Goal: Task Accomplishment & Management: Complete application form

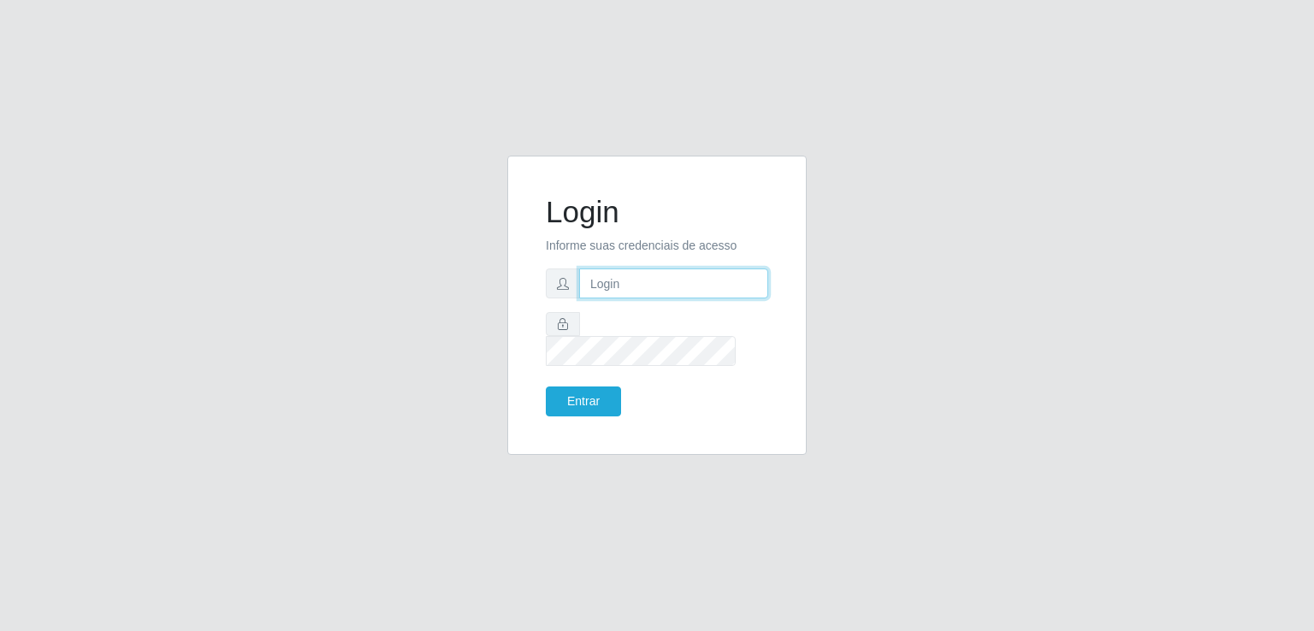
click at [689, 299] on input "text" at bounding box center [673, 284] width 189 height 30
type input "[EMAIL_ADDRESS][DOMAIN_NAME]"
click at [629, 394] on div "Entrar" at bounding box center [595, 402] width 124 height 30
click at [589, 401] on button "Entrar" at bounding box center [583, 402] width 75 height 30
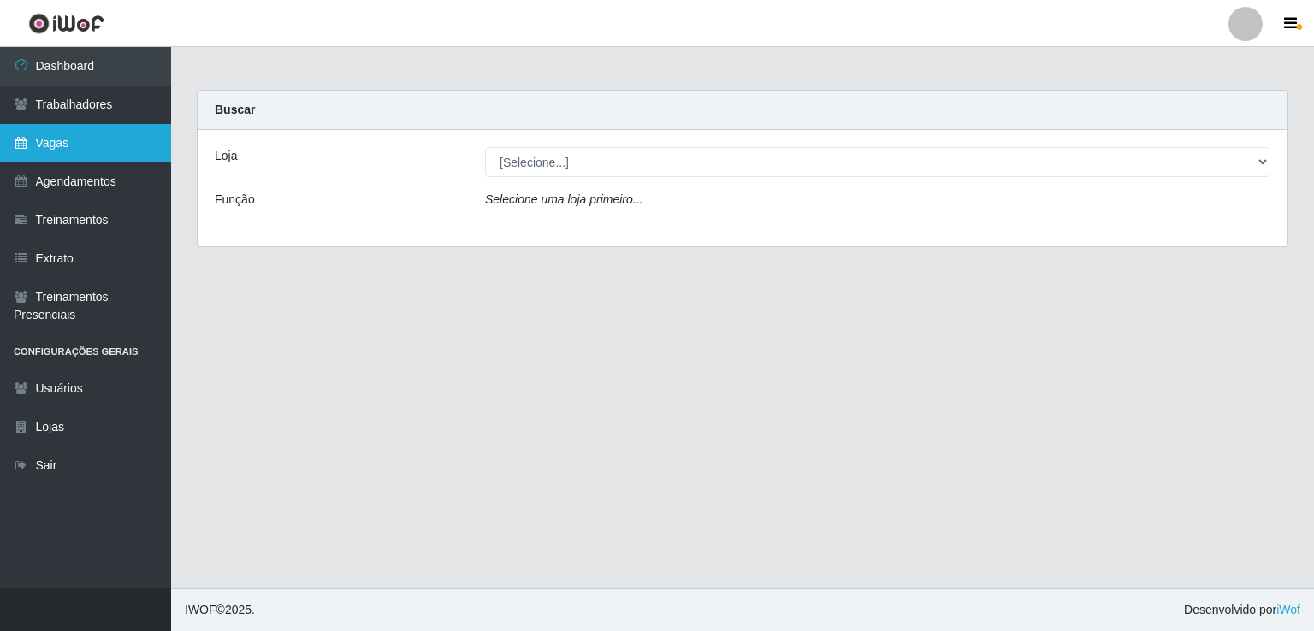
click at [49, 151] on link "Vagas" at bounding box center [85, 143] width 171 height 39
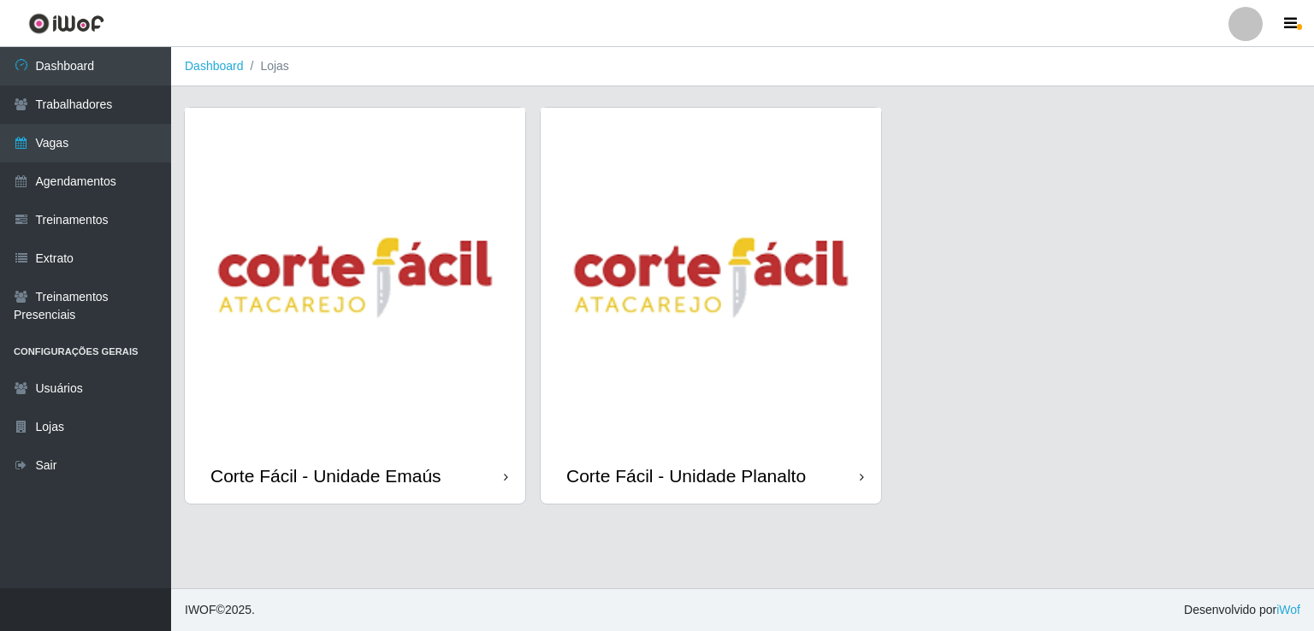
click at [423, 330] on img at bounding box center [355, 278] width 341 height 341
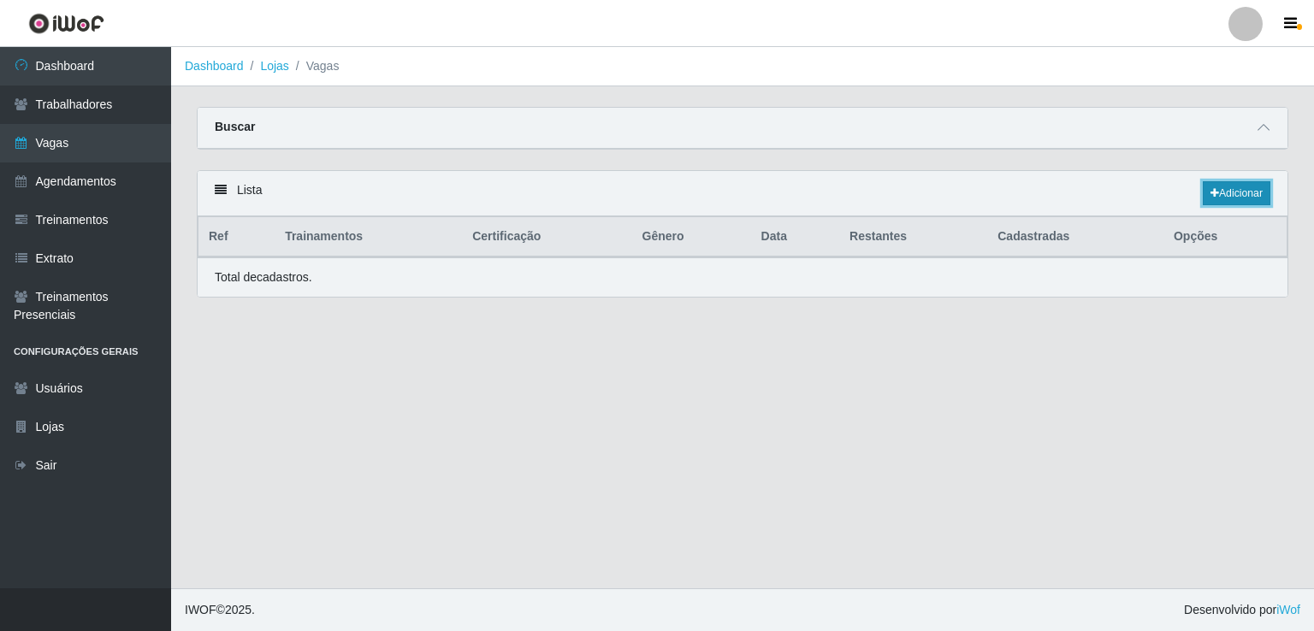
click at [1247, 190] on link "Adicionar" at bounding box center [1237, 193] width 68 height 24
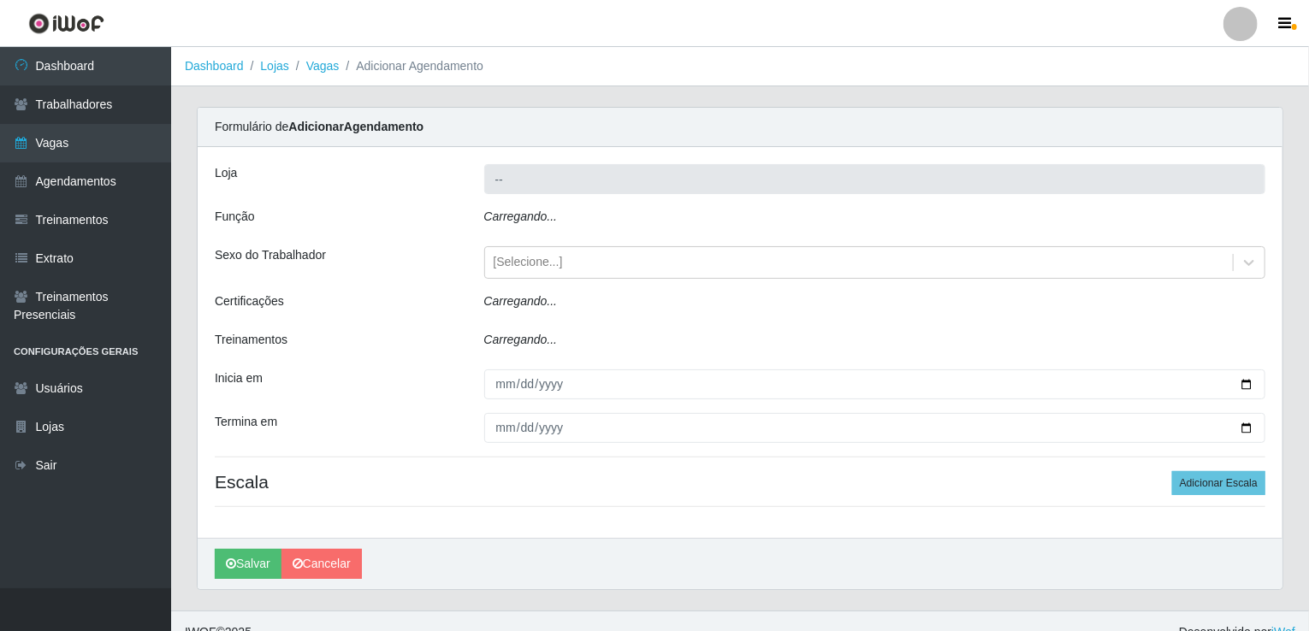
type input "Corte Fácil - Unidade Emaús"
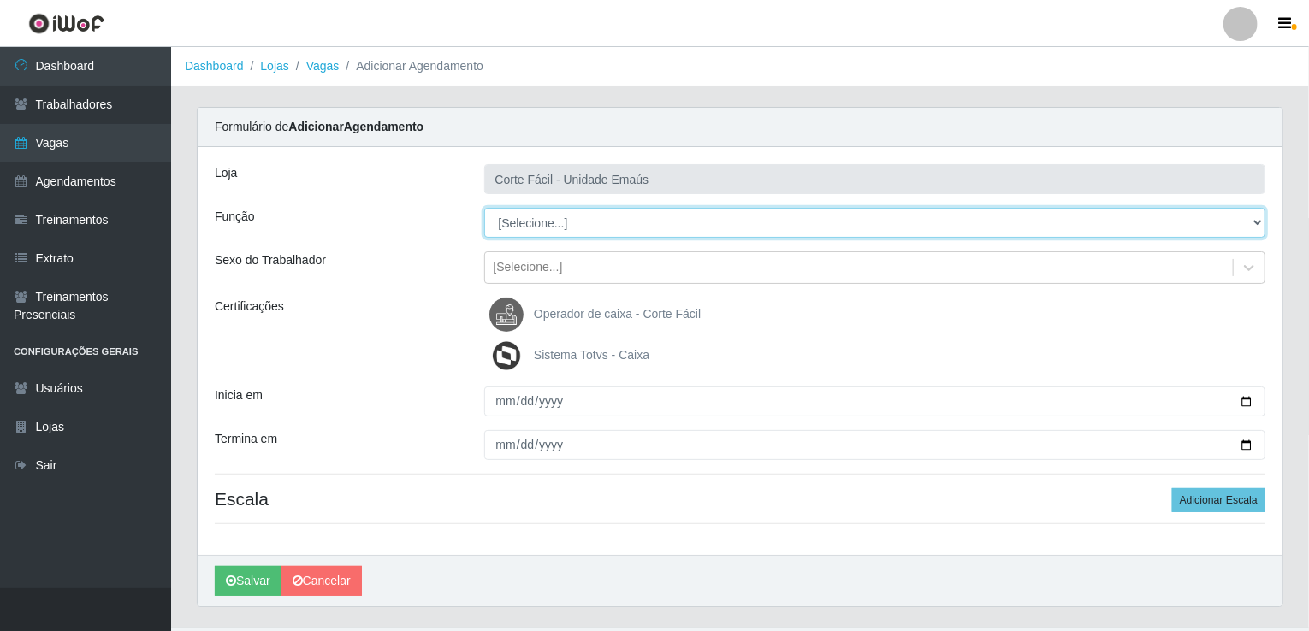
click at [518, 227] on select "[Selecione...] ASG ASG + ASG ++ Auxiliar de Cozinha Auxiliar de Cozinha + Auxil…" at bounding box center [875, 223] width 782 height 30
select select "22"
click at [484, 208] on select "[Selecione...] ASG ASG + ASG ++ Auxiliar de Cozinha Auxiliar de Cozinha + Auxil…" at bounding box center [875, 223] width 782 height 30
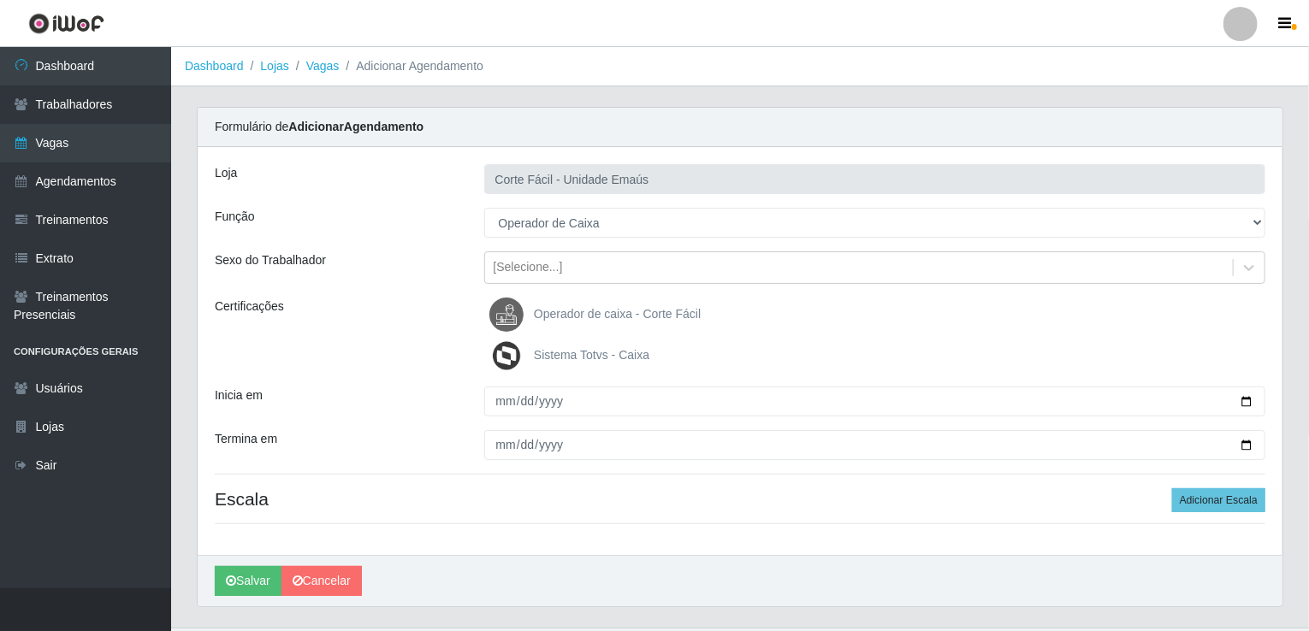
click at [560, 314] on span "Operador de caixa - Corte Fácil" at bounding box center [617, 314] width 167 height 14
click at [0, 0] on input "Operador de caixa - Corte Fácil" at bounding box center [0, 0] width 0 height 0
click at [542, 350] on span "Sistema Totvs - Caixa" at bounding box center [592, 355] width 116 height 14
click at [0, 0] on input "Sistema Totvs - Caixa" at bounding box center [0, 0] width 0 height 0
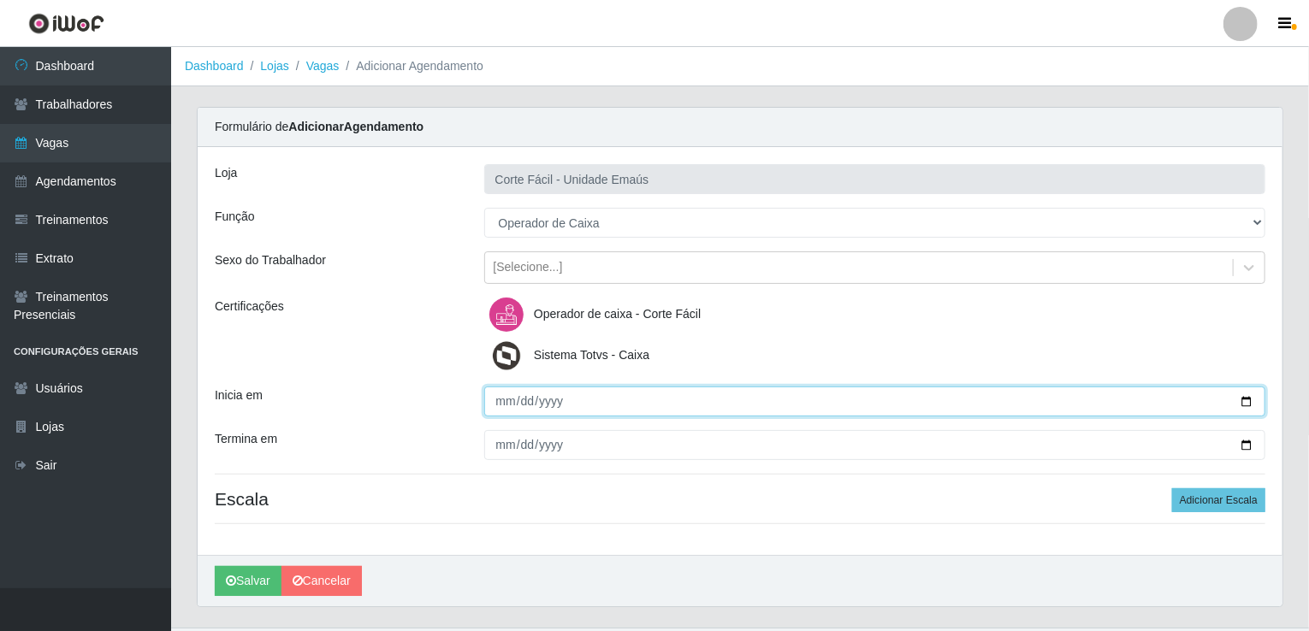
click at [486, 408] on input "Inicia em" at bounding box center [875, 402] width 782 height 30
type input "2025-08-20"
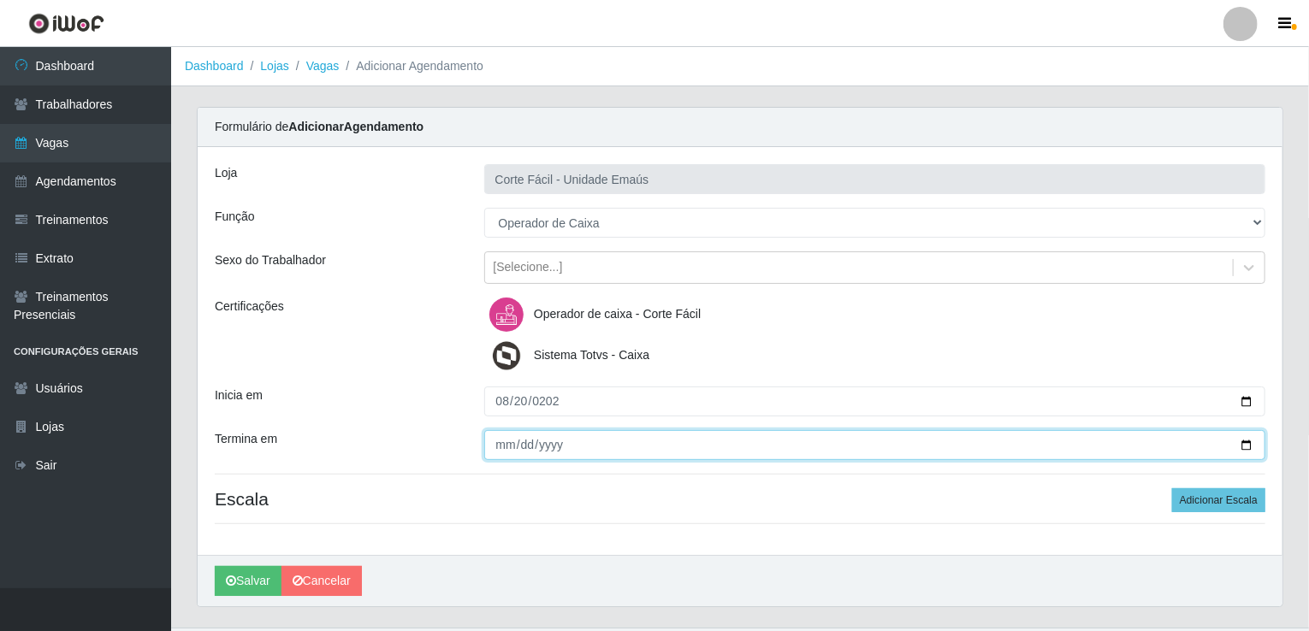
click at [508, 432] on input "Termina em" at bounding box center [875, 445] width 782 height 30
type input "2025-08-20"
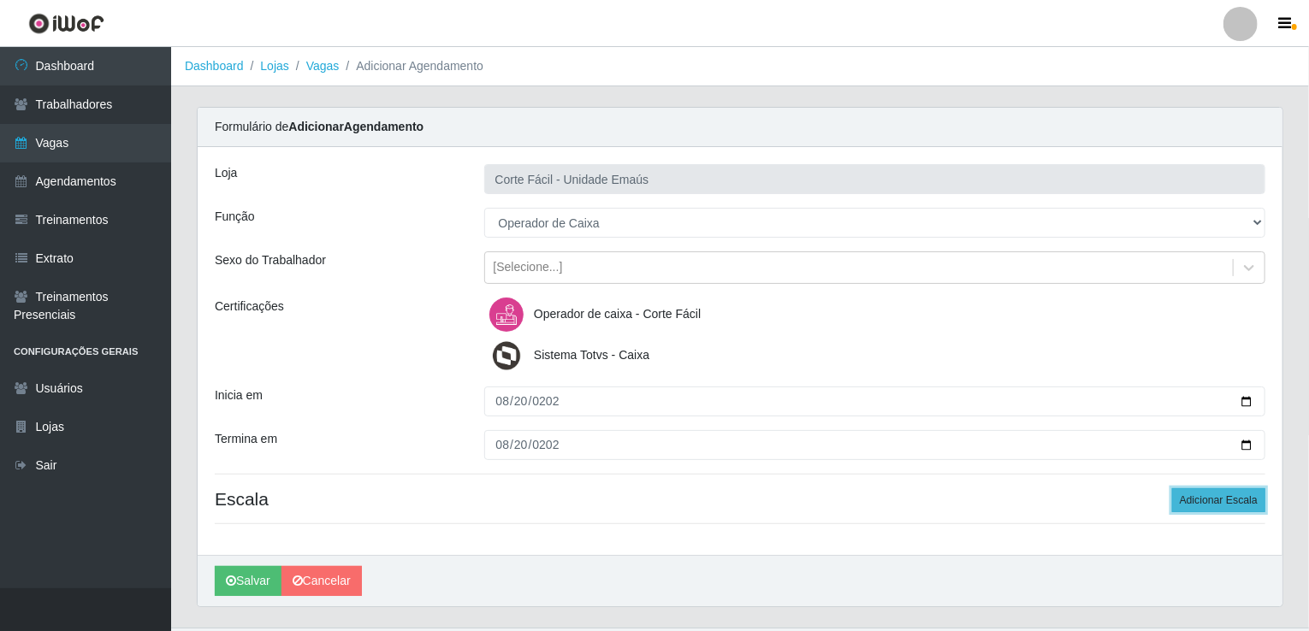
click at [1216, 495] on button "Adicionar Escala" at bounding box center [1218, 501] width 93 height 24
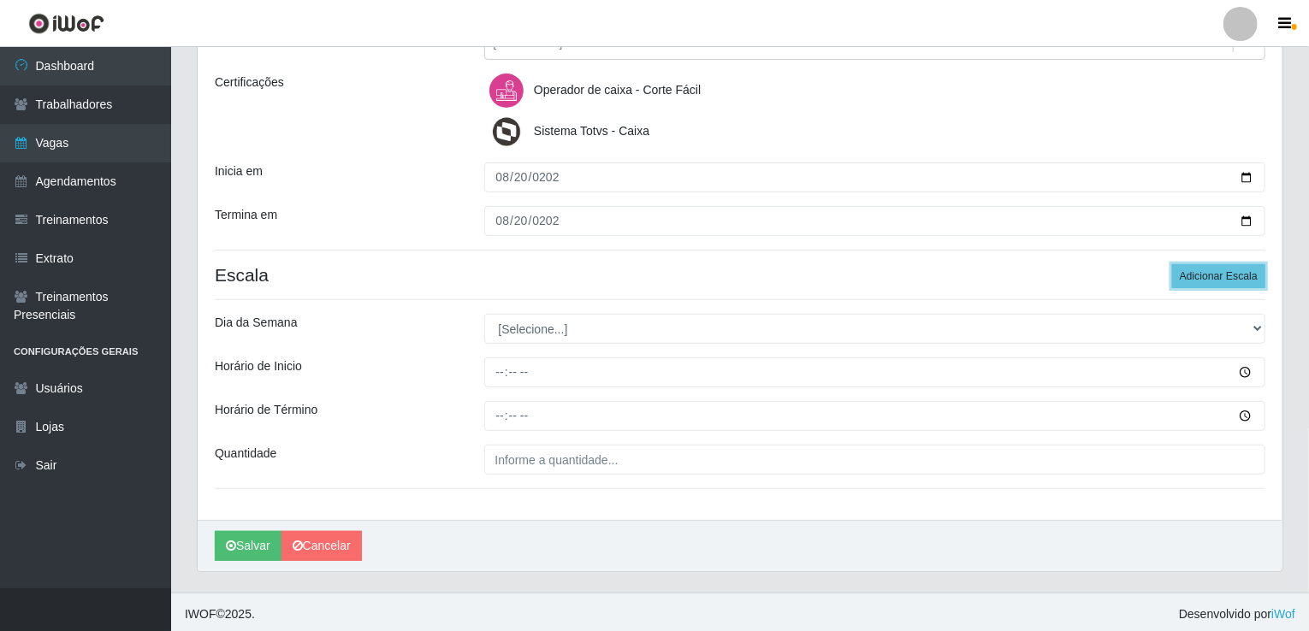
scroll to position [227, 0]
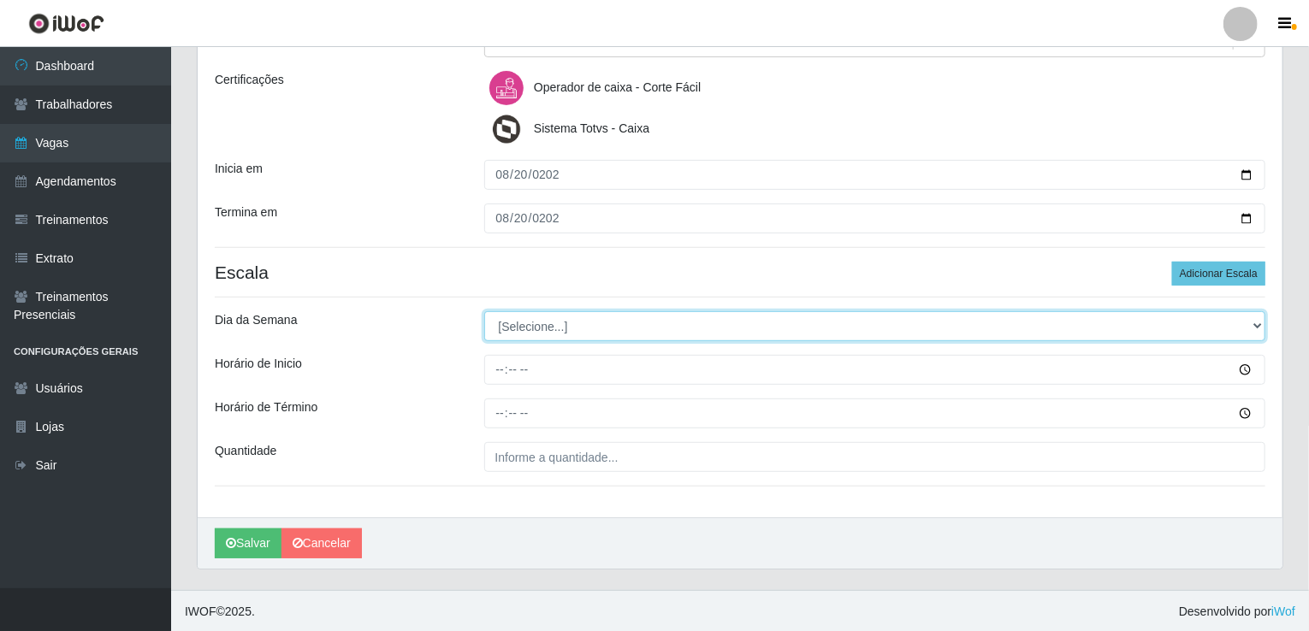
click at [572, 319] on select "[Selecione...] Segunda Terça Quarta Quinta Sexta Sábado Domingo" at bounding box center [875, 326] width 782 height 30
select select "3"
click at [484, 311] on select "[Selecione...] Segunda Terça Quarta Quinta Sexta Sábado Domingo" at bounding box center [875, 326] width 782 height 30
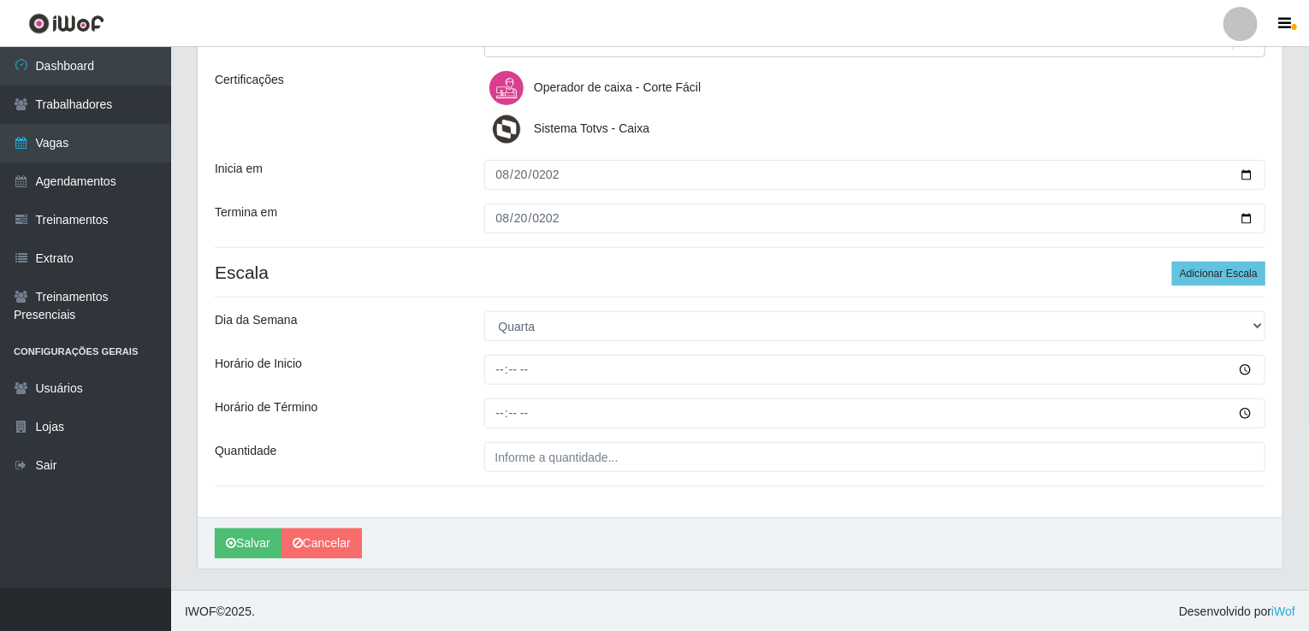
click at [506, 388] on div "Loja Corte Fácil - Unidade Emaús Função [Selecione...] ASG ASG + ASG ++ Auxilia…" at bounding box center [740, 218] width 1085 height 597
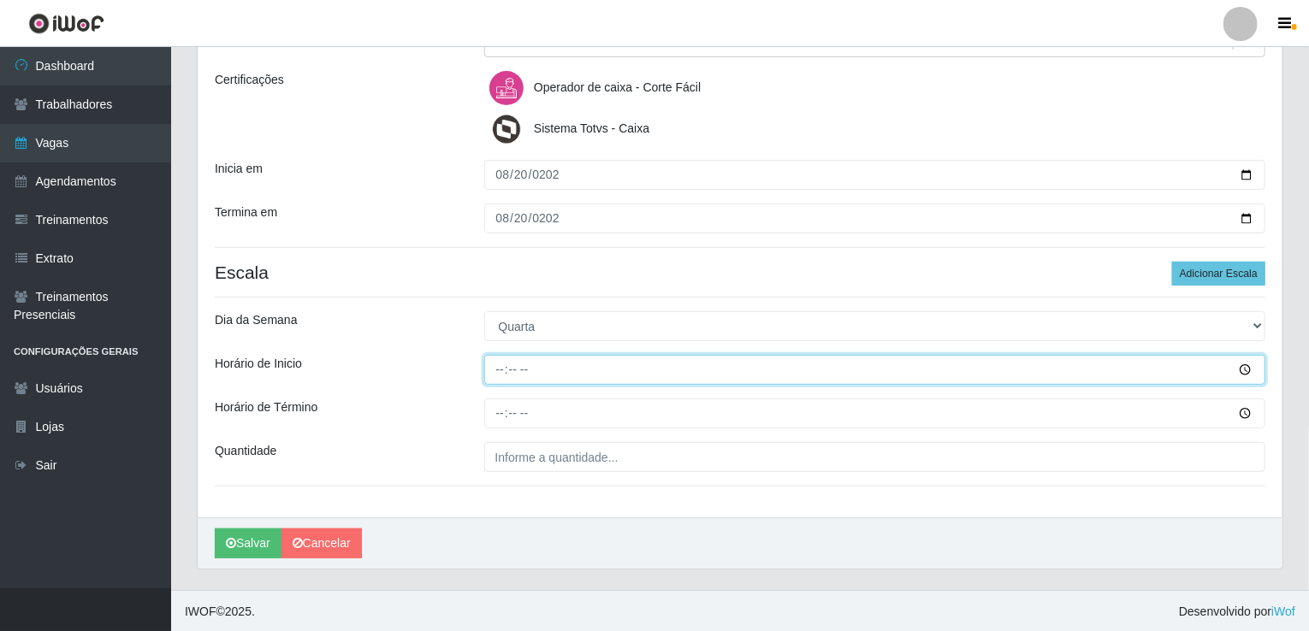
click at [497, 375] on input "Horário de Inicio" at bounding box center [875, 370] width 782 height 30
type input "14:00"
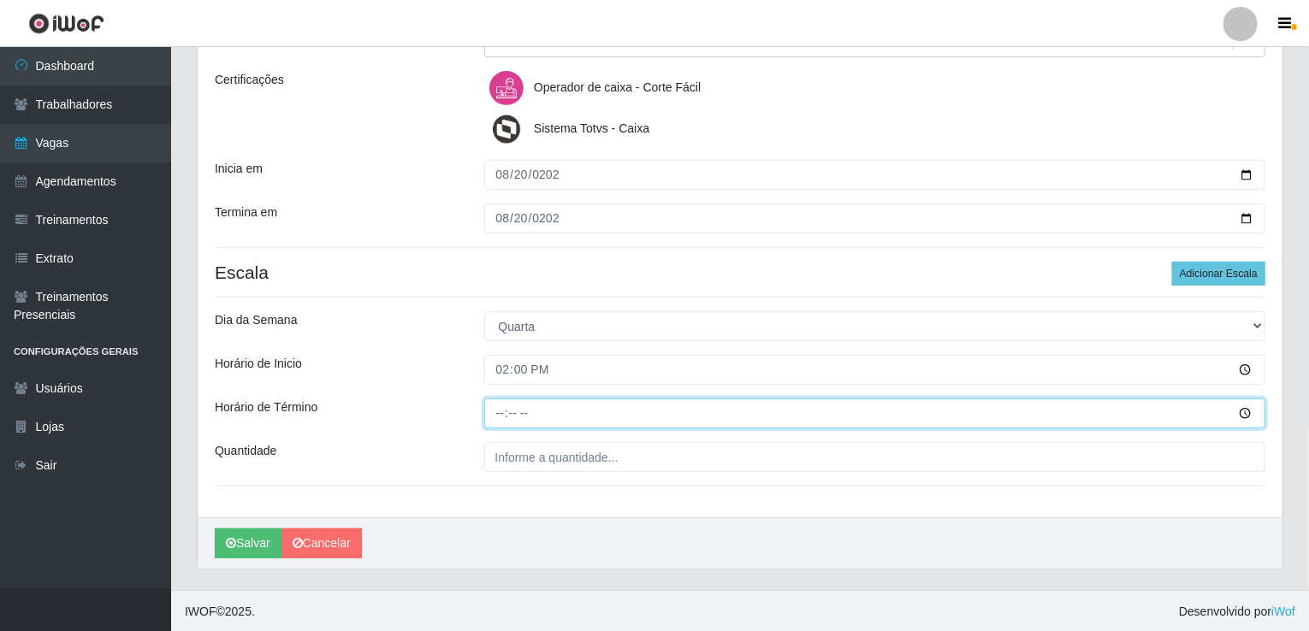
click at [496, 412] on input "Horário de Término" at bounding box center [875, 414] width 782 height 30
type input "20:00"
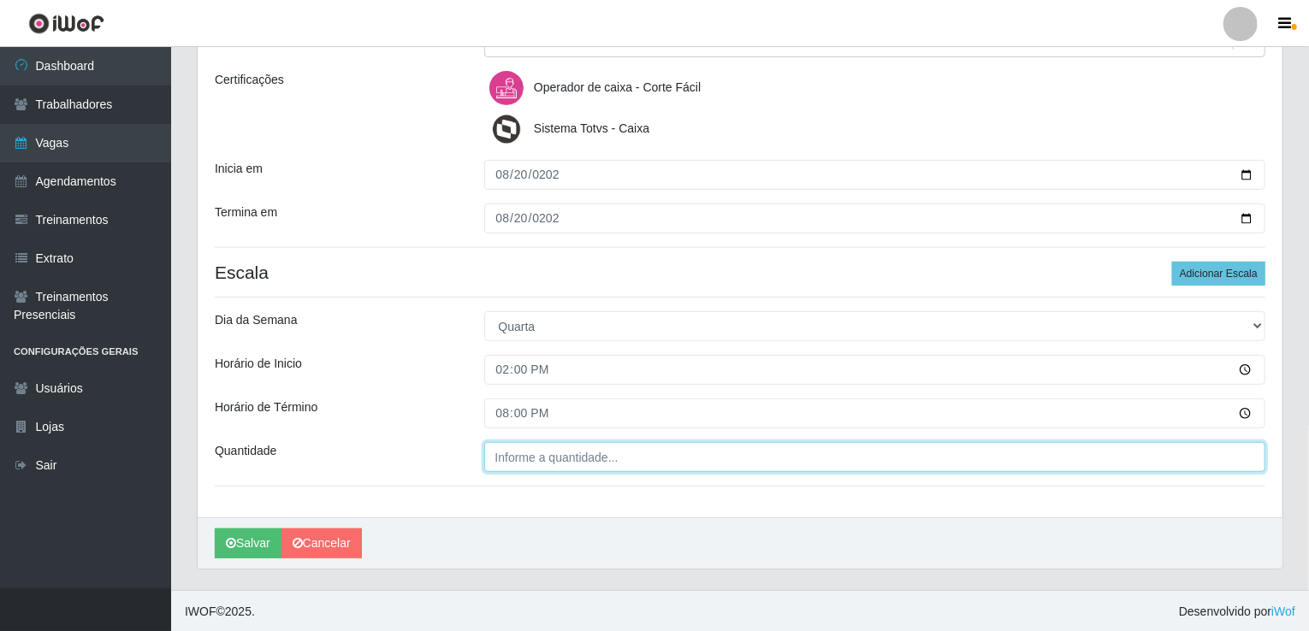
click at [497, 453] on input "Quantidade" at bounding box center [875, 457] width 782 height 30
type input "001"
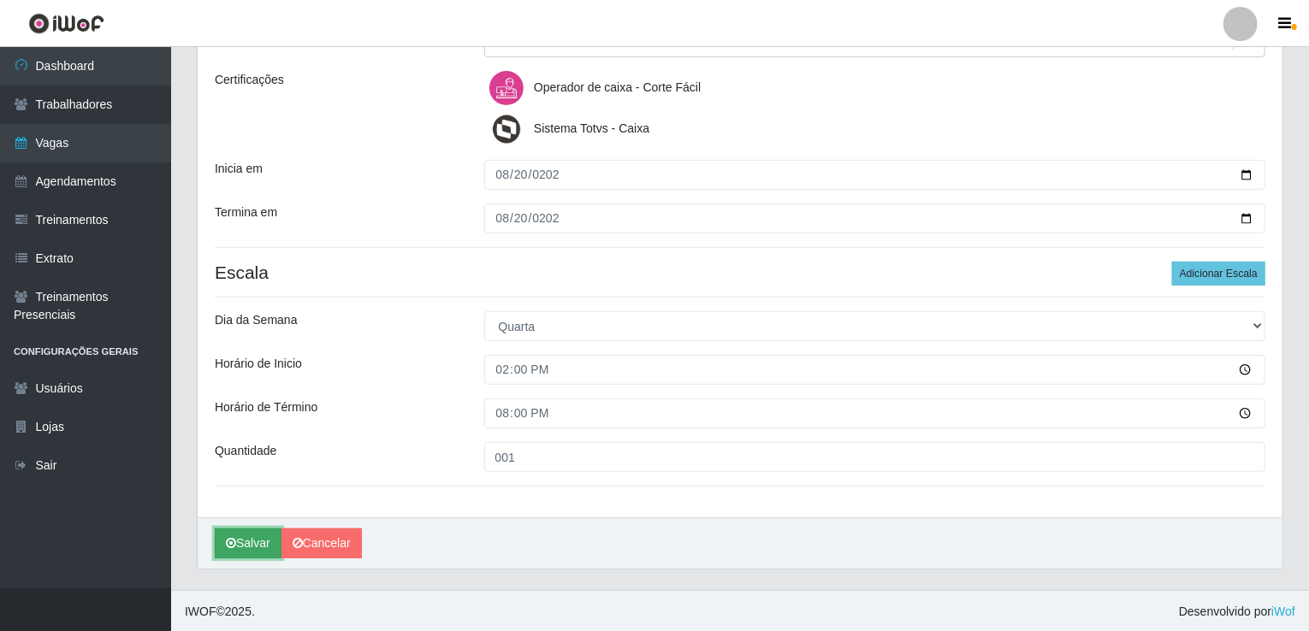
click at [250, 538] on button "Salvar" at bounding box center [248, 544] width 67 height 30
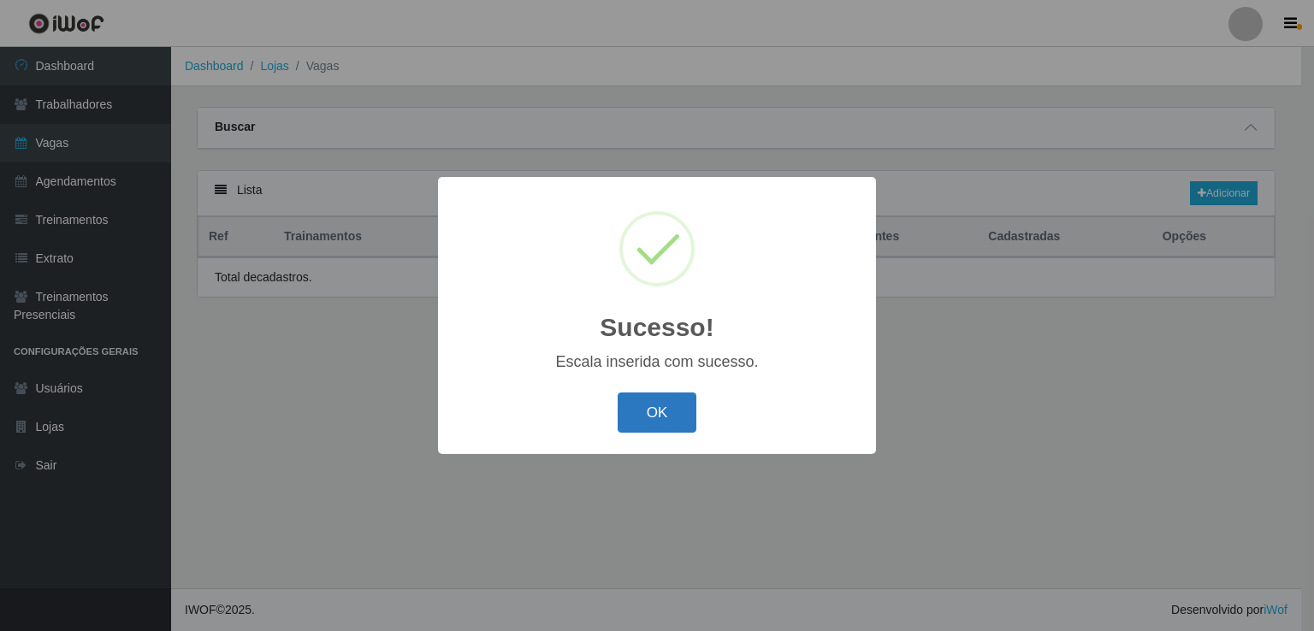
click at [643, 406] on button "OK" at bounding box center [658, 413] width 80 height 40
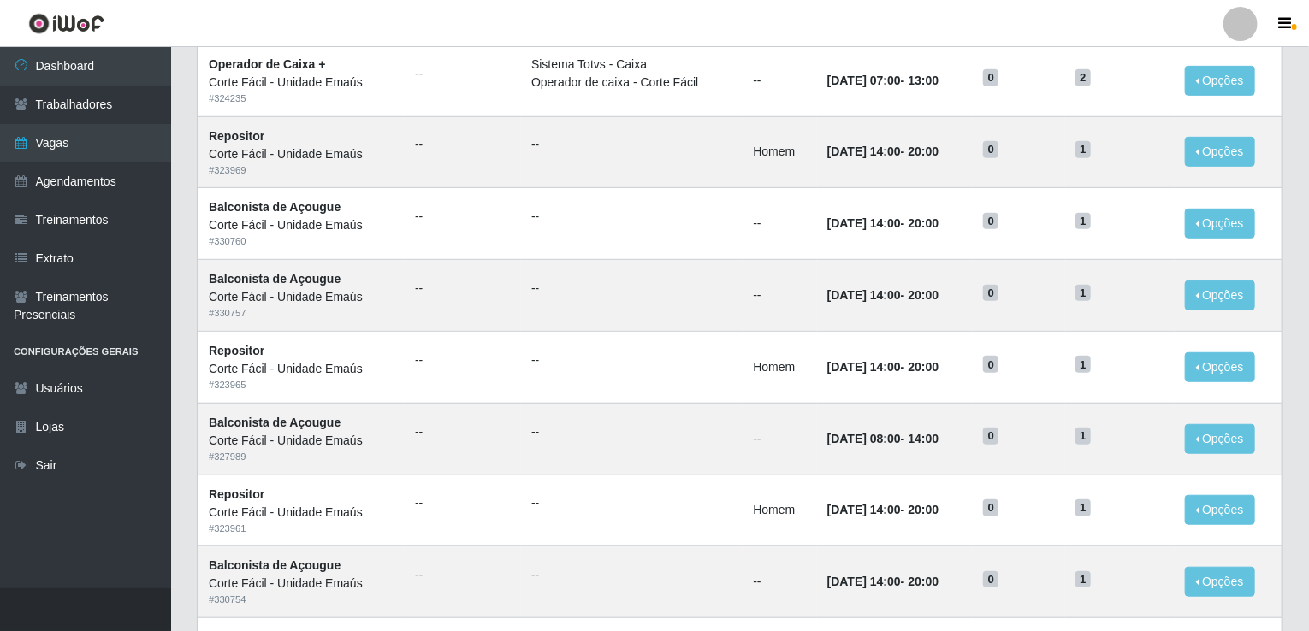
scroll to position [770, 0]
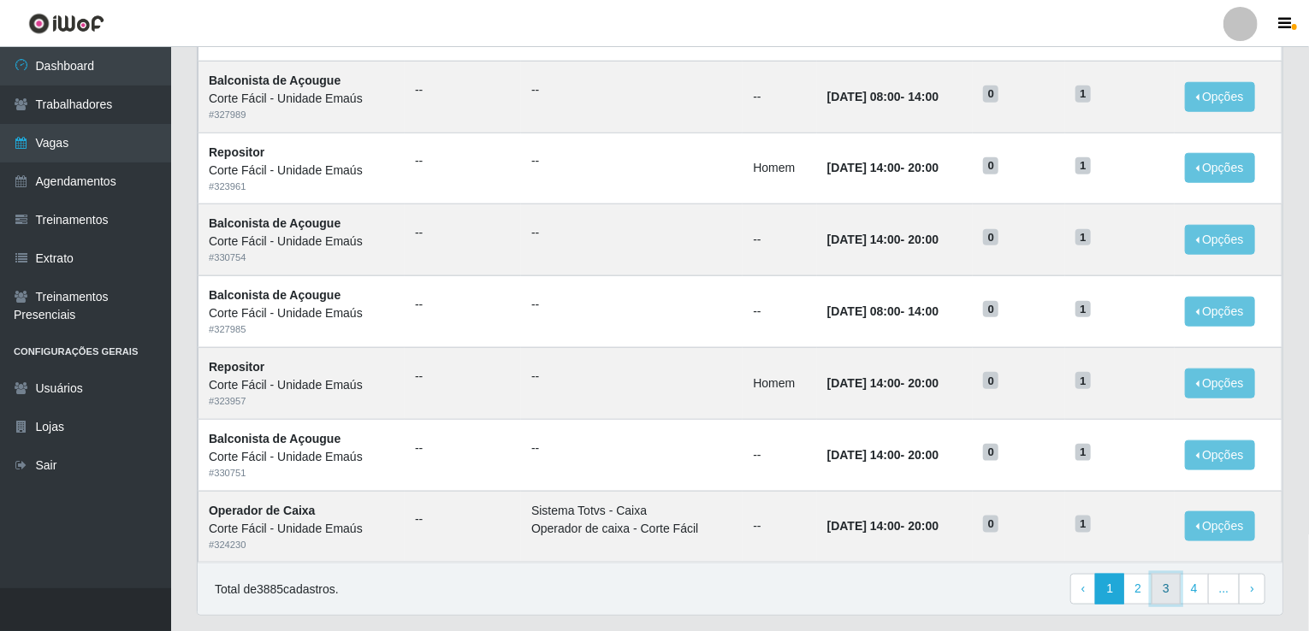
click at [1170, 585] on link "3" at bounding box center [1166, 589] width 29 height 31
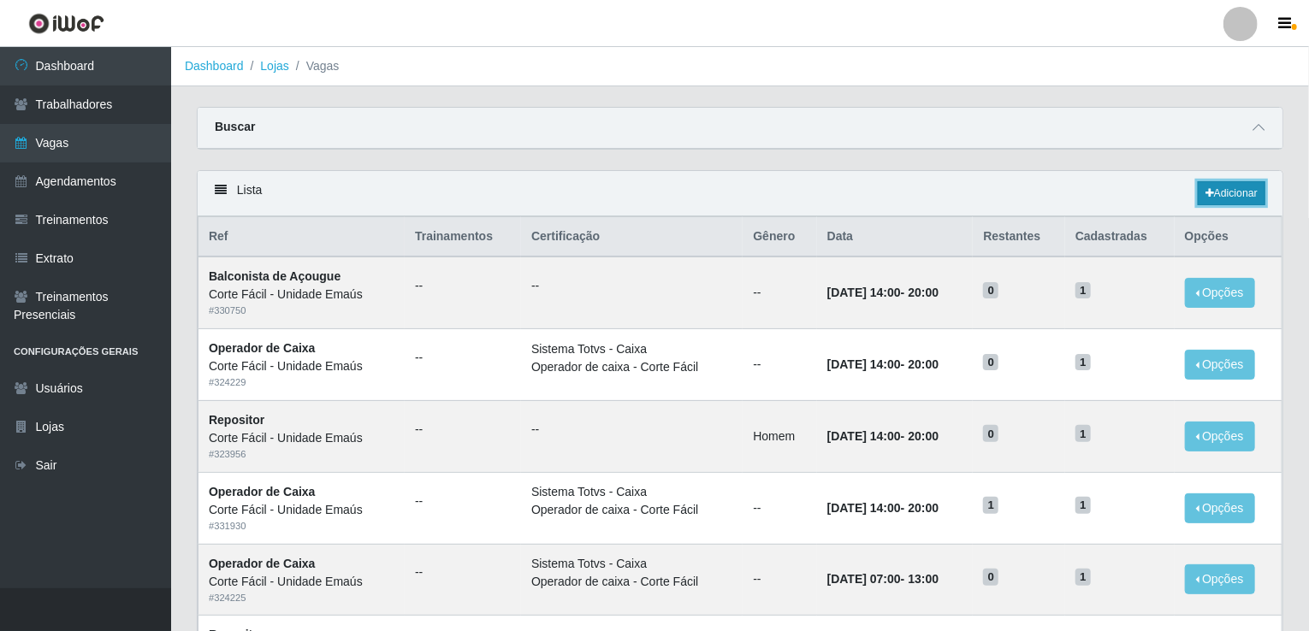
click at [1206, 192] on icon at bounding box center [1210, 193] width 9 height 10
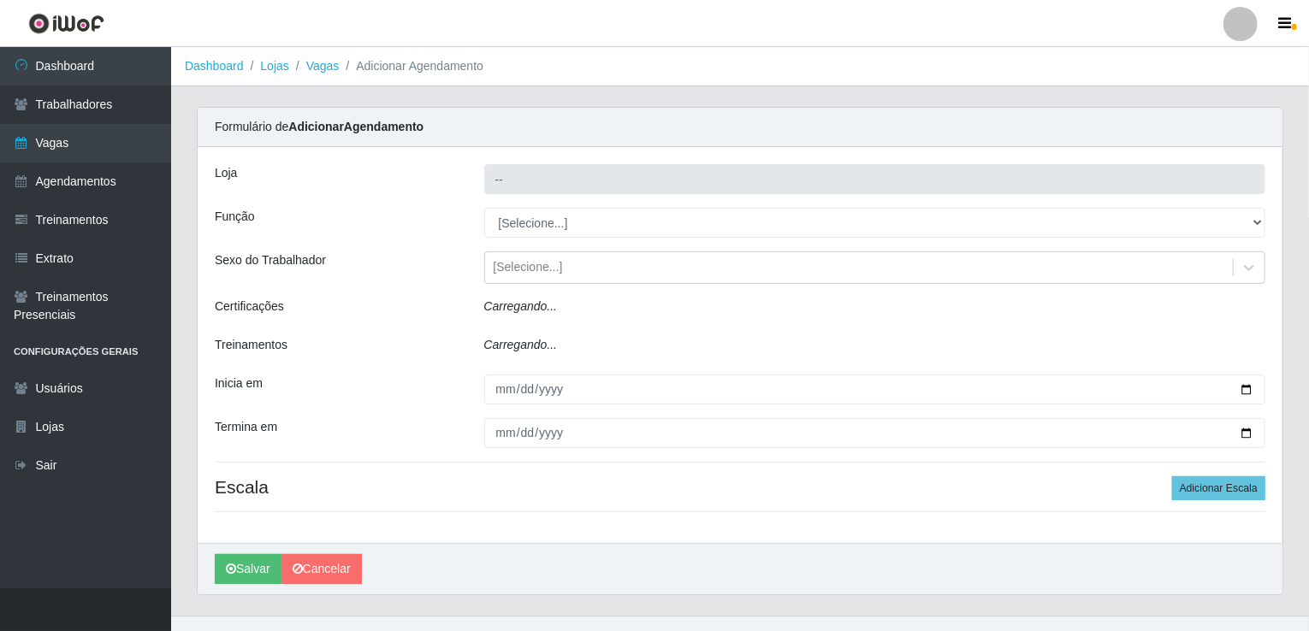
type input "Corte Fácil - Unidade Emaús"
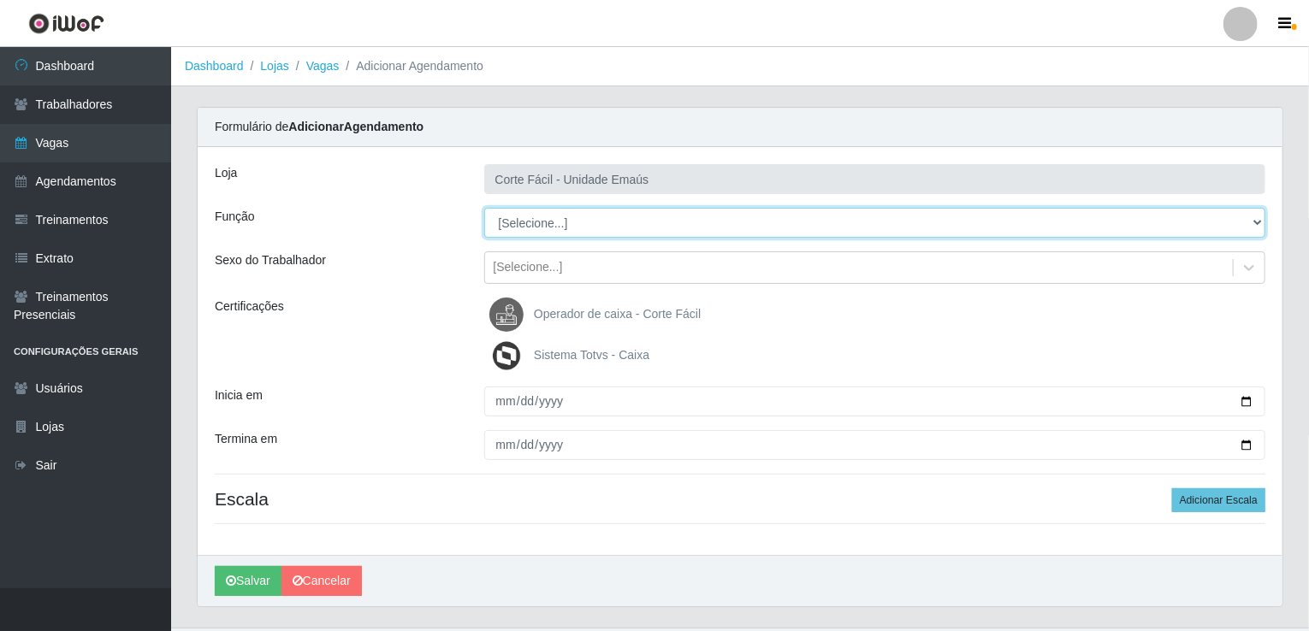
click at [507, 227] on select "[Selecione...] ASG ASG + ASG ++ Auxiliar de Cozinha Auxiliar de Cozinha + Auxil…" at bounding box center [875, 223] width 782 height 30
select select "22"
click at [484, 208] on select "[Selecione...] ASG ASG + ASG ++ Auxiliar de Cozinha Auxiliar de Cozinha + Auxil…" at bounding box center [875, 223] width 782 height 30
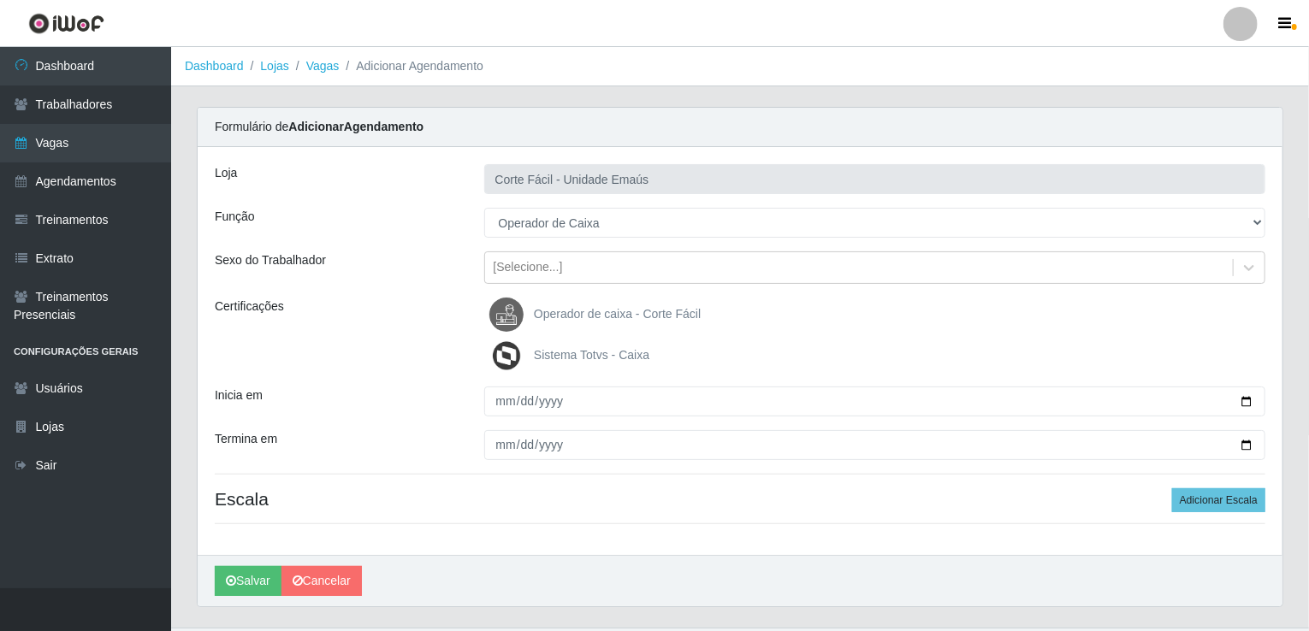
click at [509, 309] on img at bounding box center [509, 315] width 41 height 34
click at [0, 0] on input "Operador de caixa - Corte Fácil" at bounding box center [0, 0] width 0 height 0
click at [505, 377] on div "Loja Corte Fácil - Unidade Emaús Função [Selecione...] ASG ASG + ASG ++ Auxilia…" at bounding box center [740, 351] width 1085 height 408
click at [505, 365] on img at bounding box center [509, 356] width 41 height 34
click at [0, 0] on input "Sistema Totvs - Caixa" at bounding box center [0, 0] width 0 height 0
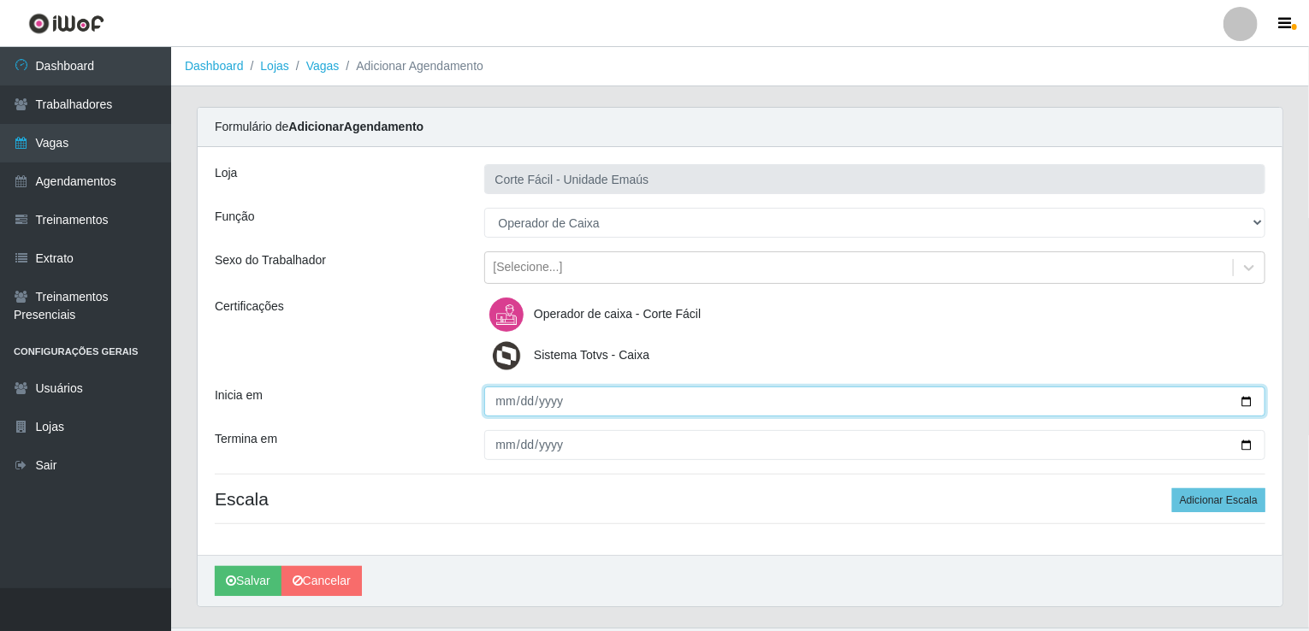
click at [494, 401] on input "Inicia em" at bounding box center [875, 402] width 782 height 30
type input "[DATE]"
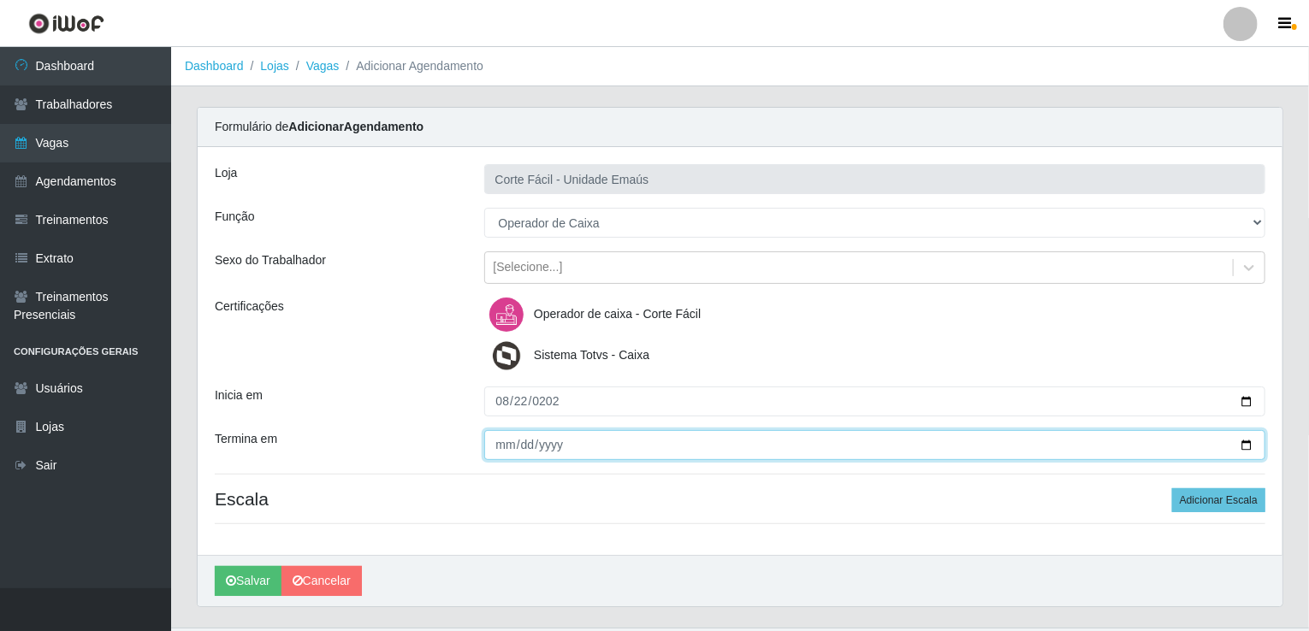
click at [496, 446] on input "Termina em" at bounding box center [875, 445] width 782 height 30
type input "[DATE]"
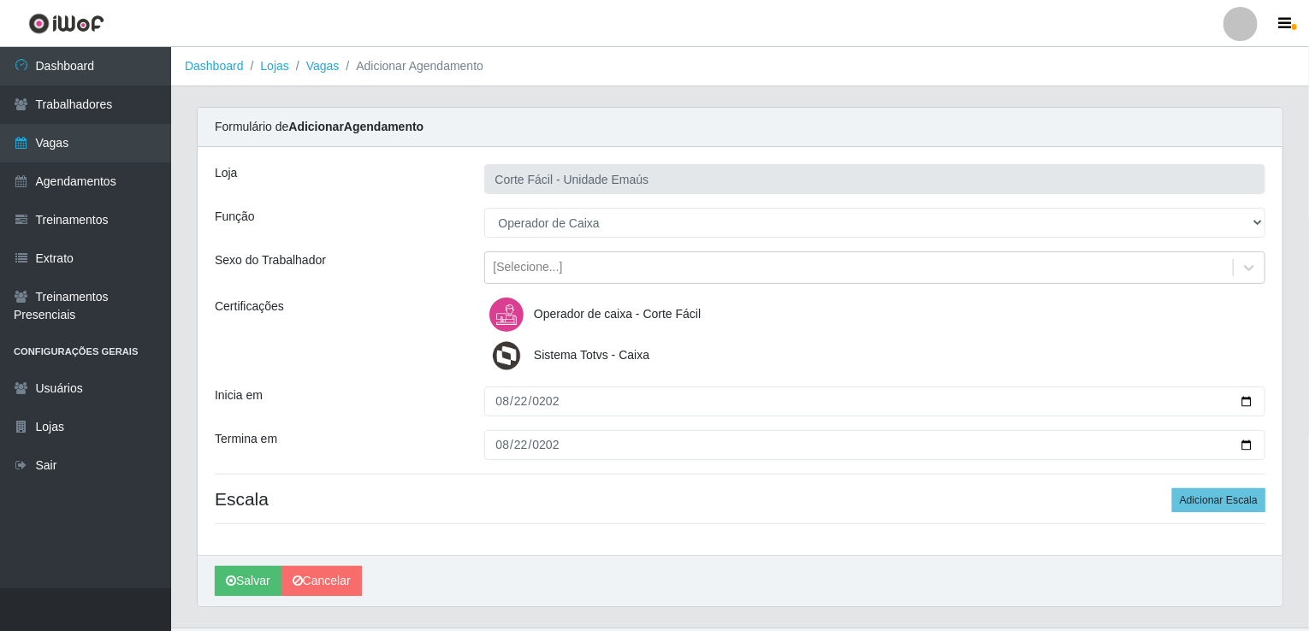
click at [1214, 513] on div "Loja Corte Fácil - Unidade Emaús Função [Selecione...] ASG ASG + ASG ++ Auxilia…" at bounding box center [740, 351] width 1085 height 408
click at [1220, 495] on button "Adicionar Escala" at bounding box center [1218, 501] width 93 height 24
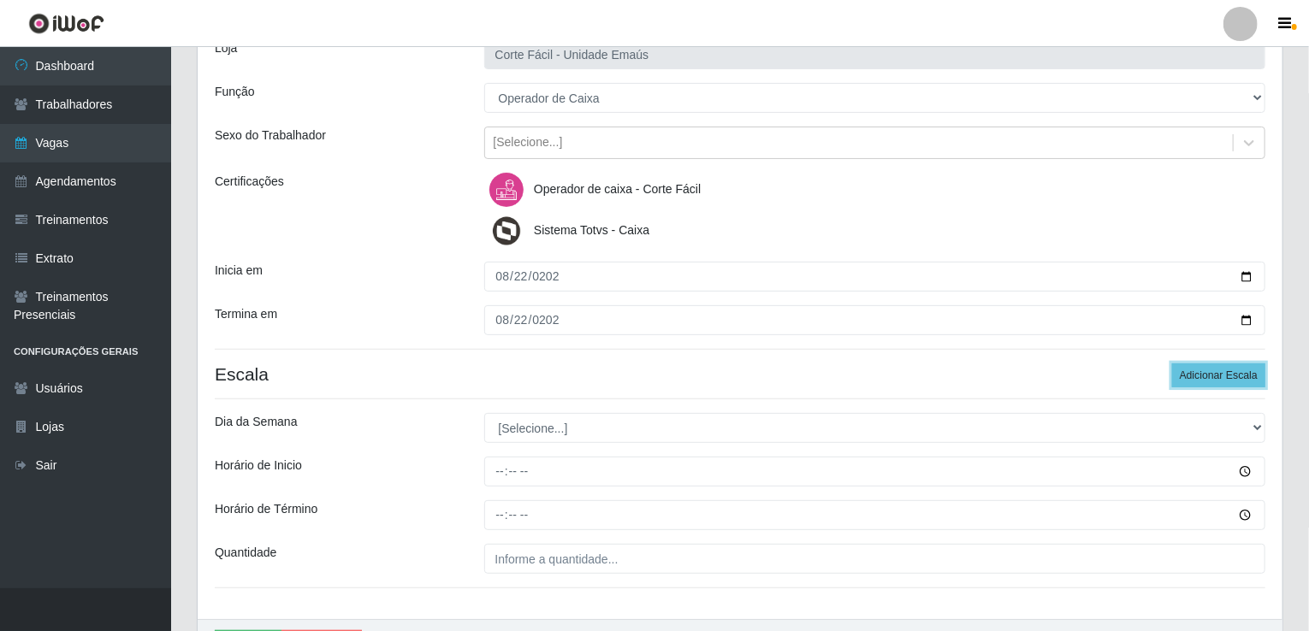
scroll to position [227, 0]
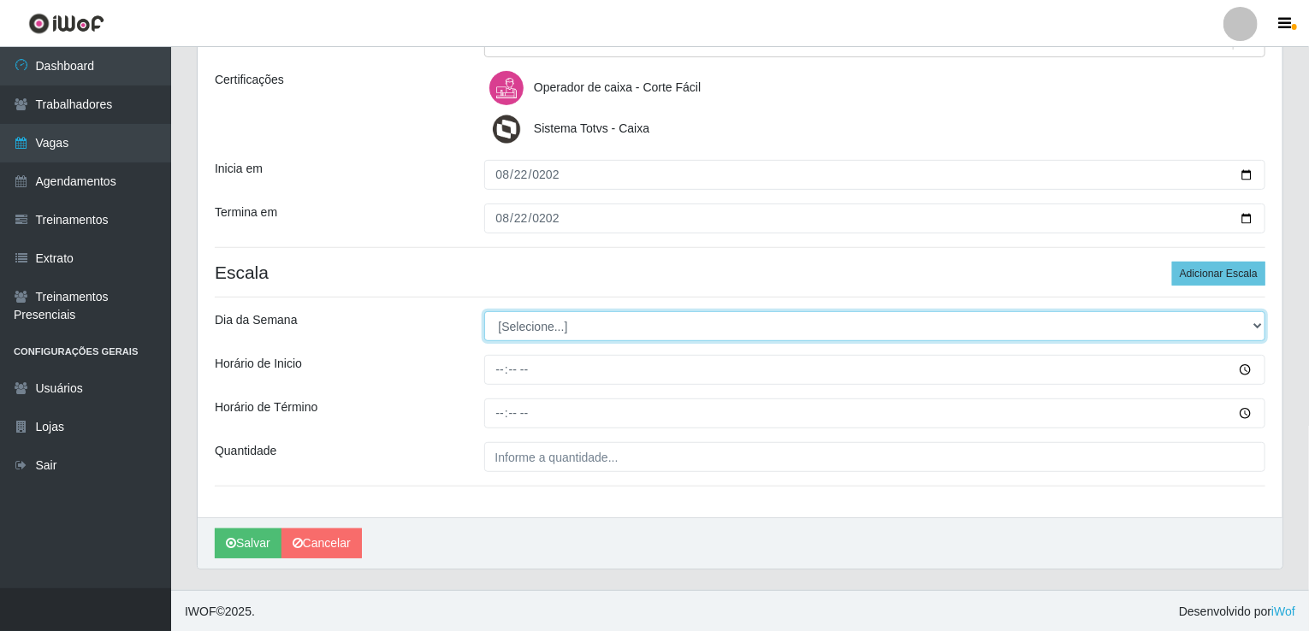
click at [530, 319] on select "[Selecione...] Segunda Terça Quarta Quinta Sexta Sábado Domingo" at bounding box center [875, 326] width 782 height 30
click at [484, 311] on select "[Selecione...] Segunda Terça Quarta Quinta Sexta Sábado Domingo" at bounding box center [875, 326] width 782 height 30
click at [554, 329] on select "[Selecione...] Segunda Terça Quarta Quinta Sexta Sábado Domingo" at bounding box center [875, 326] width 782 height 30
select select "5"
click at [484, 311] on select "[Selecione...] Segunda Terça Quarta Quinta Sexta Sábado Domingo" at bounding box center [875, 326] width 782 height 30
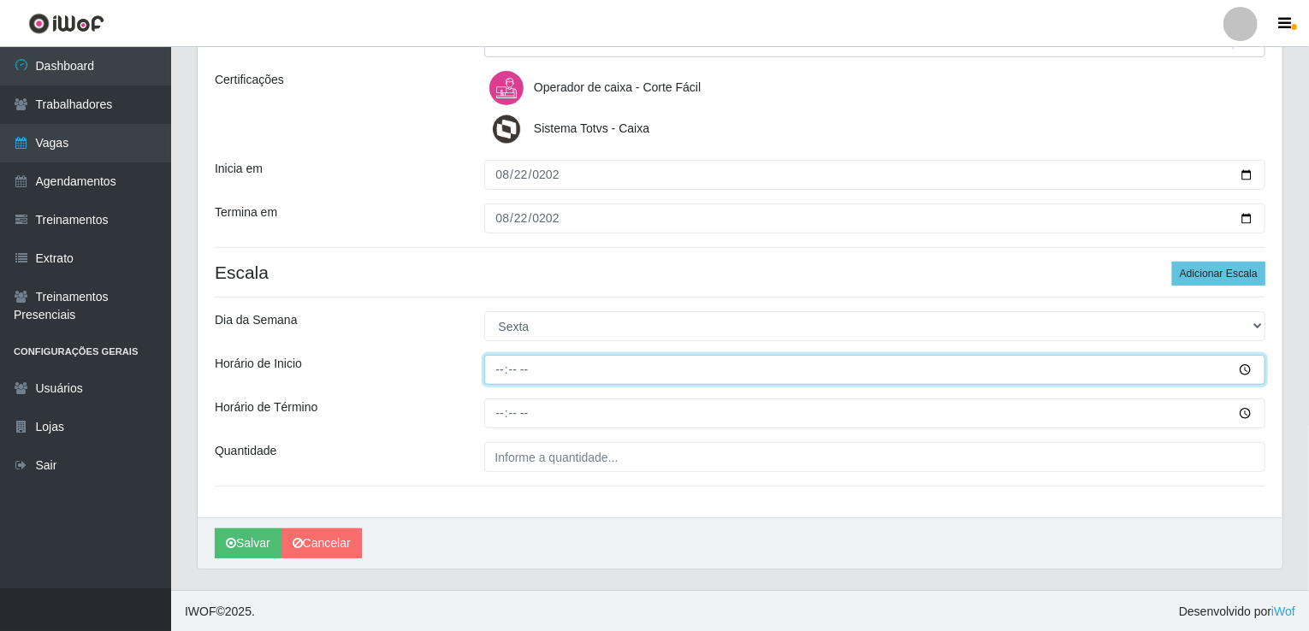
click at [500, 365] on input "Horário de Inicio" at bounding box center [875, 370] width 782 height 30
type input "14:00"
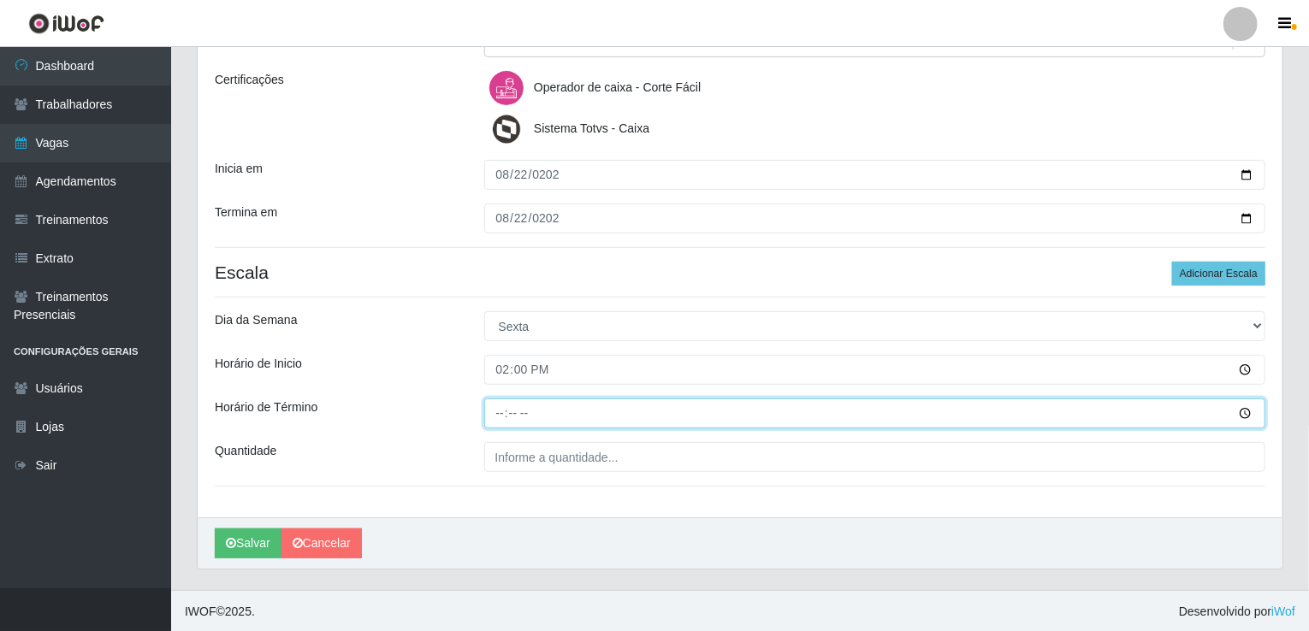
click at [494, 405] on input "Horário de Término" at bounding box center [875, 414] width 782 height 30
type input "20:00"
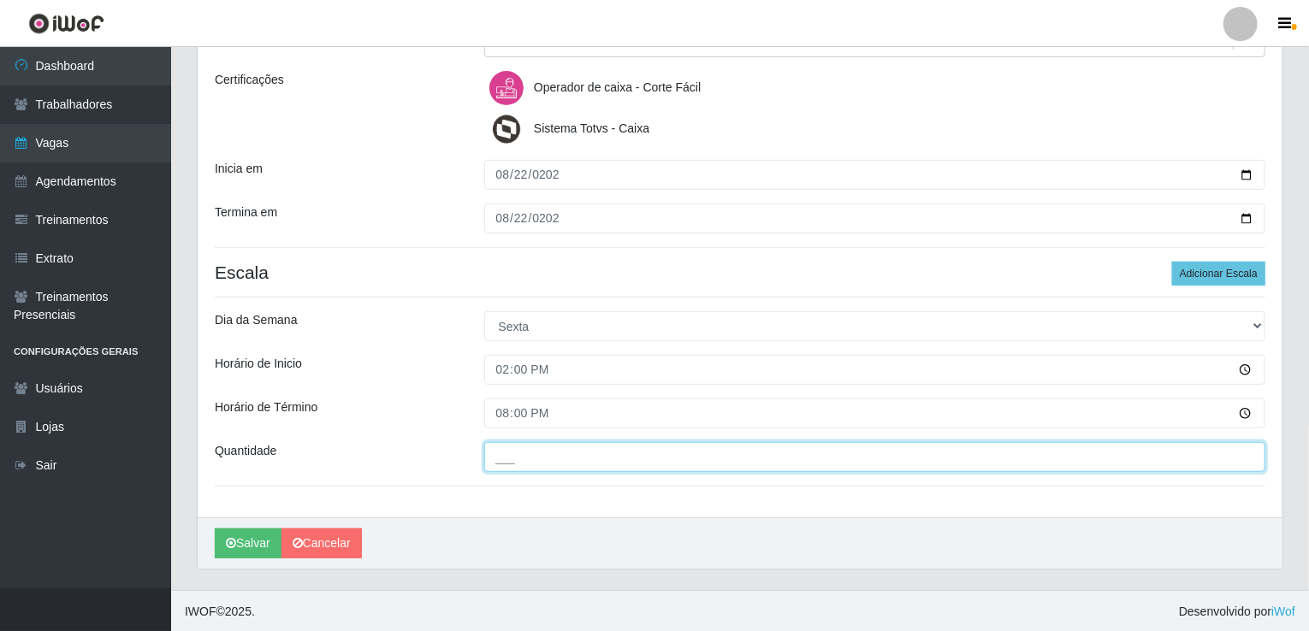
click at [532, 453] on input "___" at bounding box center [875, 457] width 782 height 30
type input "001"
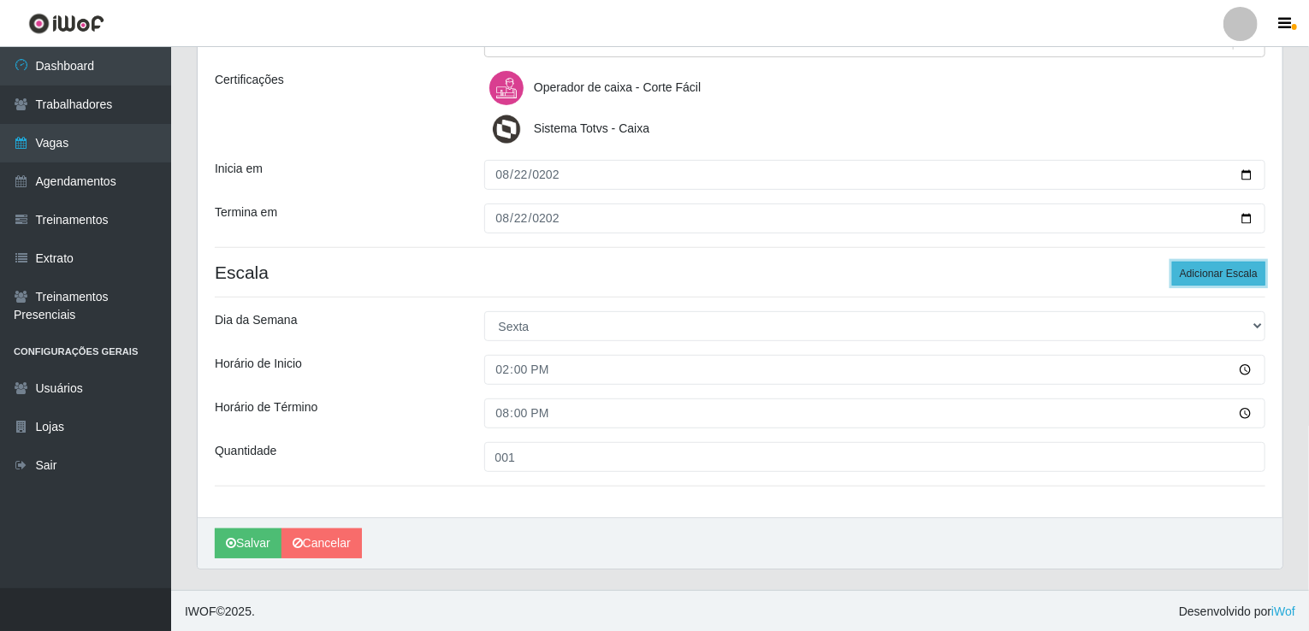
drag, startPoint x: 1211, startPoint y: 264, endPoint x: 893, endPoint y: 574, distance: 443.5
click at [1211, 264] on button "Adicionar Escala" at bounding box center [1218, 274] width 93 height 24
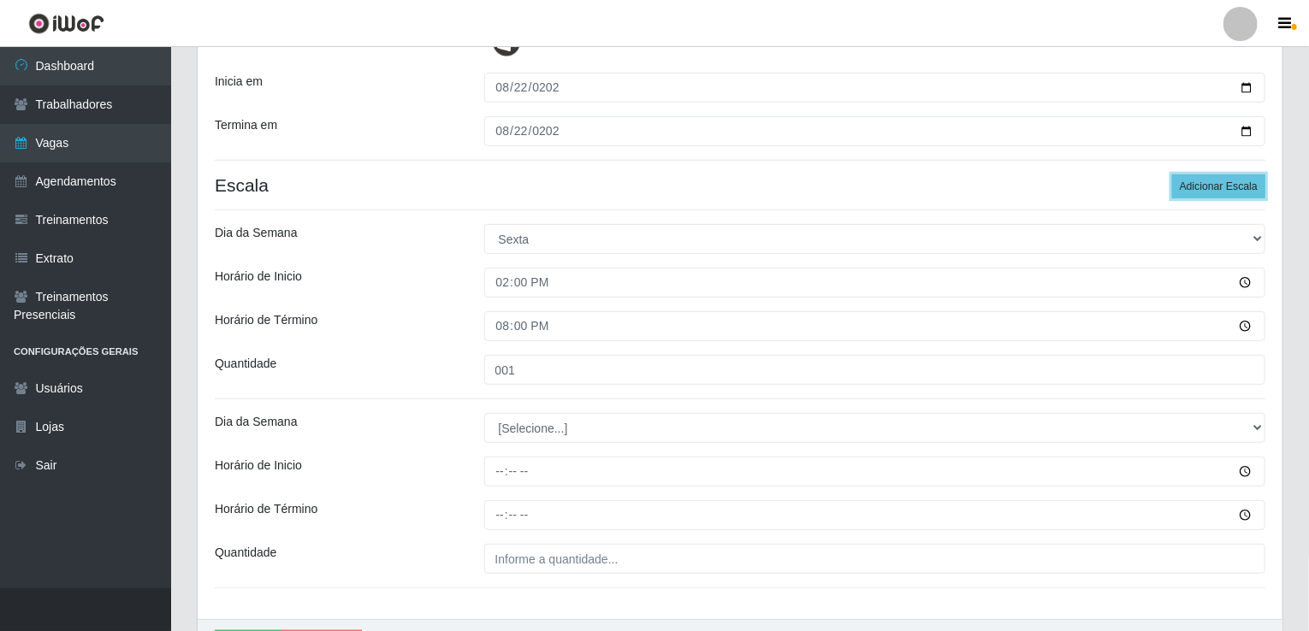
scroll to position [416, 0]
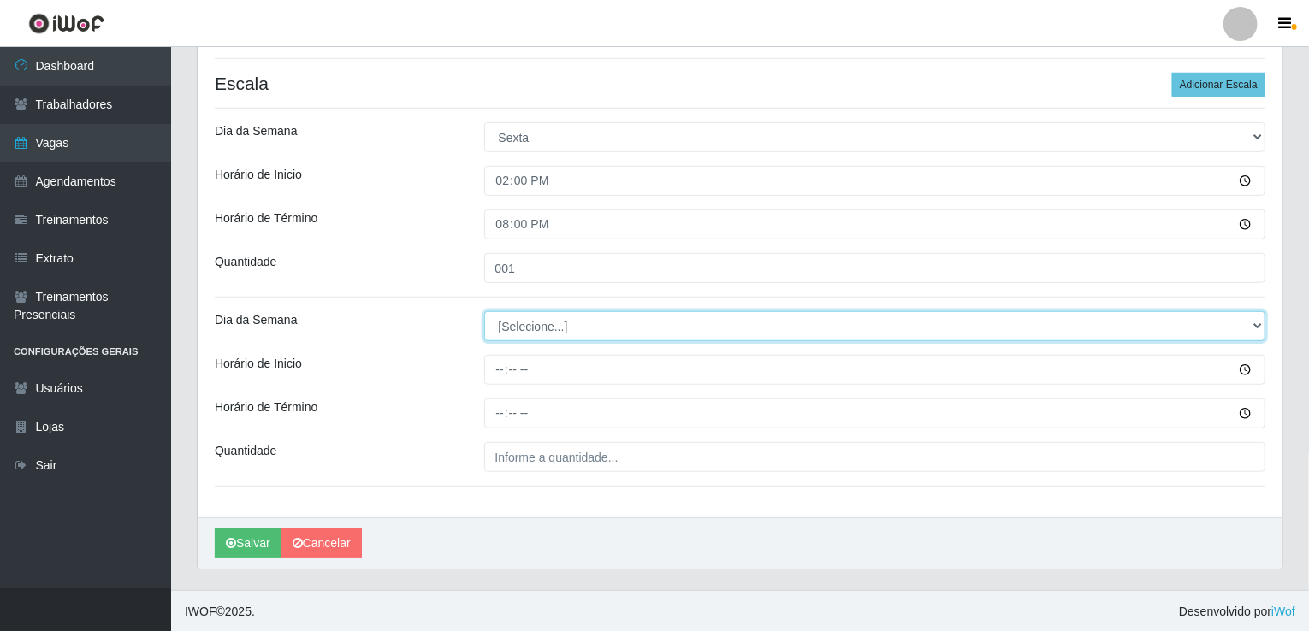
click at [519, 319] on select "[Selecione...] Segunda Terça Quarta Quinta Sexta Sábado Domingo" at bounding box center [875, 326] width 782 height 30
select select "6"
click at [484, 311] on select "[Selecione...] Segunda Terça Quarta Quinta Sexta Sábado Domingo" at bounding box center [875, 326] width 782 height 30
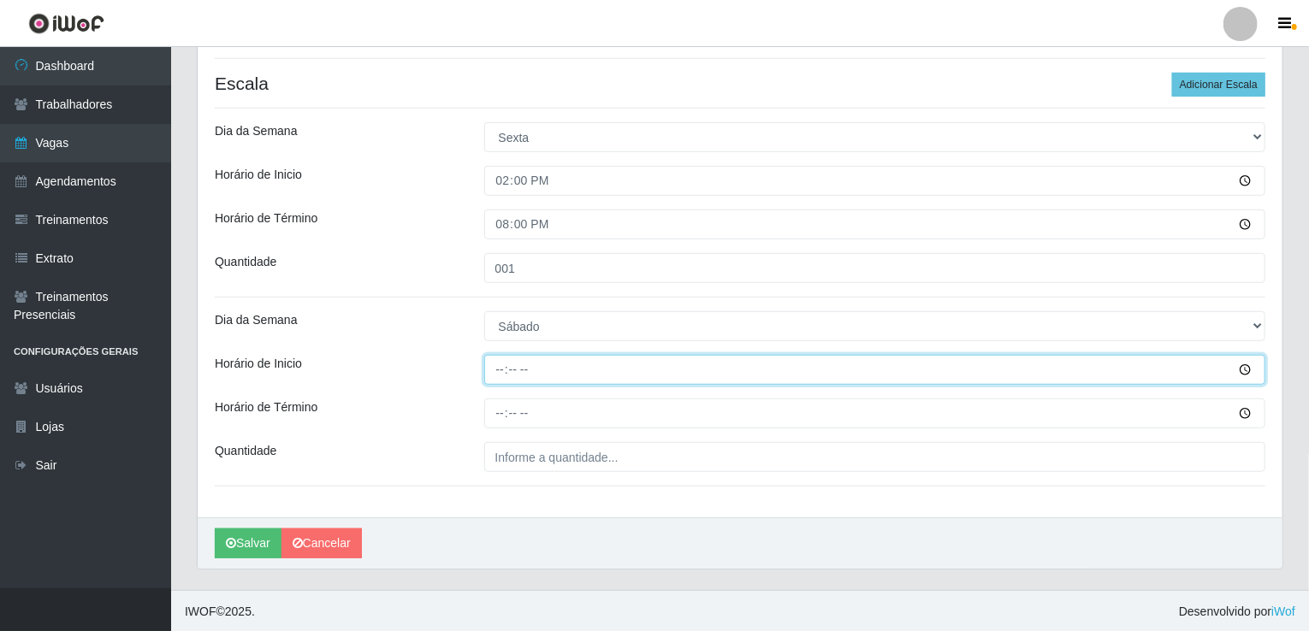
click at [500, 383] on input "Horário de Inicio" at bounding box center [875, 370] width 782 height 30
type input "14:00"
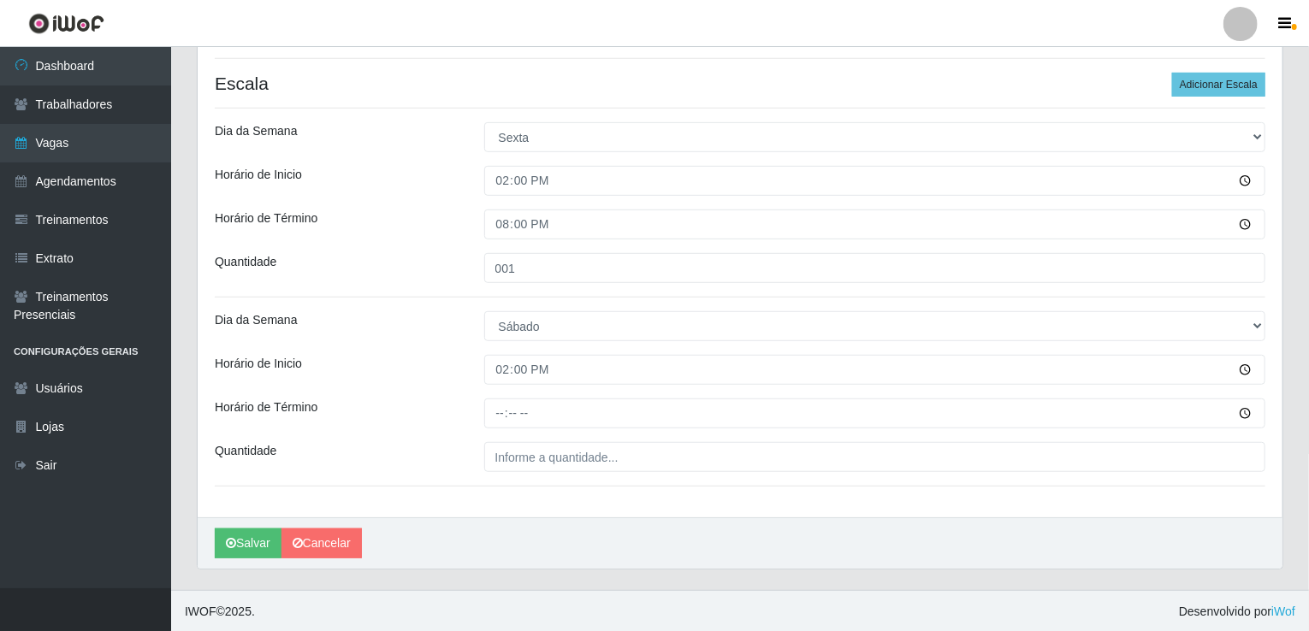
click at [495, 435] on div "Loja Corte Fácil - Unidade Emaús Função [Selecione...] ASG ASG + ASG ++ Auxilia…" at bounding box center [740, 124] width 1085 height 786
click at [496, 430] on div "Loja Corte Fácil - Unidade Emaús Função [Selecione...] ASG ASG + ASG ++ Auxilia…" at bounding box center [740, 124] width 1085 height 786
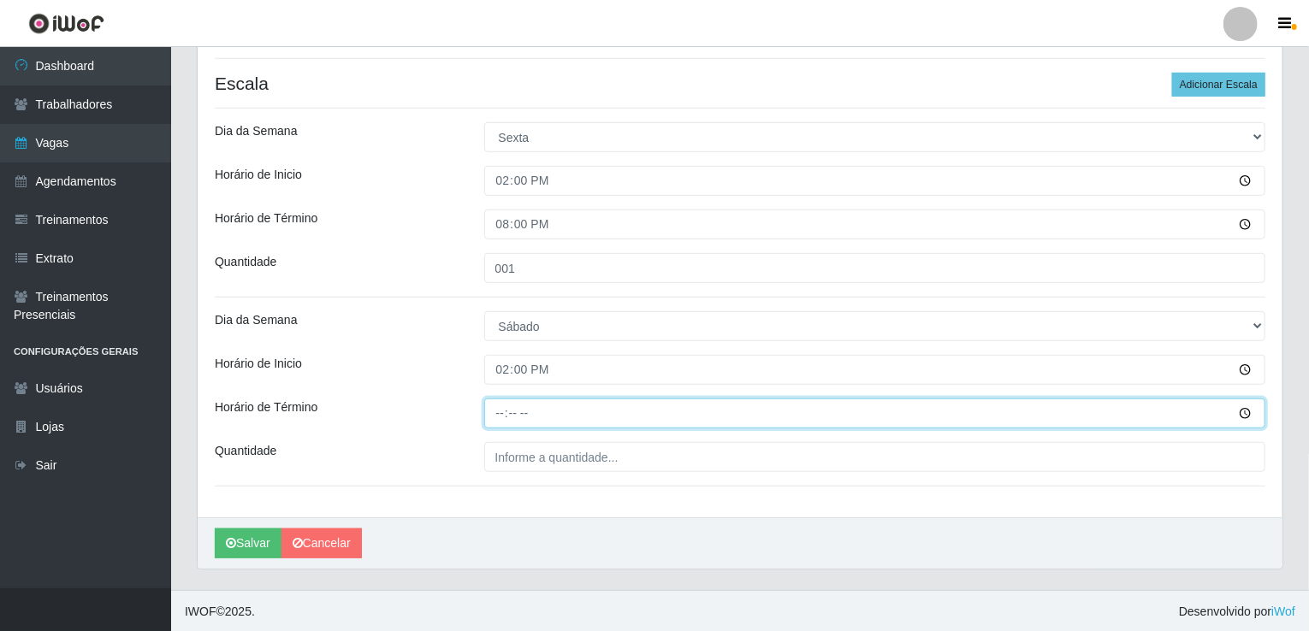
click at [499, 426] on input "Horário de Término" at bounding box center [875, 414] width 782 height 30
type input "20:00"
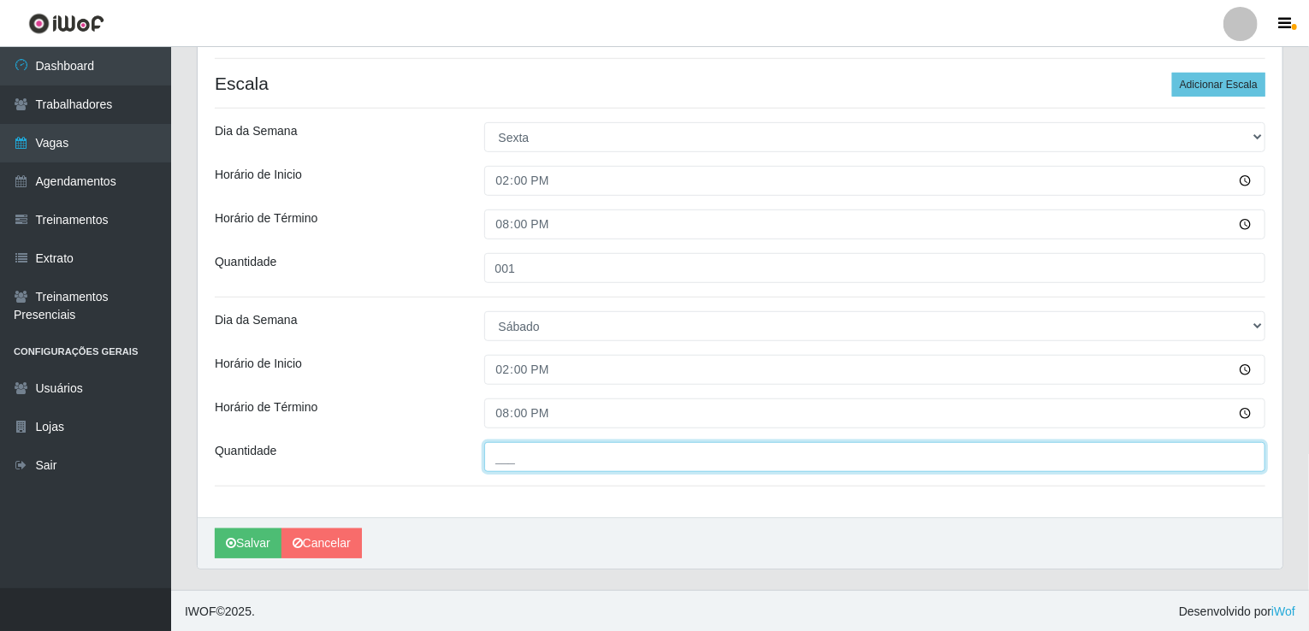
click at [516, 443] on input "___" at bounding box center [875, 457] width 782 height 30
type input "001"
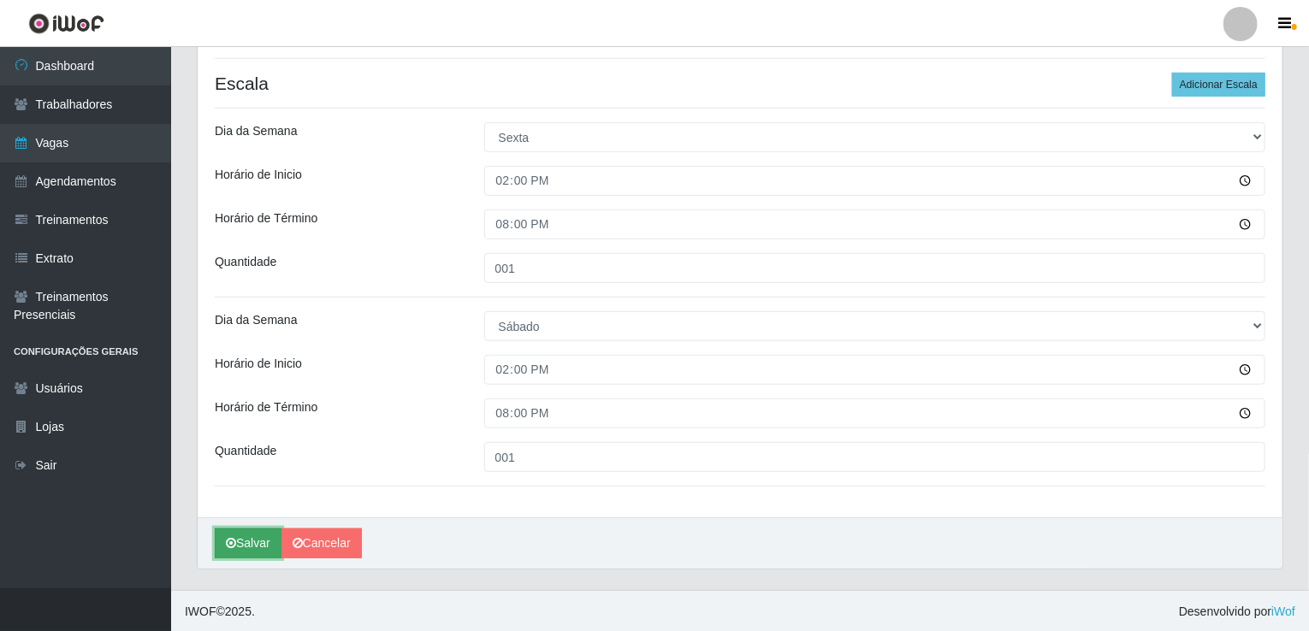
click at [239, 545] on button "Salvar" at bounding box center [248, 544] width 67 height 30
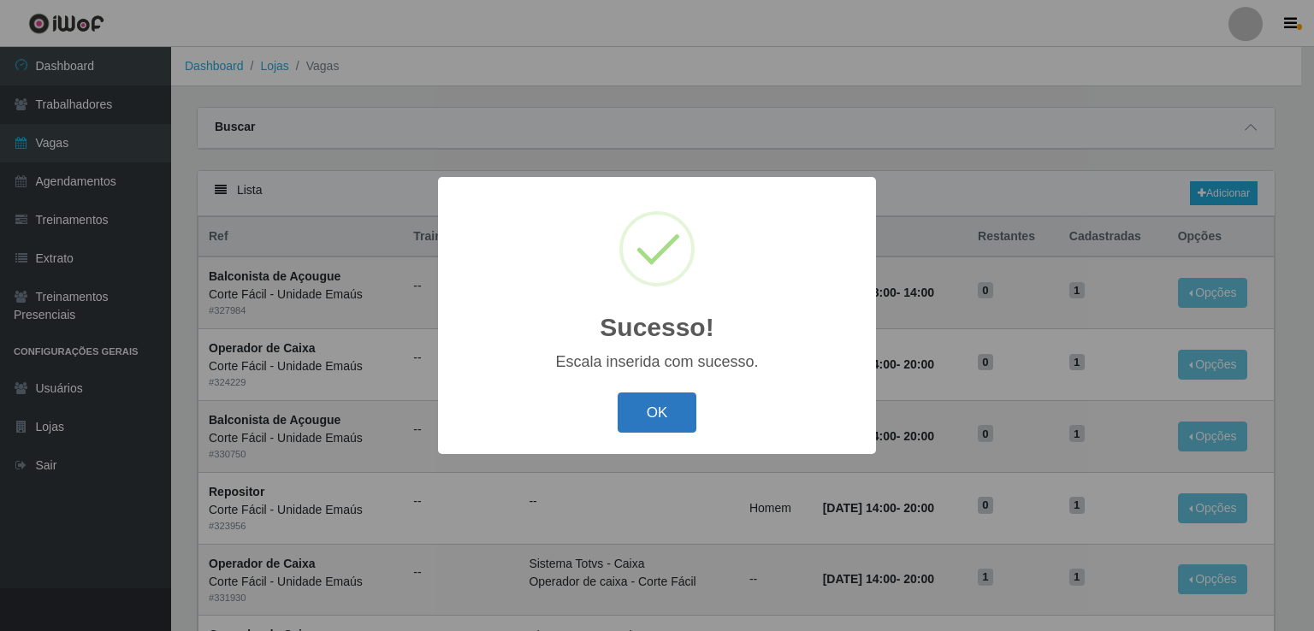
click at [669, 427] on button "OK" at bounding box center [658, 413] width 80 height 40
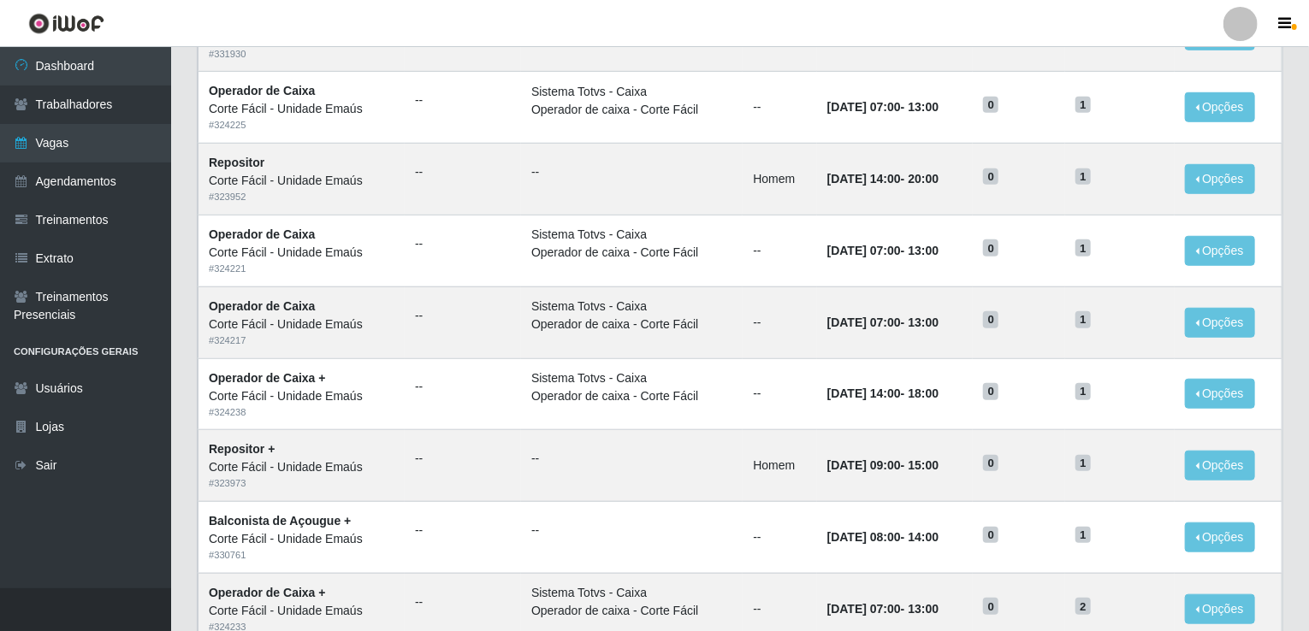
scroll to position [814, 0]
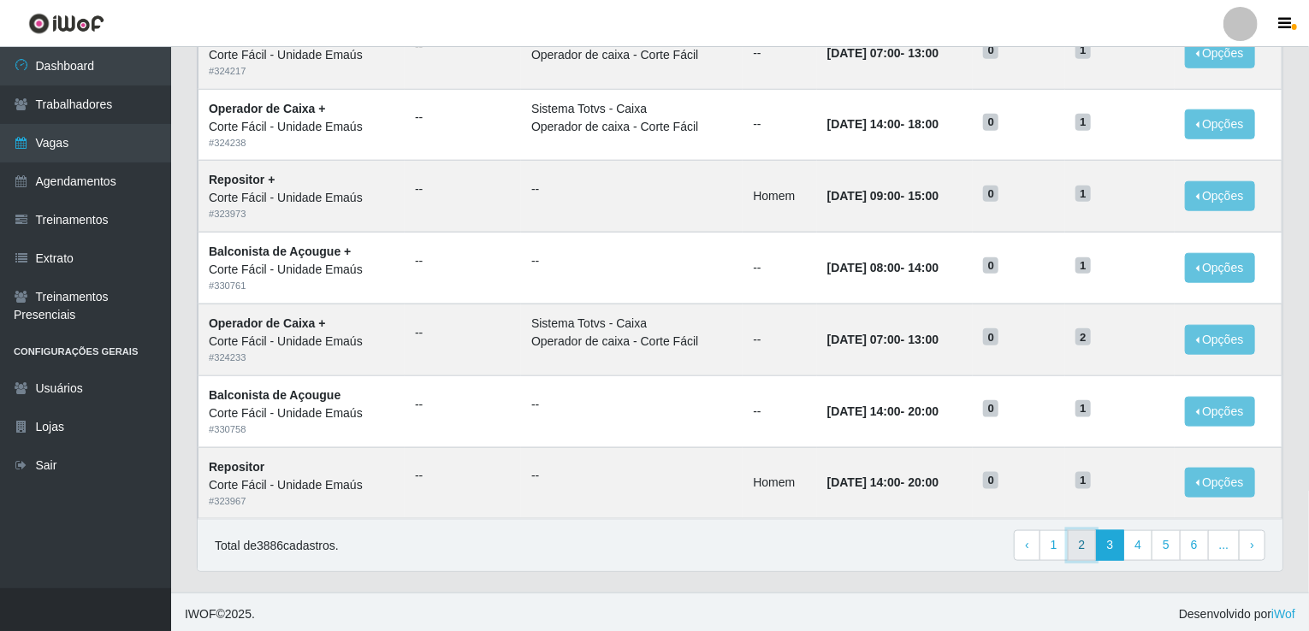
click at [1090, 538] on link "2" at bounding box center [1082, 545] width 29 height 31
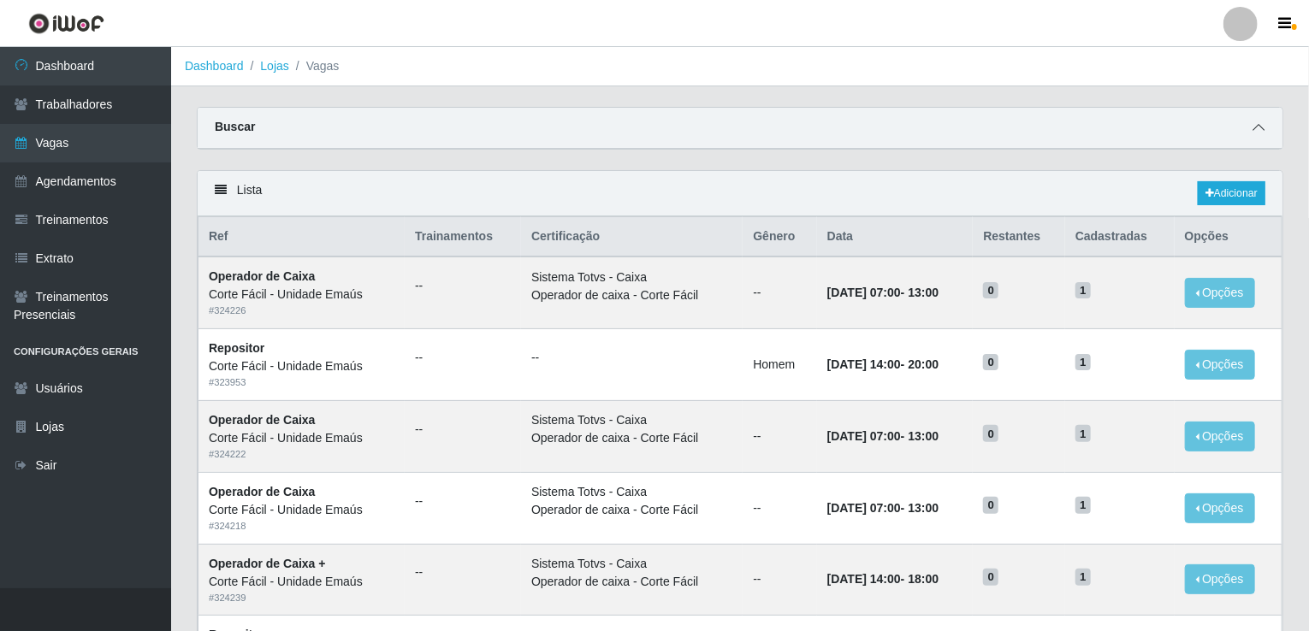
click at [1264, 121] on span at bounding box center [1258, 128] width 21 height 20
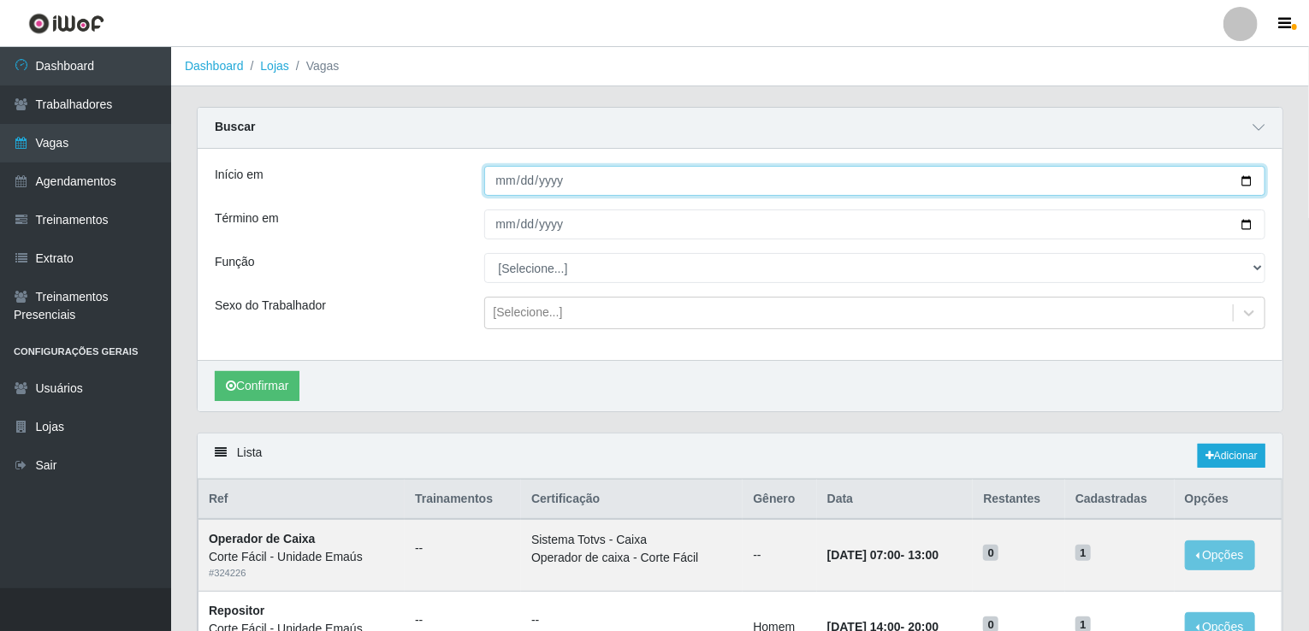
click at [501, 181] on input "Início em" at bounding box center [875, 181] width 782 height 30
type input "[DATE]"
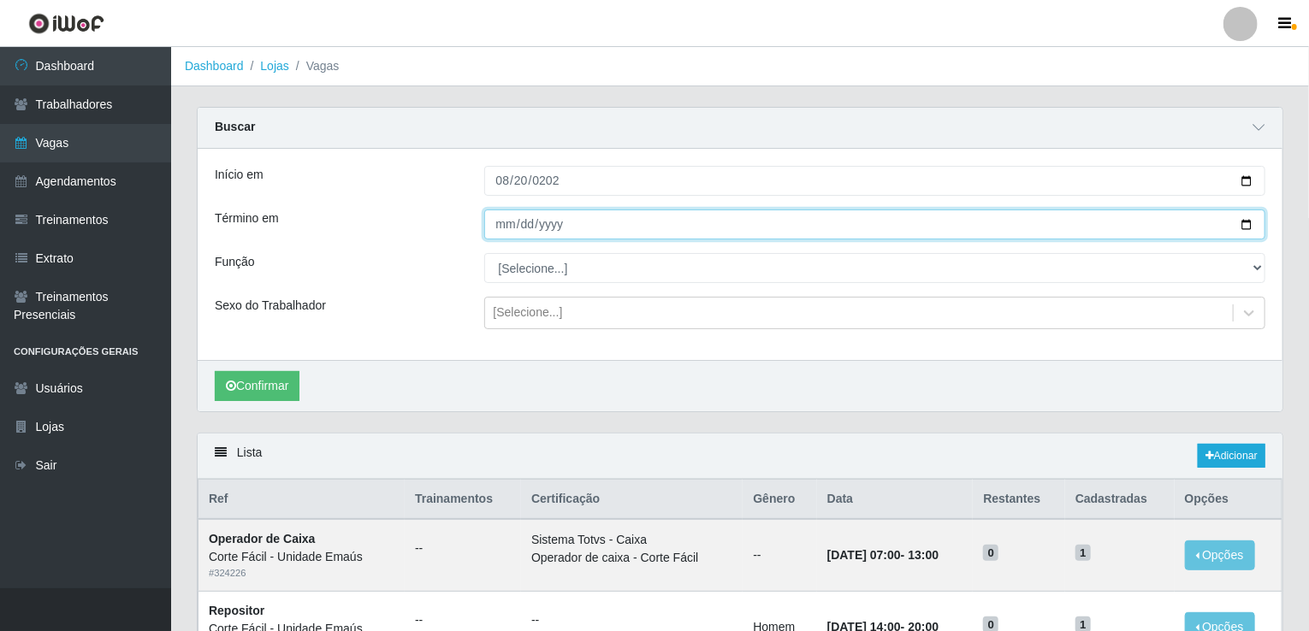
click at [506, 235] on input "Término em" at bounding box center [875, 225] width 782 height 30
type input "2025-08-23"
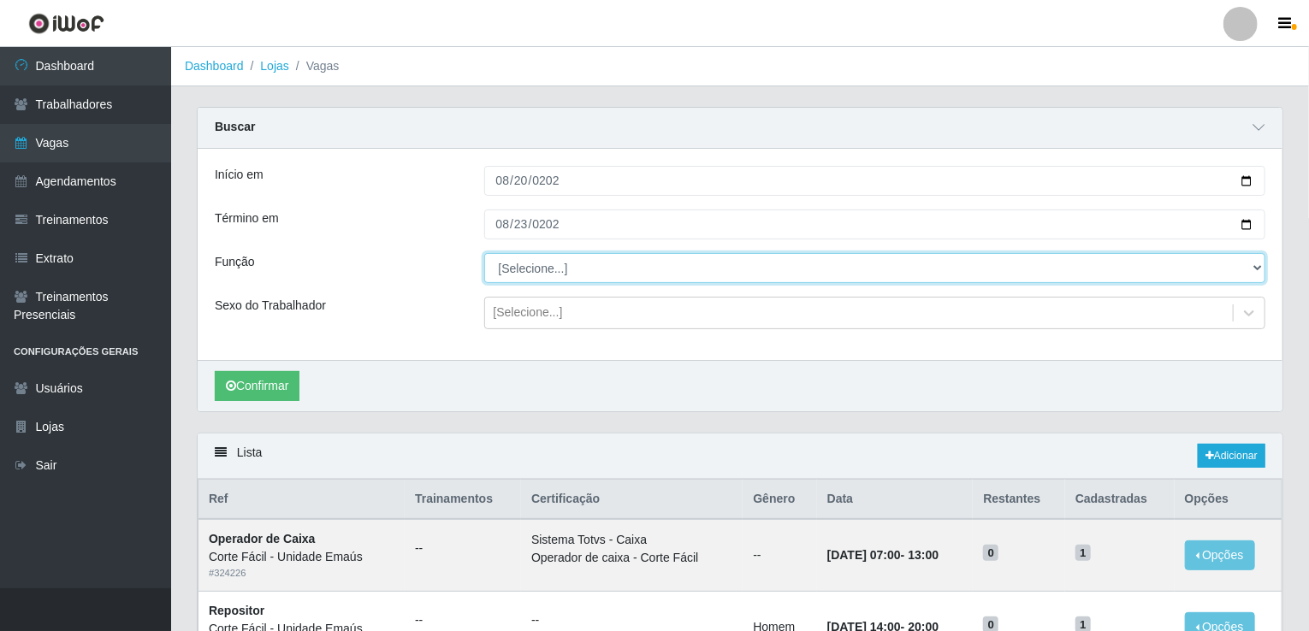
click at [512, 278] on select "[Selecione...] ASG ASG + ASG ++ Auxiliar de Cozinha Auxiliar de Cozinha + Auxil…" at bounding box center [875, 268] width 782 height 30
select select "22"
click at [484, 253] on select "[Selecione...] ASG ASG + ASG ++ Auxiliar de Cozinha Auxiliar de Cozinha + Auxil…" at bounding box center [875, 268] width 782 height 30
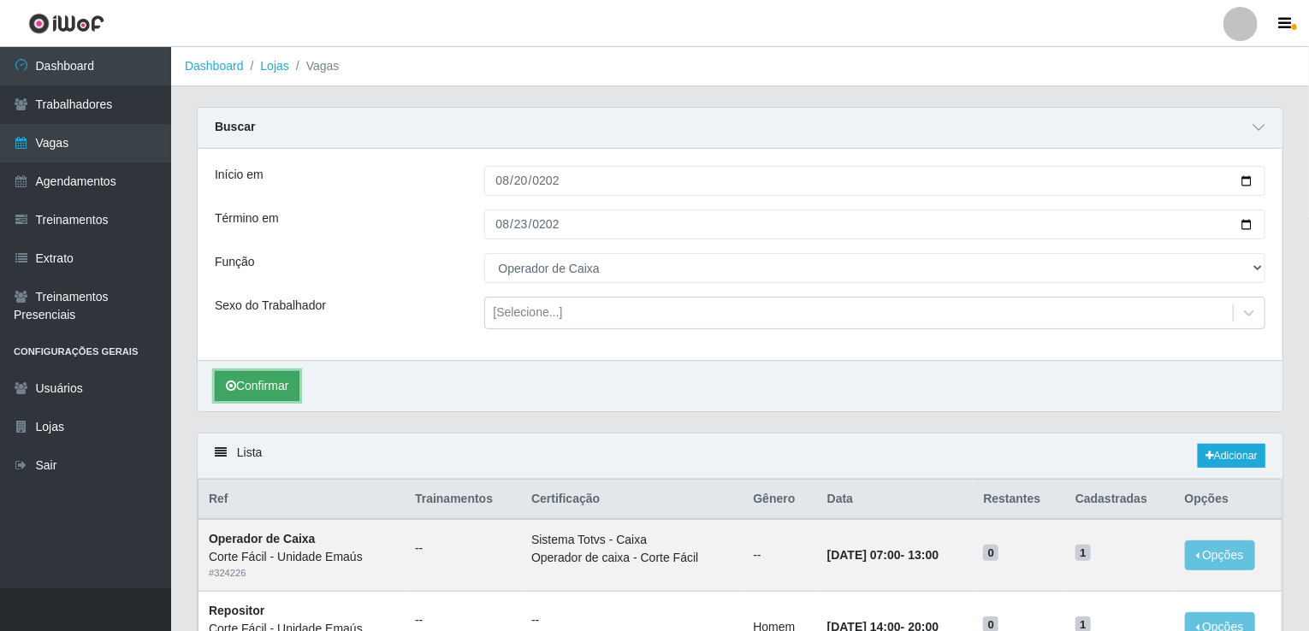
click at [240, 382] on button "Confirmar" at bounding box center [257, 386] width 85 height 30
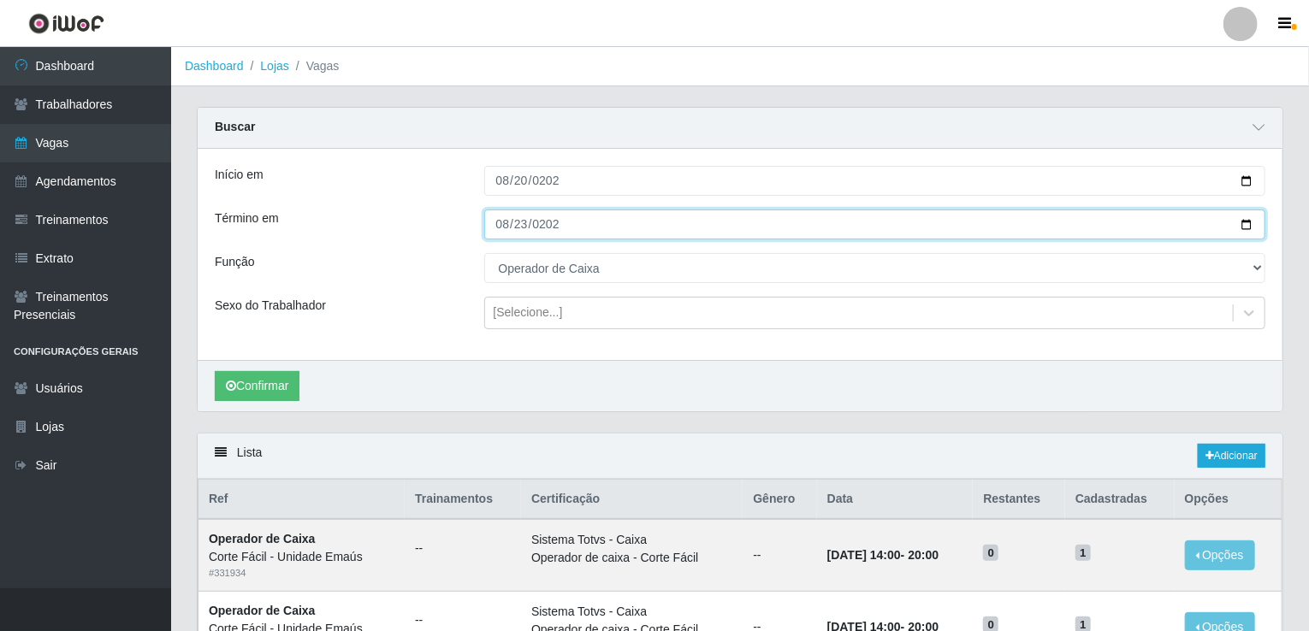
click at [507, 214] on input "2025-08-23" at bounding box center [875, 225] width 782 height 30
type input "2025-08-31"
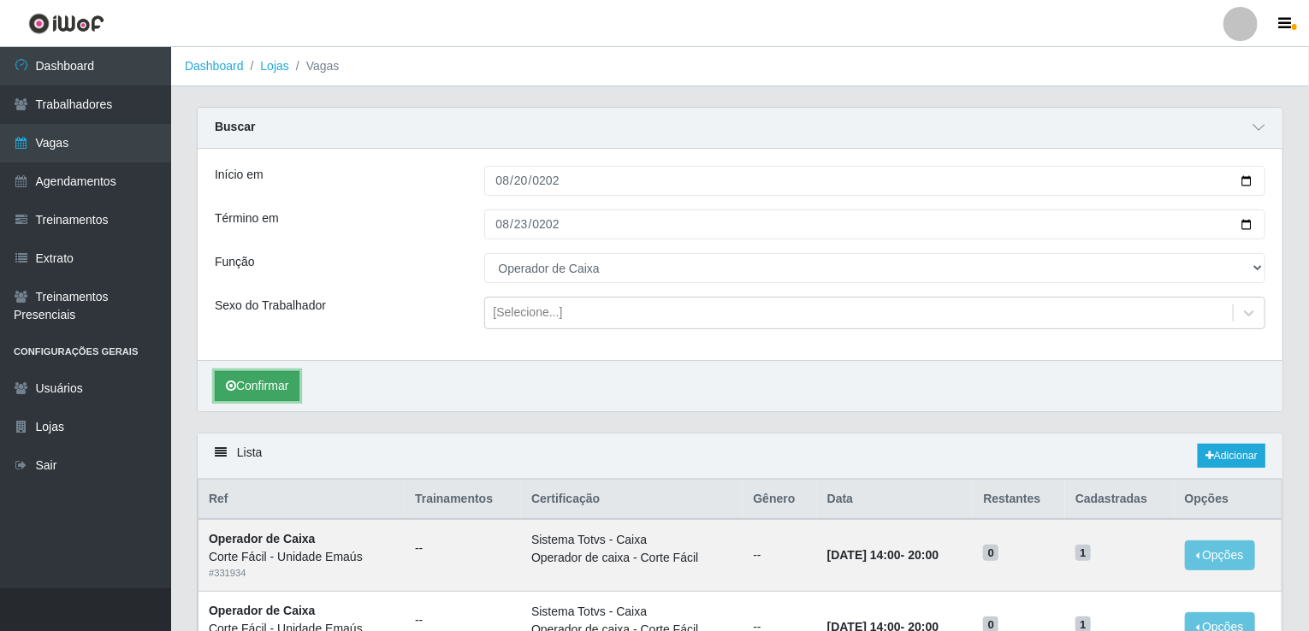
click at [246, 373] on button "Confirmar" at bounding box center [257, 386] width 85 height 30
click at [1261, 453] on link "Adicionar" at bounding box center [1232, 456] width 68 height 24
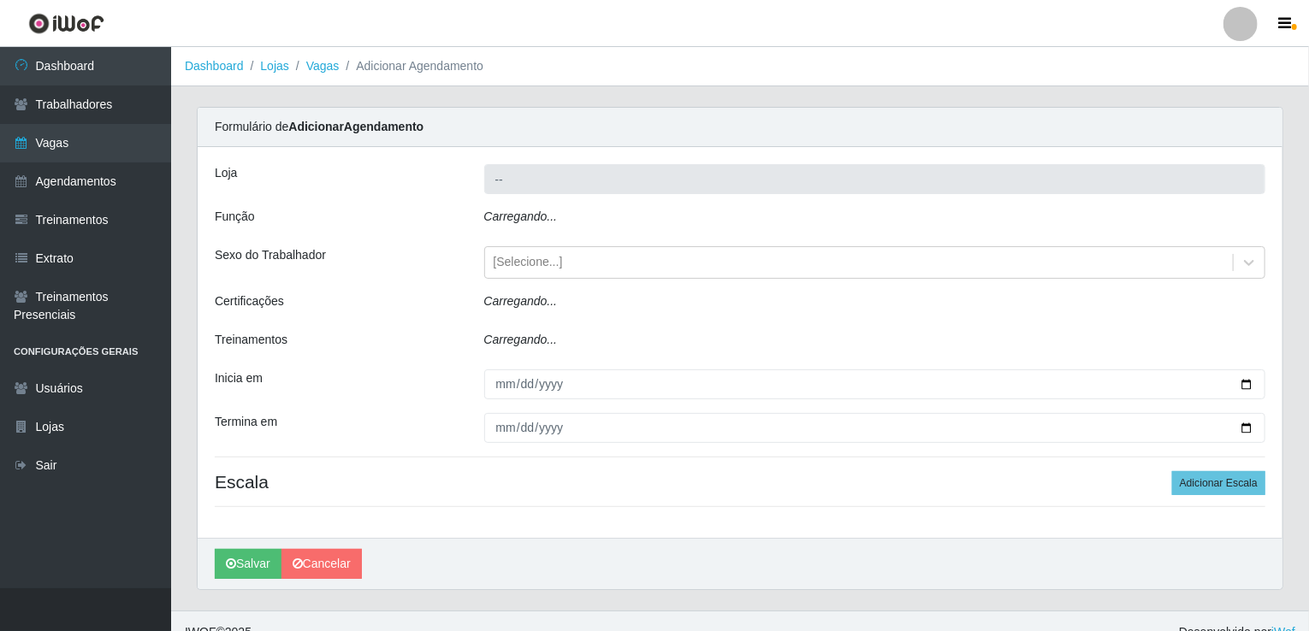
type input "Corte Fácil - Unidade Emaús"
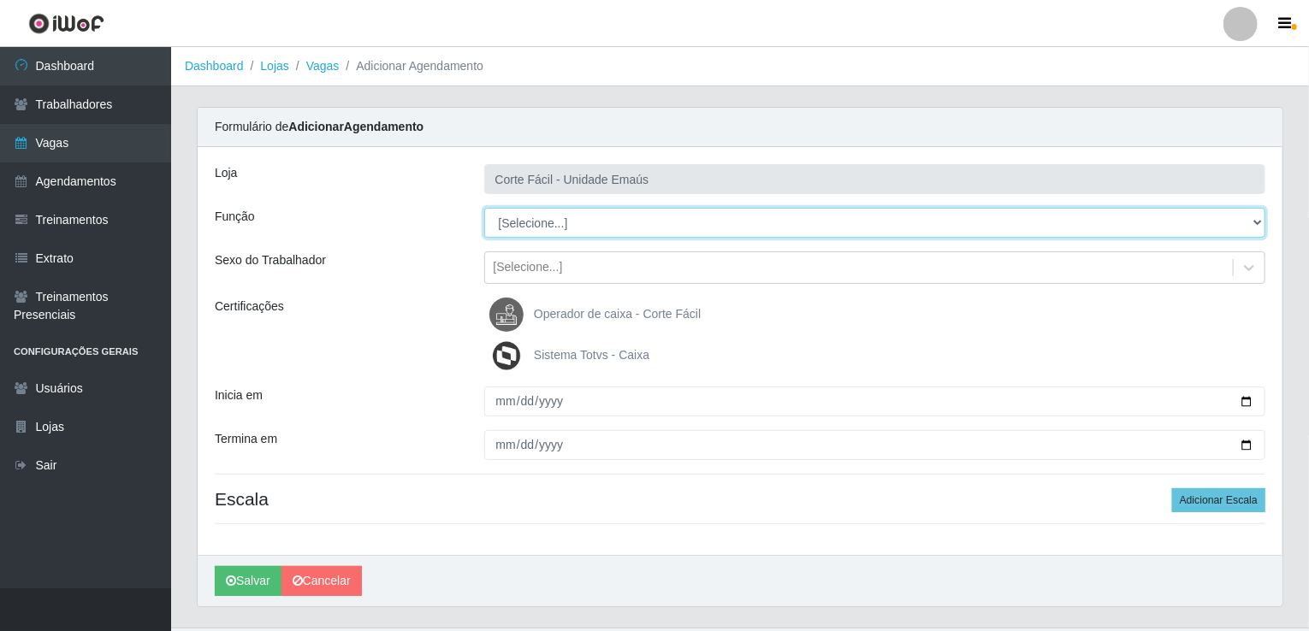
drag, startPoint x: 548, startPoint y: 239, endPoint x: 554, endPoint y: 225, distance: 14.9
click at [554, 225] on select "[Selecione...] ASG ASG + ASG ++ Auxiliar de Cozinha Auxiliar de Cozinha + Auxil…" at bounding box center [875, 223] width 782 height 30
select select "22"
click at [484, 208] on select "[Selecione...] ASG ASG + ASG ++ Auxiliar de Cozinha Auxiliar de Cozinha + Auxil…" at bounding box center [875, 223] width 782 height 30
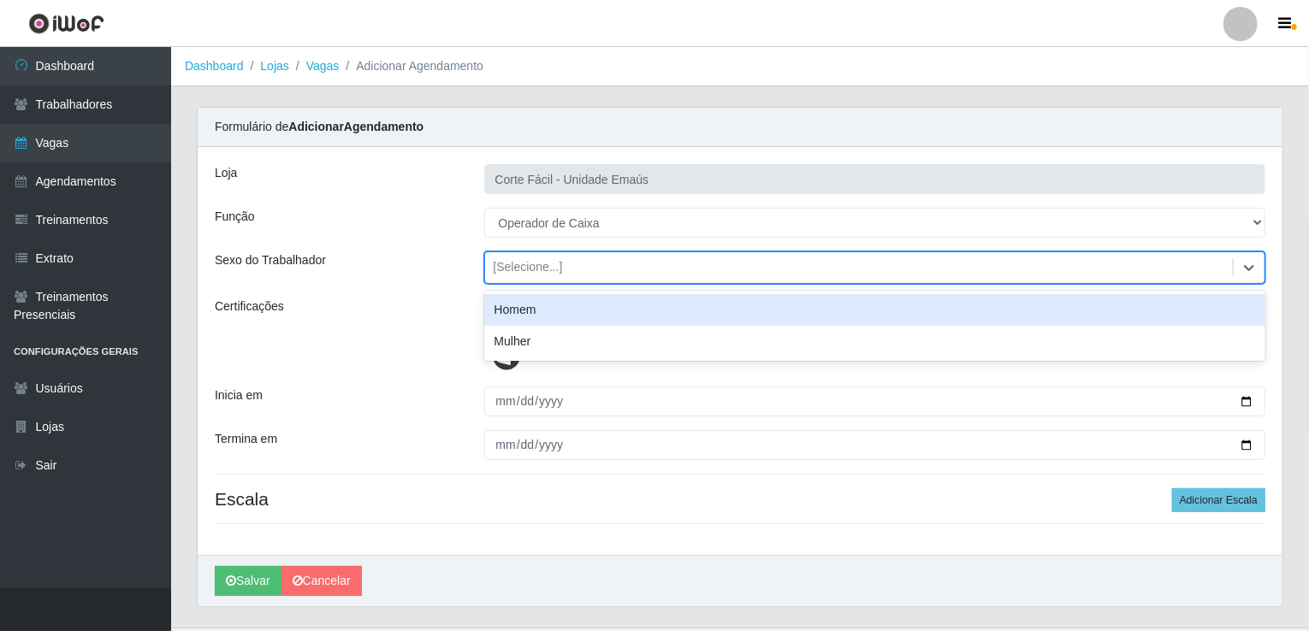
click at [534, 259] on div "[Selecione...]" at bounding box center [528, 268] width 69 height 18
drag, startPoint x: 377, startPoint y: 323, endPoint x: 403, endPoint y: 323, distance: 25.7
click at [383, 323] on div "Certificações" at bounding box center [337, 335] width 270 height 75
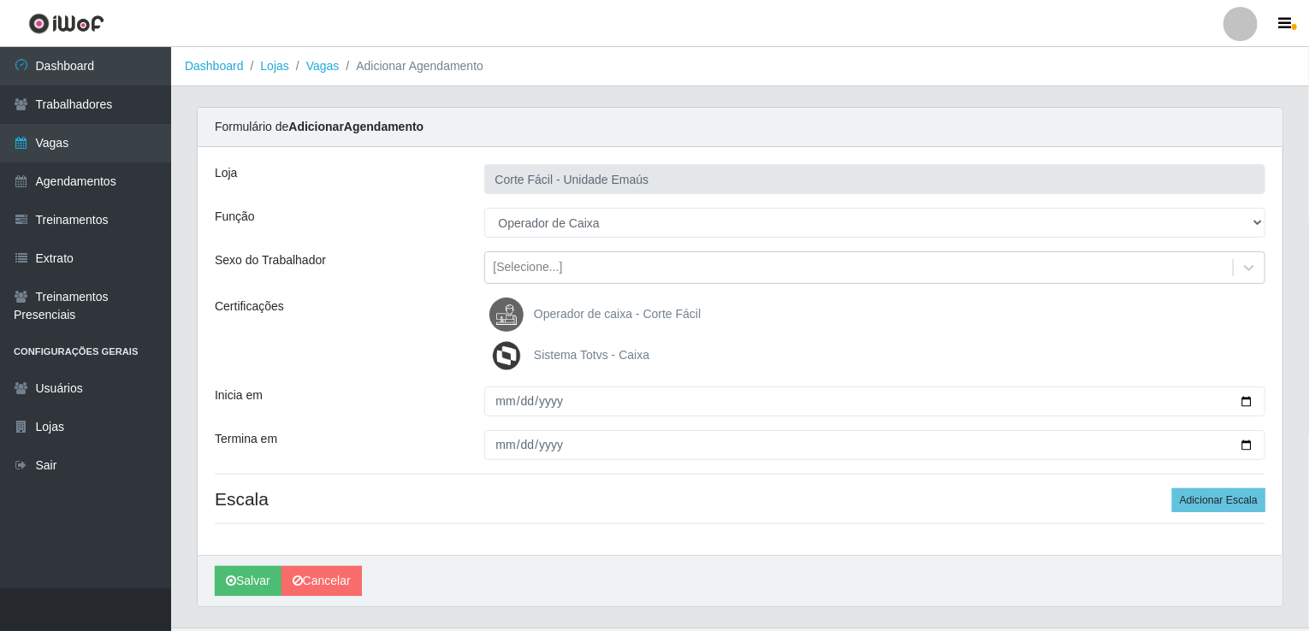
click at [505, 319] on img at bounding box center [509, 315] width 41 height 34
click at [0, 0] on input "Operador de caixa - Corte Fácil" at bounding box center [0, 0] width 0 height 0
click at [500, 359] on img at bounding box center [509, 356] width 41 height 34
click at [0, 0] on input "Sistema Totvs - Caixa" at bounding box center [0, 0] width 0 height 0
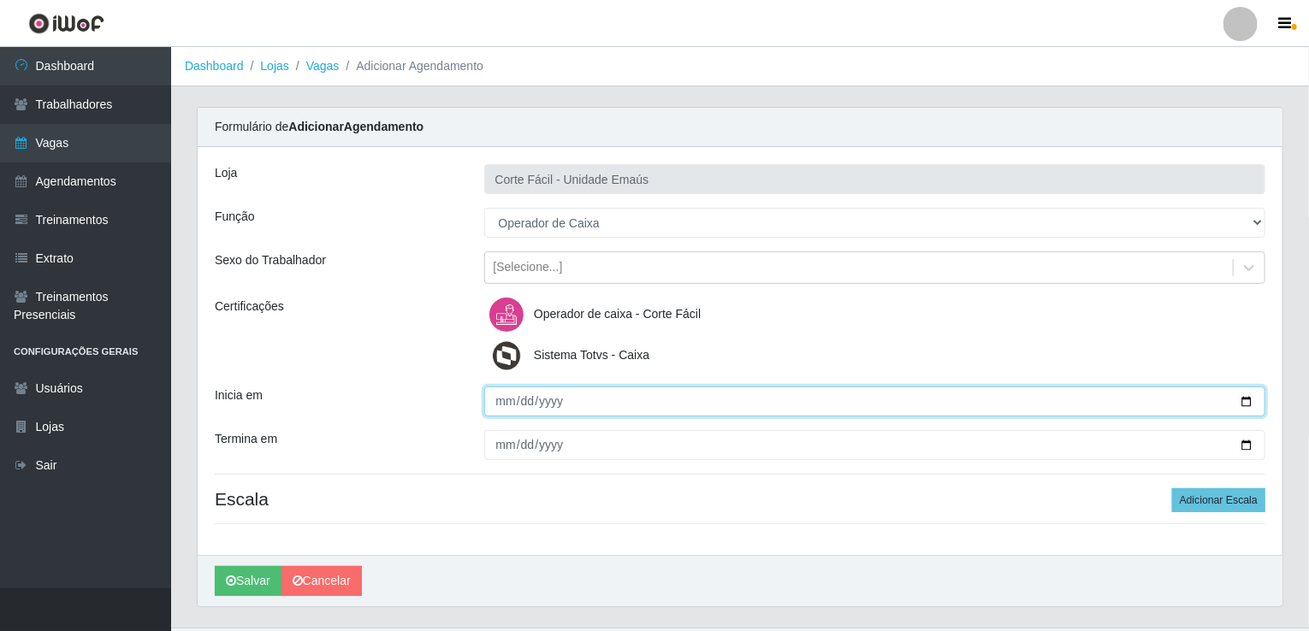
click at [502, 412] on input "Inicia em" at bounding box center [875, 402] width 782 height 30
type input "2025-08-23"
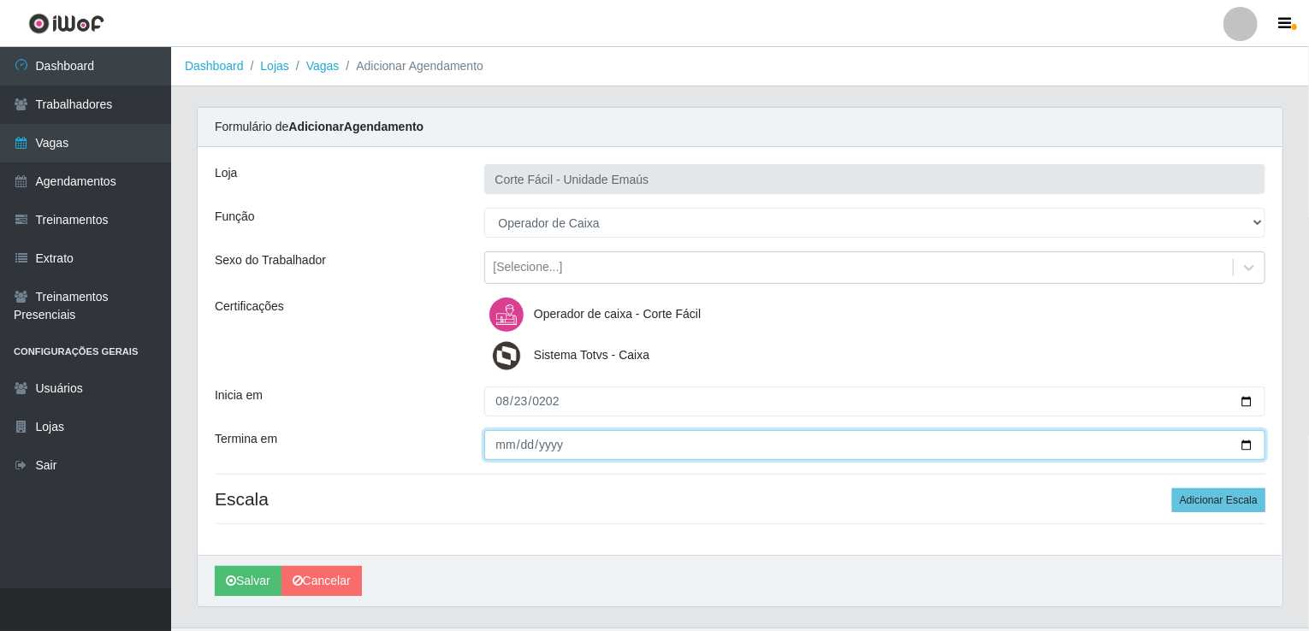
click at [503, 440] on input "Termina em" at bounding box center [875, 445] width 782 height 30
type input "2025-08-23"
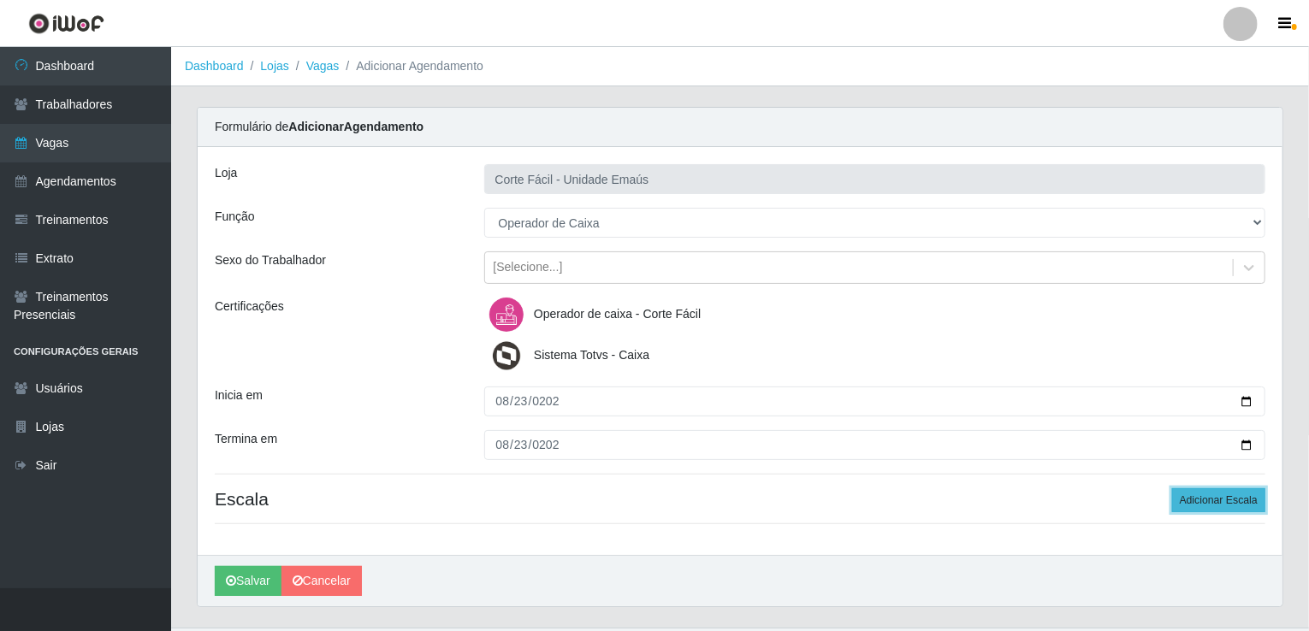
click at [1200, 498] on button "Adicionar Escala" at bounding box center [1218, 501] width 93 height 24
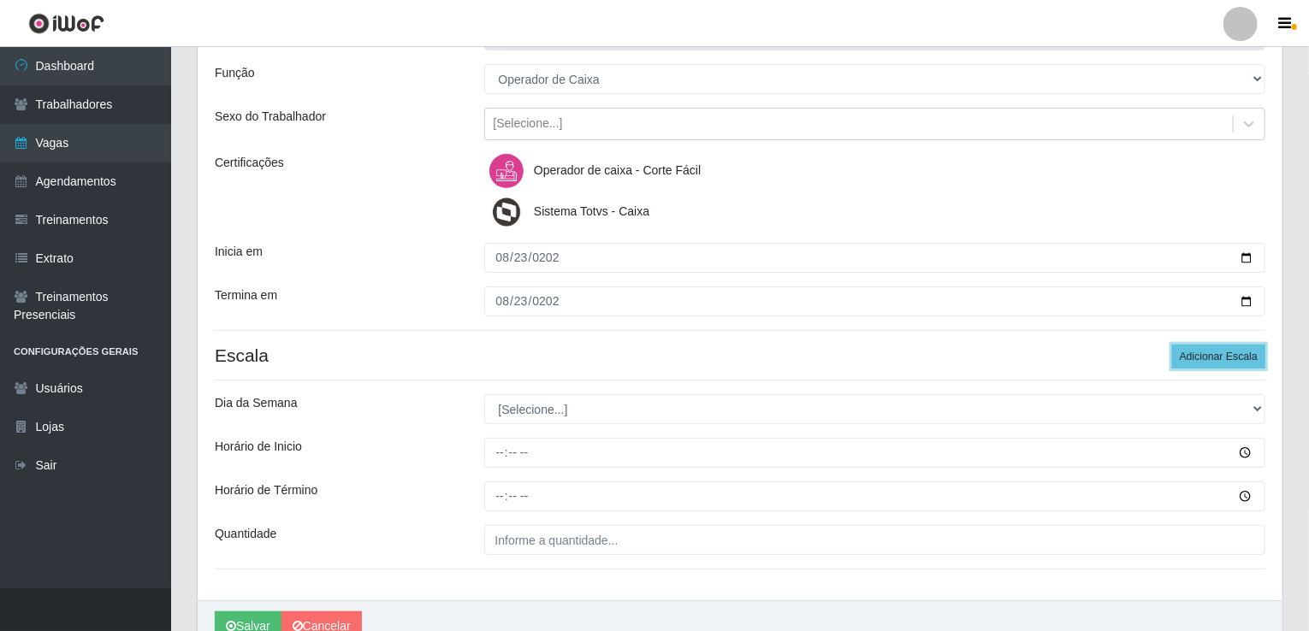
scroll to position [227, 0]
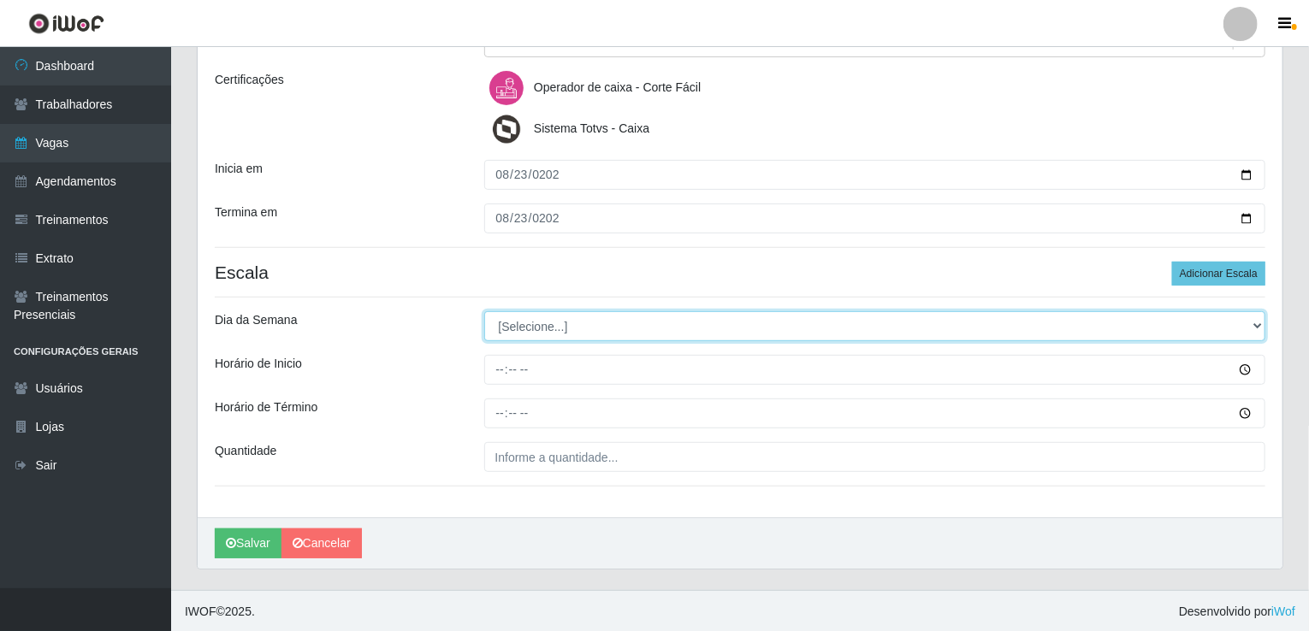
click at [543, 326] on select "[Selecione...] Segunda Terça Quarta Quinta Sexta Sábado Domingo" at bounding box center [875, 326] width 782 height 30
select select "6"
click at [484, 311] on select "[Selecione...] Segunda Terça Quarta Quinta Sexta Sábado Domingo" at bounding box center [875, 326] width 782 height 30
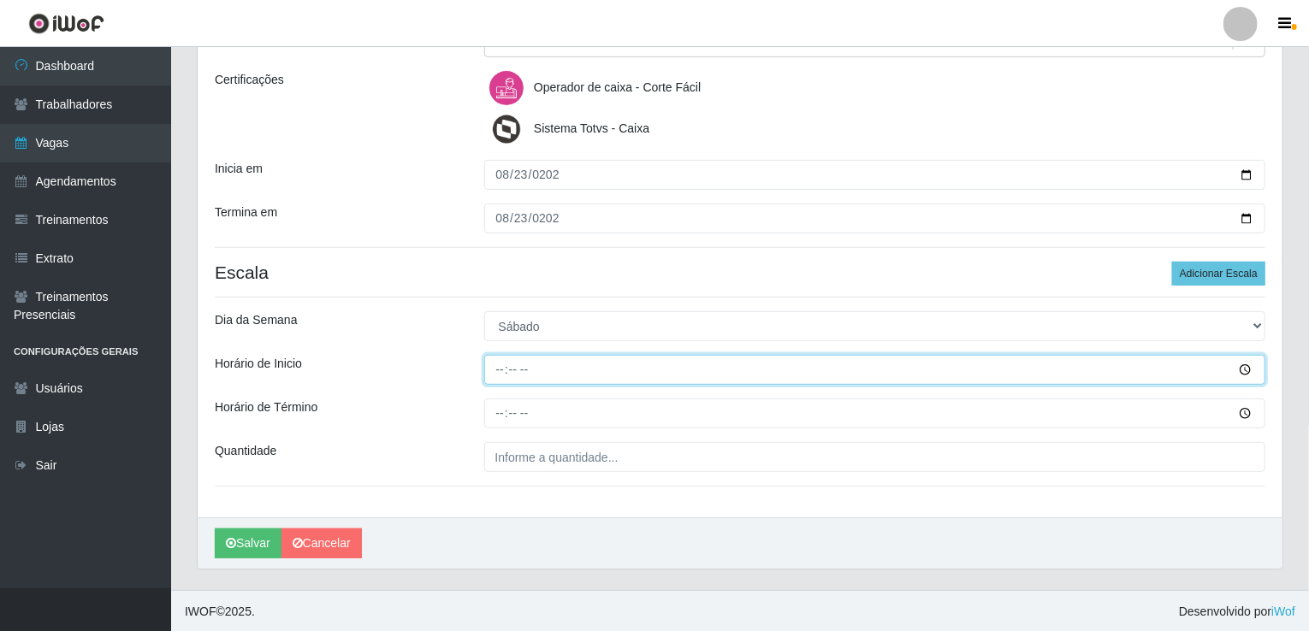
click at [500, 373] on input "Horário de Inicio" at bounding box center [875, 370] width 782 height 30
type input "14:00"
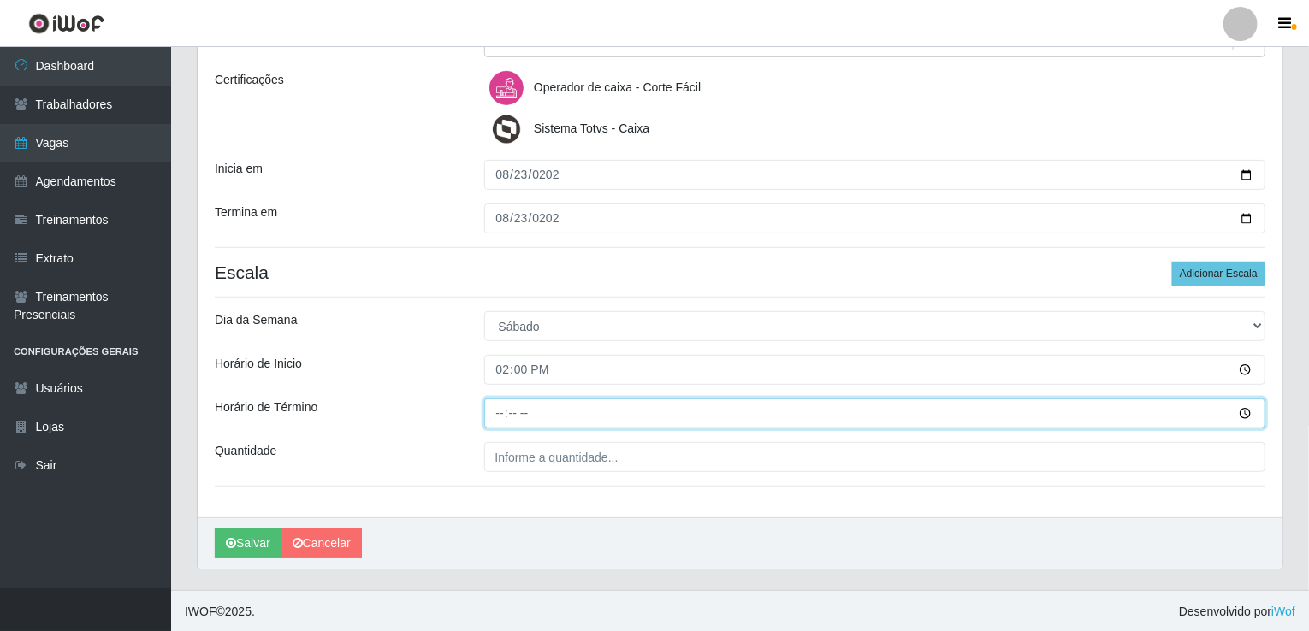
click at [489, 422] on input "Horário de Término" at bounding box center [875, 414] width 782 height 30
type input "20:00"
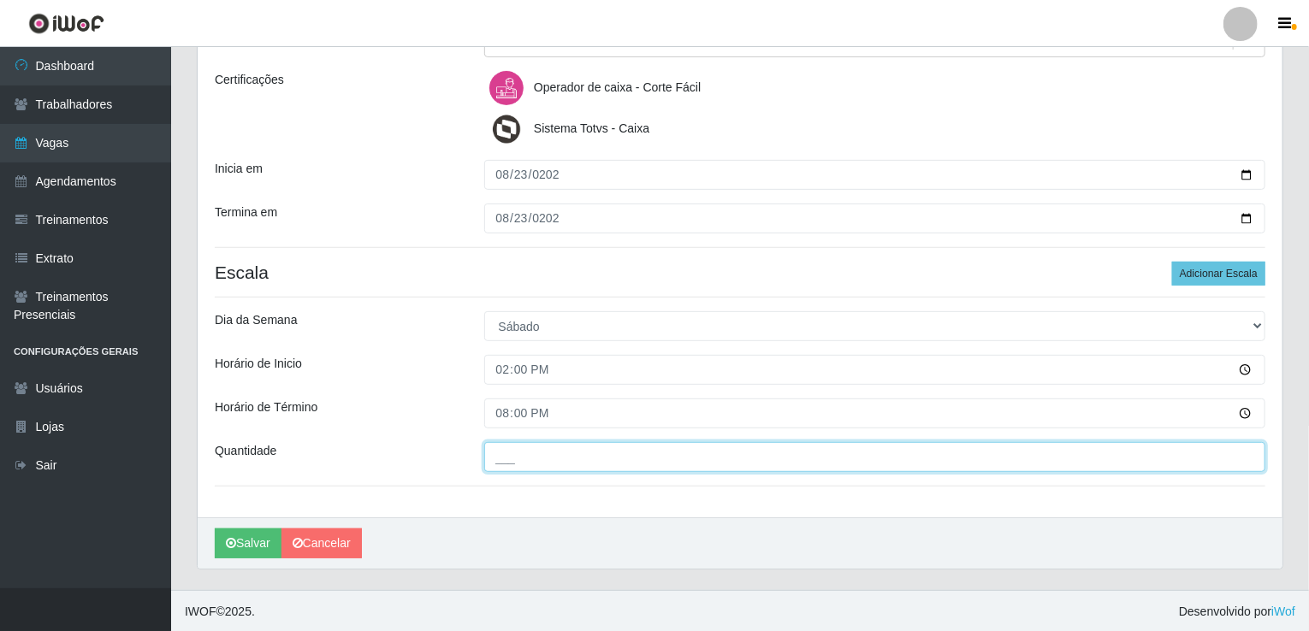
click at [508, 453] on input "___" at bounding box center [875, 457] width 782 height 30
type input "001"
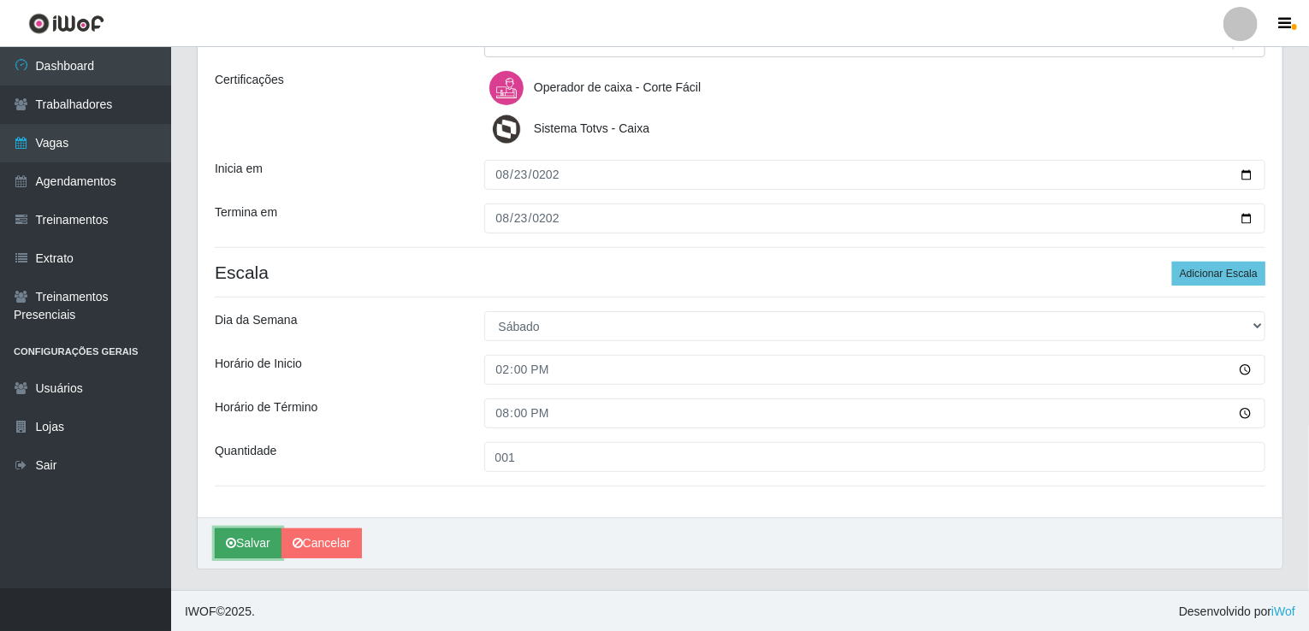
click at [255, 535] on button "Salvar" at bounding box center [248, 544] width 67 height 30
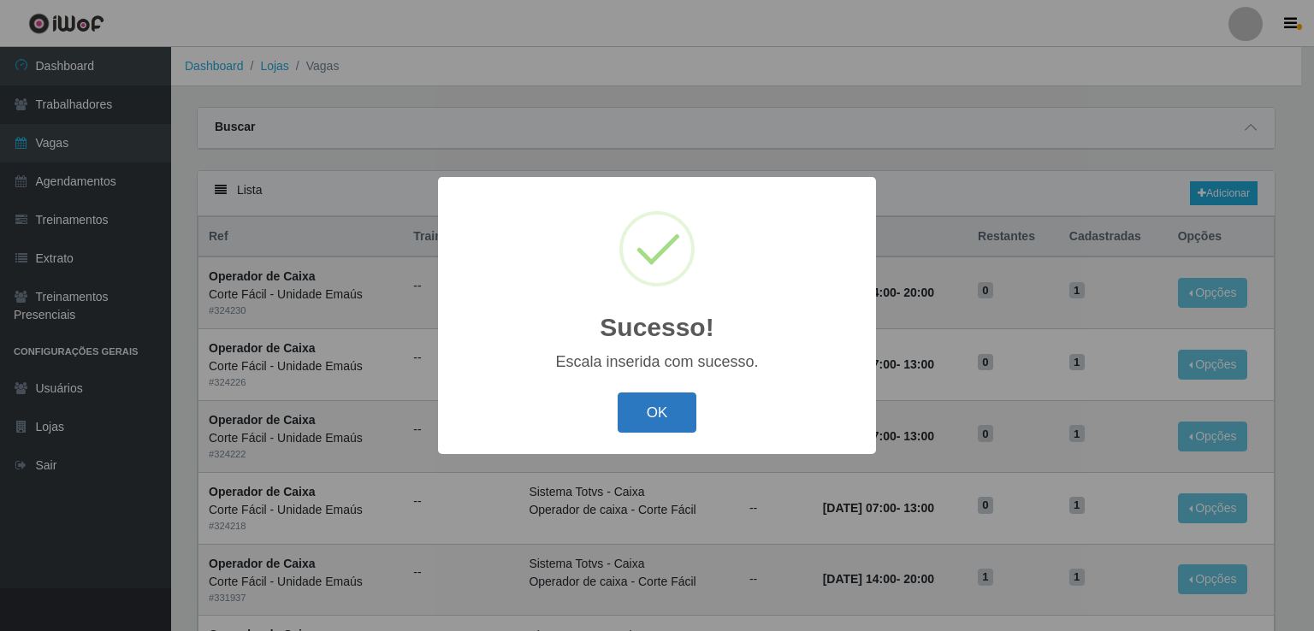
click at [679, 405] on button "OK" at bounding box center [658, 413] width 80 height 40
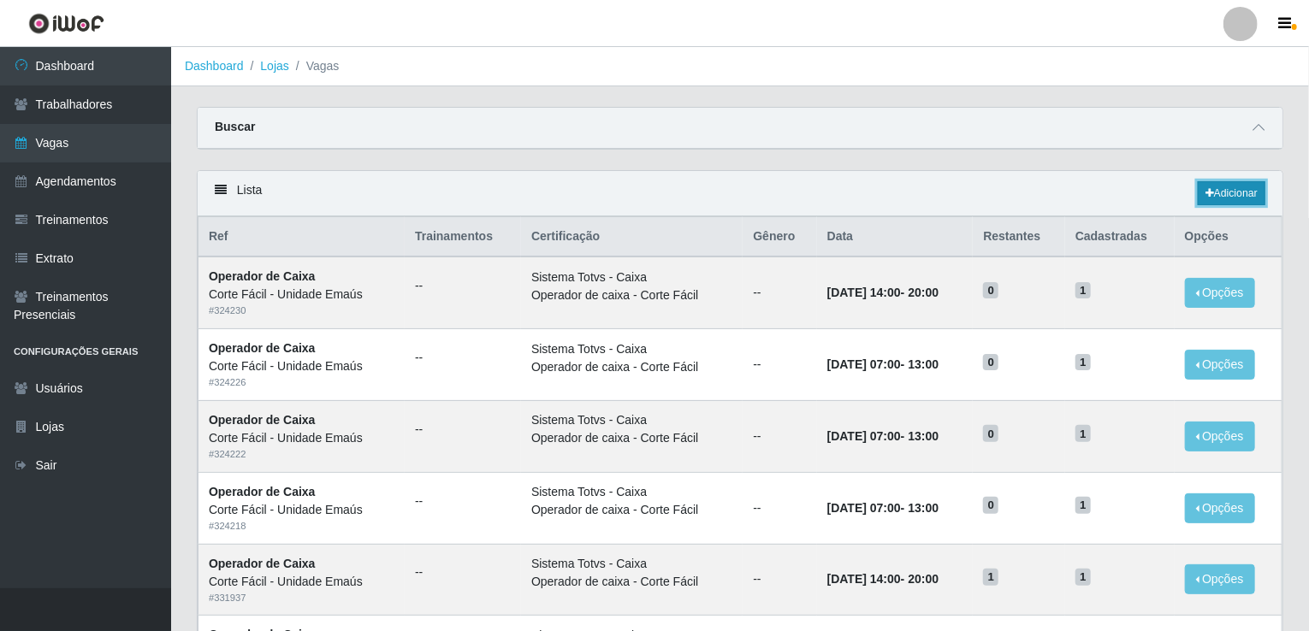
click at [1253, 193] on link "Adicionar" at bounding box center [1232, 193] width 68 height 24
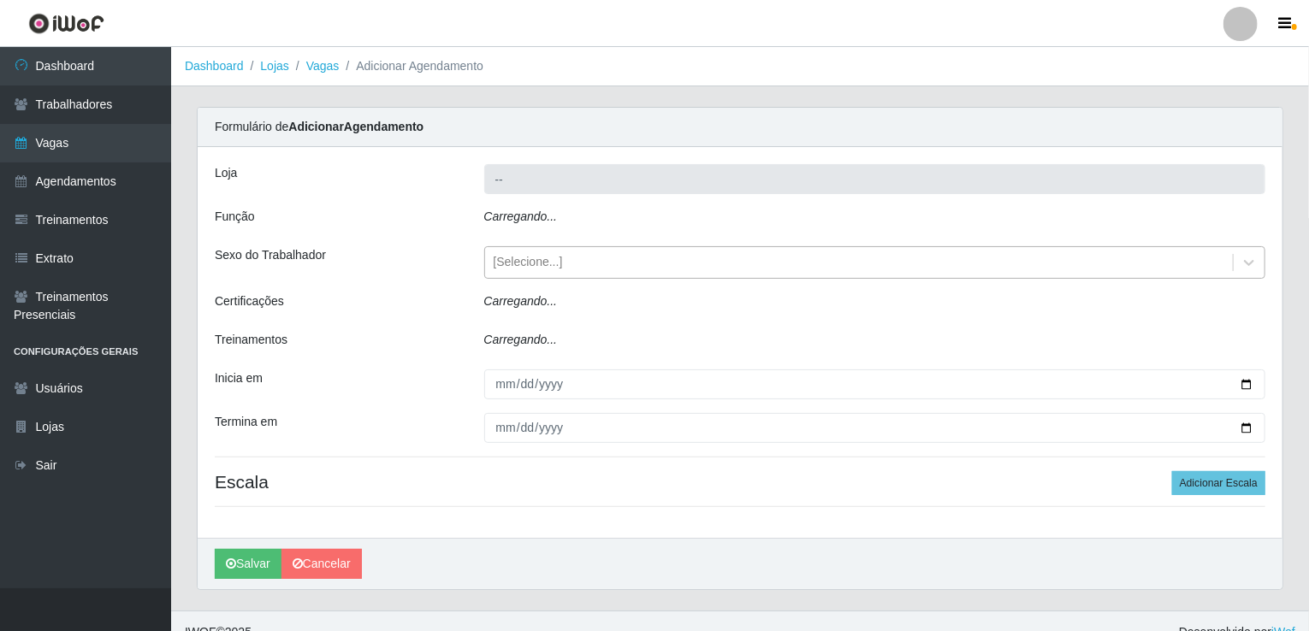
type input "Corte Fácil - Unidade Emaús"
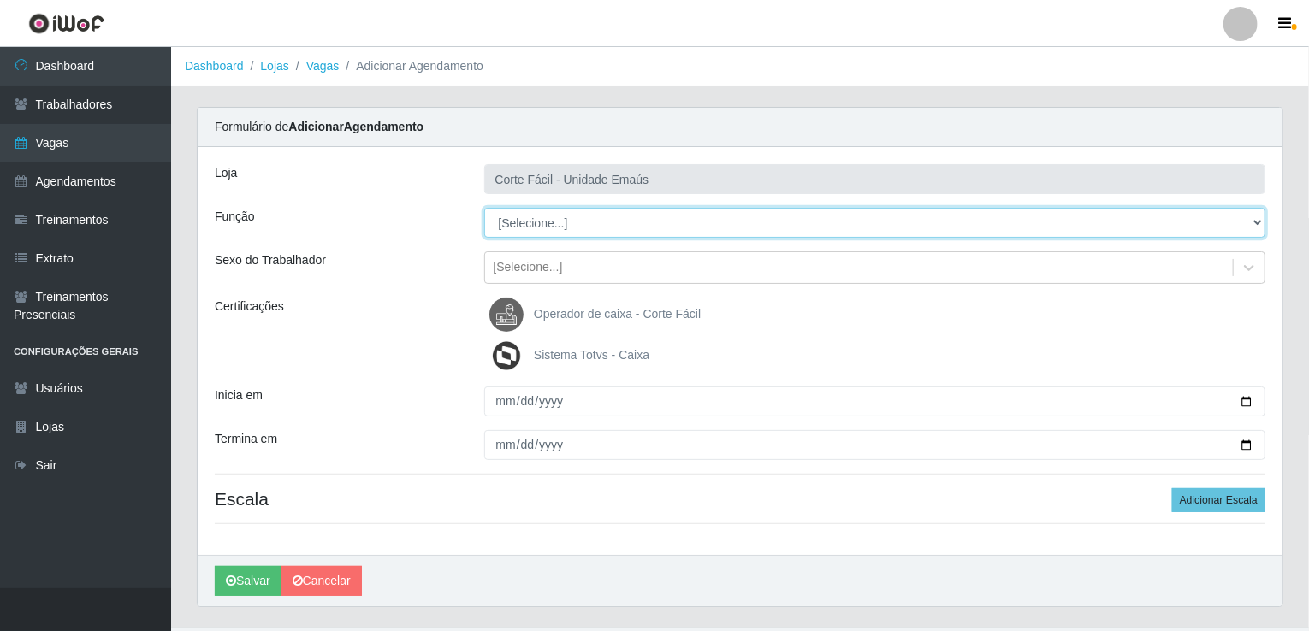
click at [548, 220] on select "[Selecione...] ASG ASG + ASG ++ Auxiliar de Cozinha Auxiliar de Cozinha + Auxil…" at bounding box center [875, 223] width 782 height 30
select select "72"
click at [484, 208] on select "[Selecione...] ASG ASG + ASG ++ Auxiliar de Cozinha Auxiliar de Cozinha + Auxil…" at bounding box center [875, 223] width 782 height 30
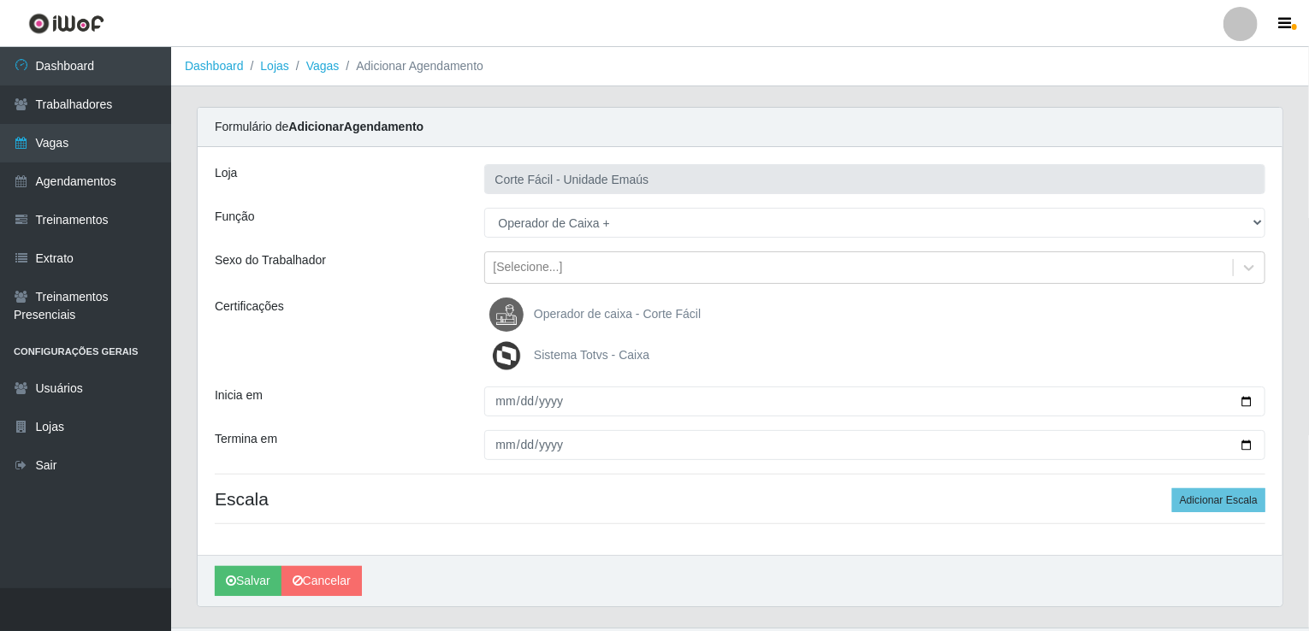
click at [510, 323] on img at bounding box center [509, 315] width 41 height 34
click at [0, 0] on input "Operador de caixa - Corte Fácil" at bounding box center [0, 0] width 0 height 0
click at [510, 355] on img at bounding box center [509, 356] width 41 height 34
click at [0, 0] on input "Sistema Totvs - Caixa" at bounding box center [0, 0] width 0 height 0
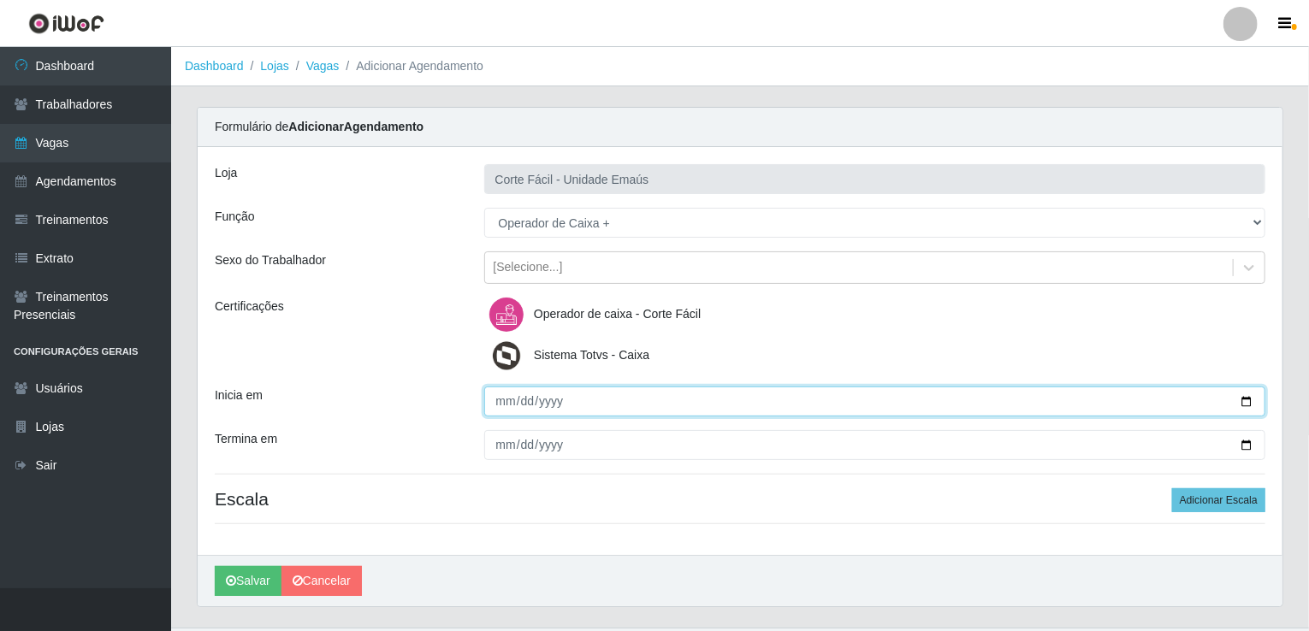
click at [496, 402] on input "Inicia em" at bounding box center [875, 402] width 782 height 30
type input "2025-08-24"
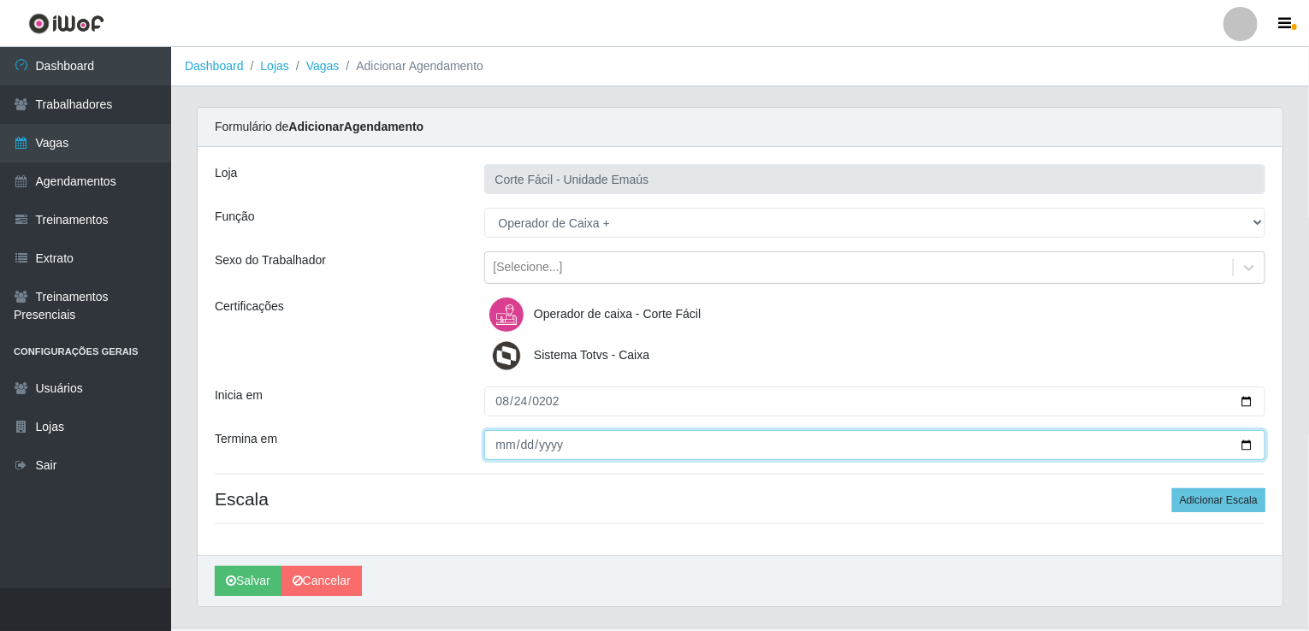
click at [498, 457] on input "Termina em" at bounding box center [875, 445] width 782 height 30
type input "2025-08-24"
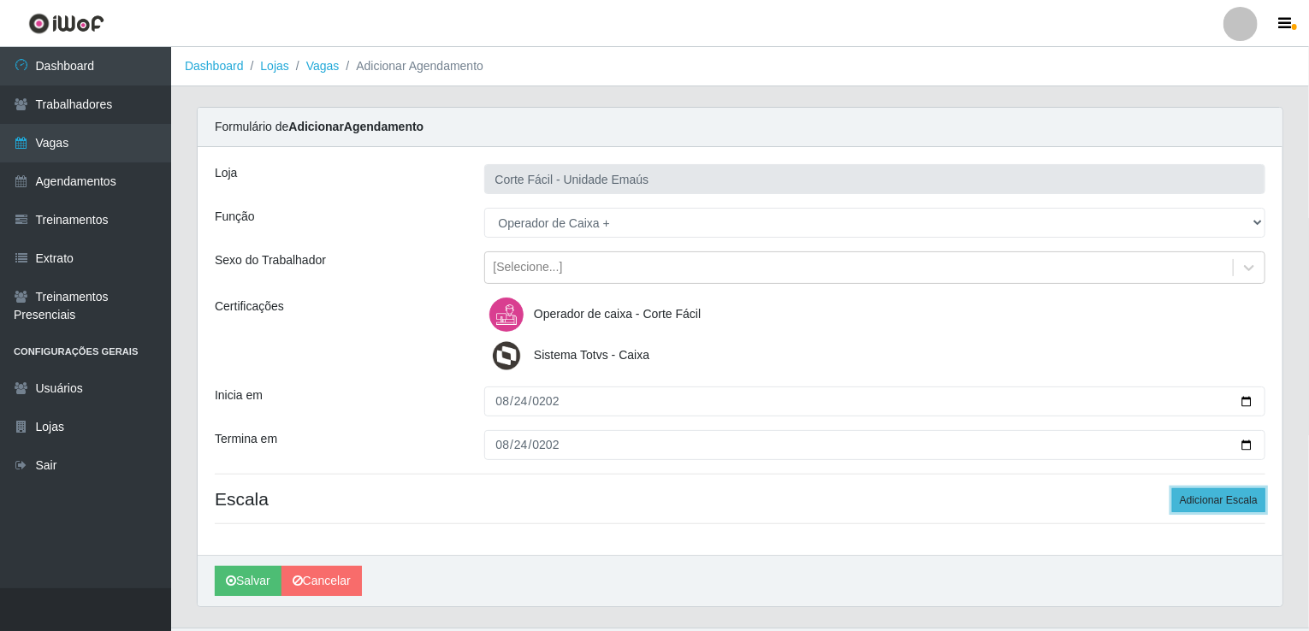
click at [1251, 506] on button "Adicionar Escala" at bounding box center [1218, 501] width 93 height 24
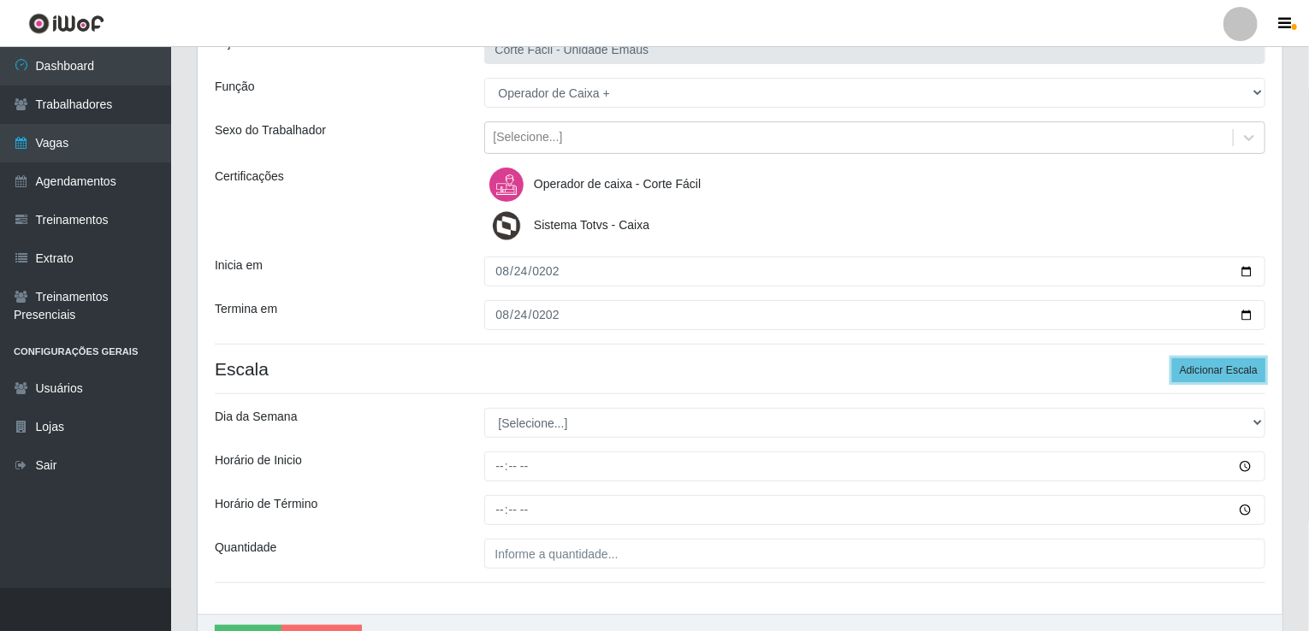
scroll to position [227, 0]
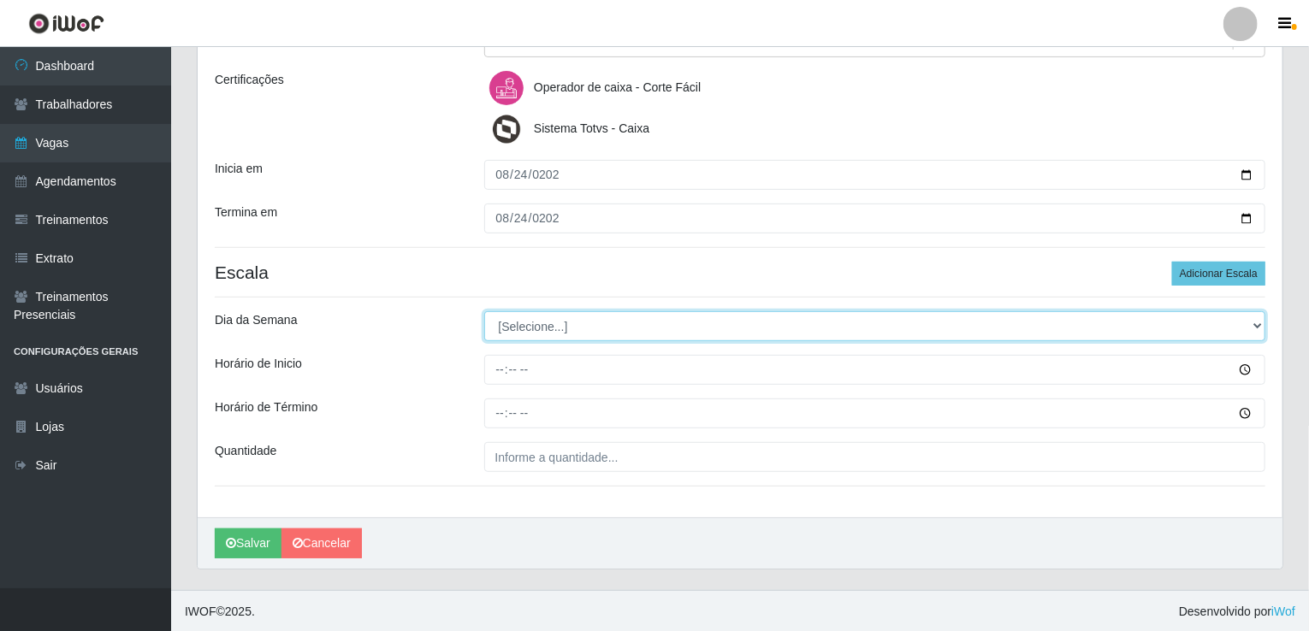
click at [551, 330] on select "[Selecione...] Segunda Terça Quarta Quinta Sexta Sábado Domingo" at bounding box center [875, 326] width 782 height 30
select select "0"
click at [484, 311] on select "[Selecione...] Segunda Terça Quarta Quinta Sexta Sábado Domingo" at bounding box center [875, 326] width 782 height 30
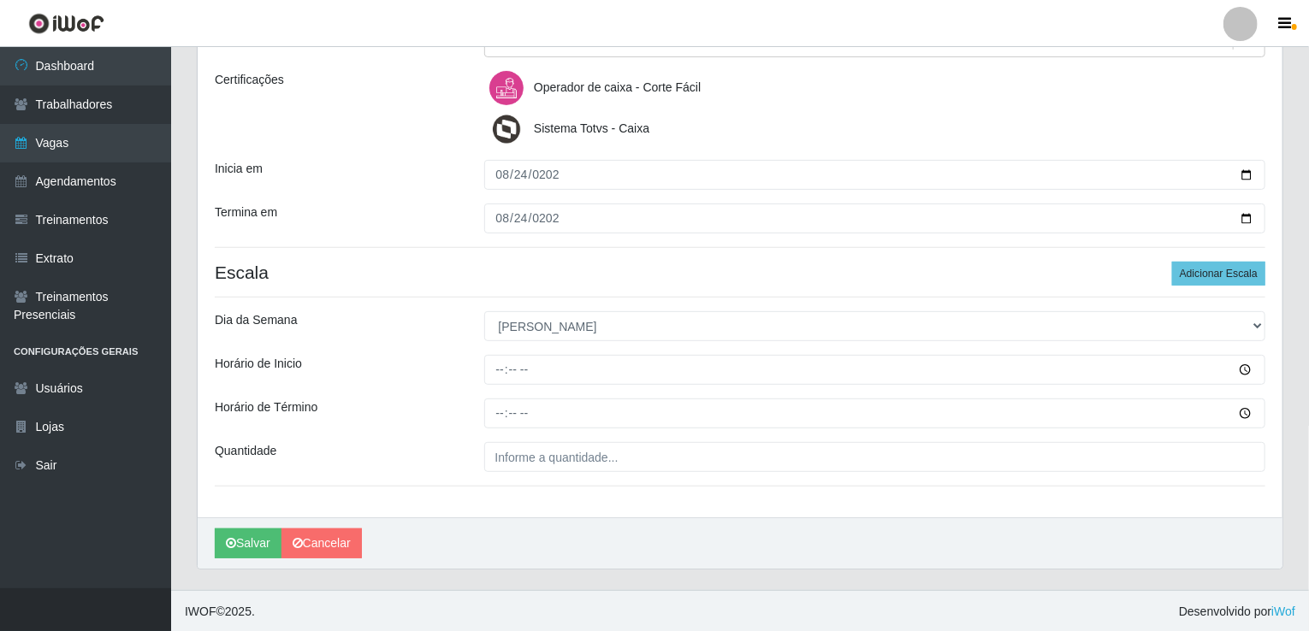
click at [495, 388] on div "Loja Corte Fácil - Unidade Emaús Função [Selecione...] ASG ASG + ASG ++ Auxilia…" at bounding box center [740, 218] width 1085 height 597
click at [495, 386] on div "Loja Corte Fácil - Unidade Emaús Função [Selecione...] ASG ASG + ASG ++ Auxilia…" at bounding box center [740, 218] width 1085 height 597
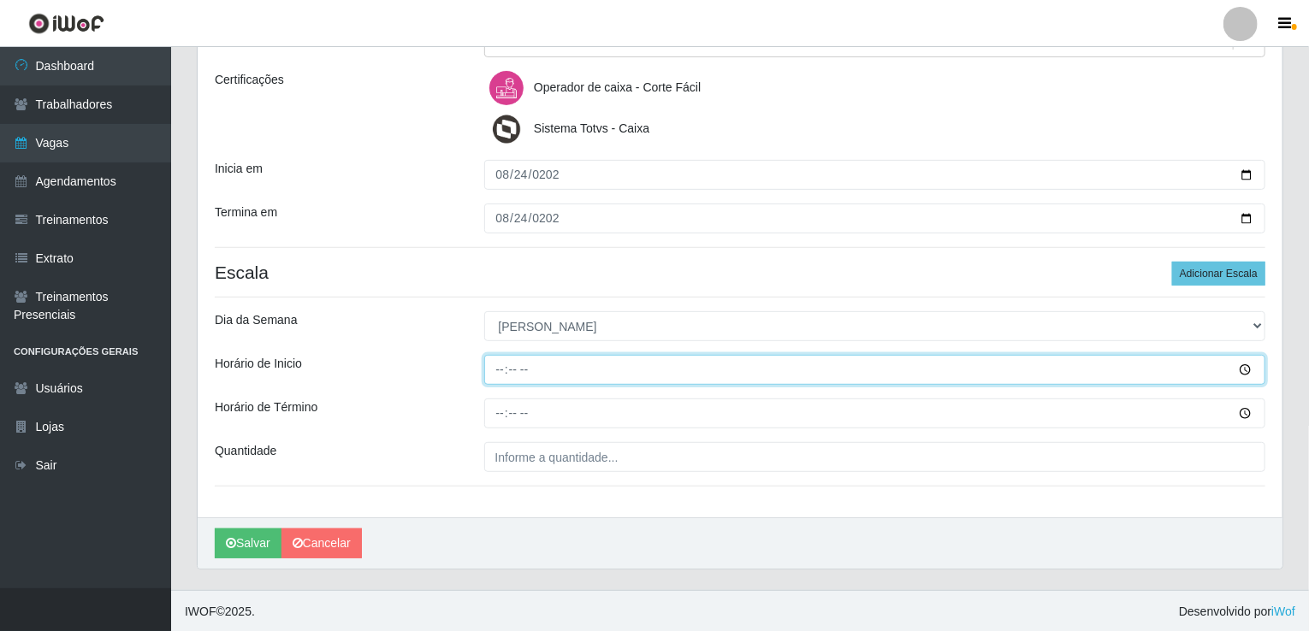
click at [500, 374] on input "Horário de Inicio" at bounding box center [875, 370] width 782 height 30
type input "14:00"
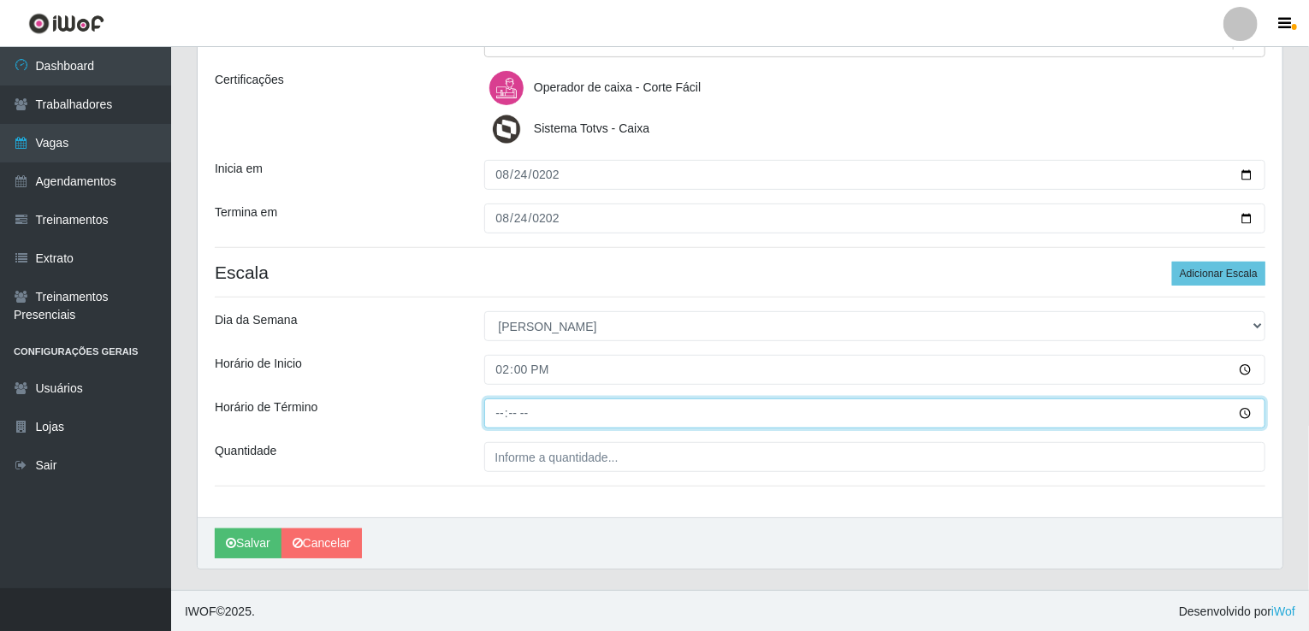
click at [499, 404] on input "Horário de Término" at bounding box center [875, 414] width 782 height 30
type input "18:00"
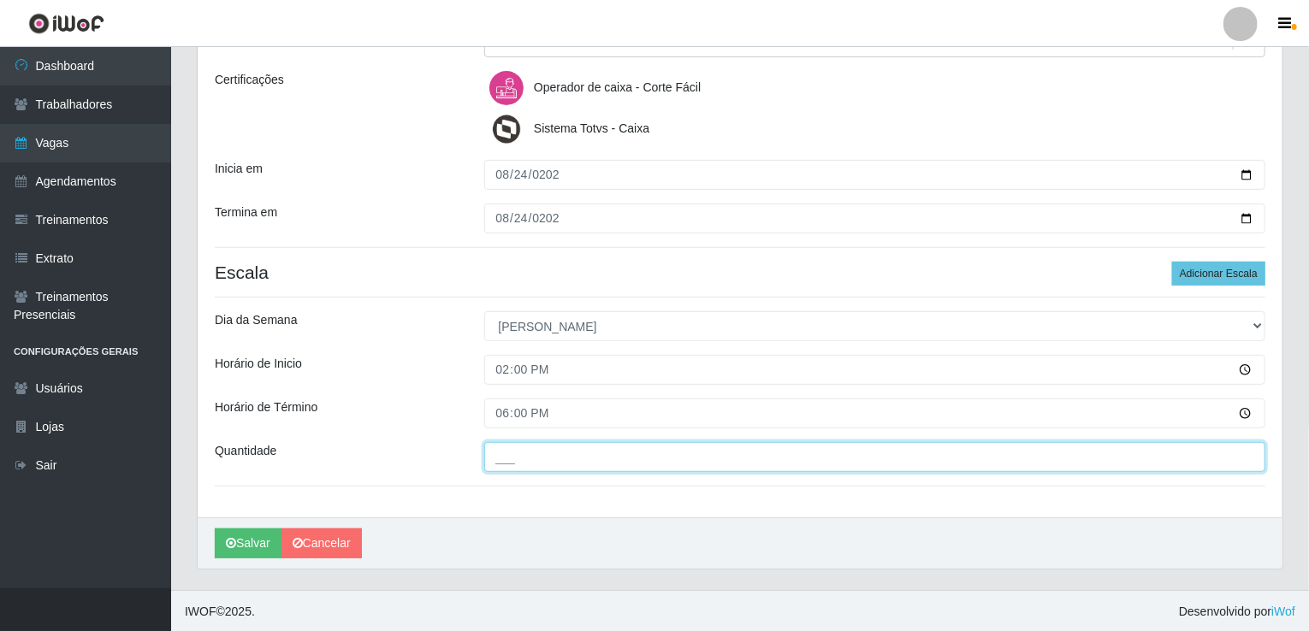
click at [517, 459] on input "___" at bounding box center [875, 457] width 782 height 30
type input "001"
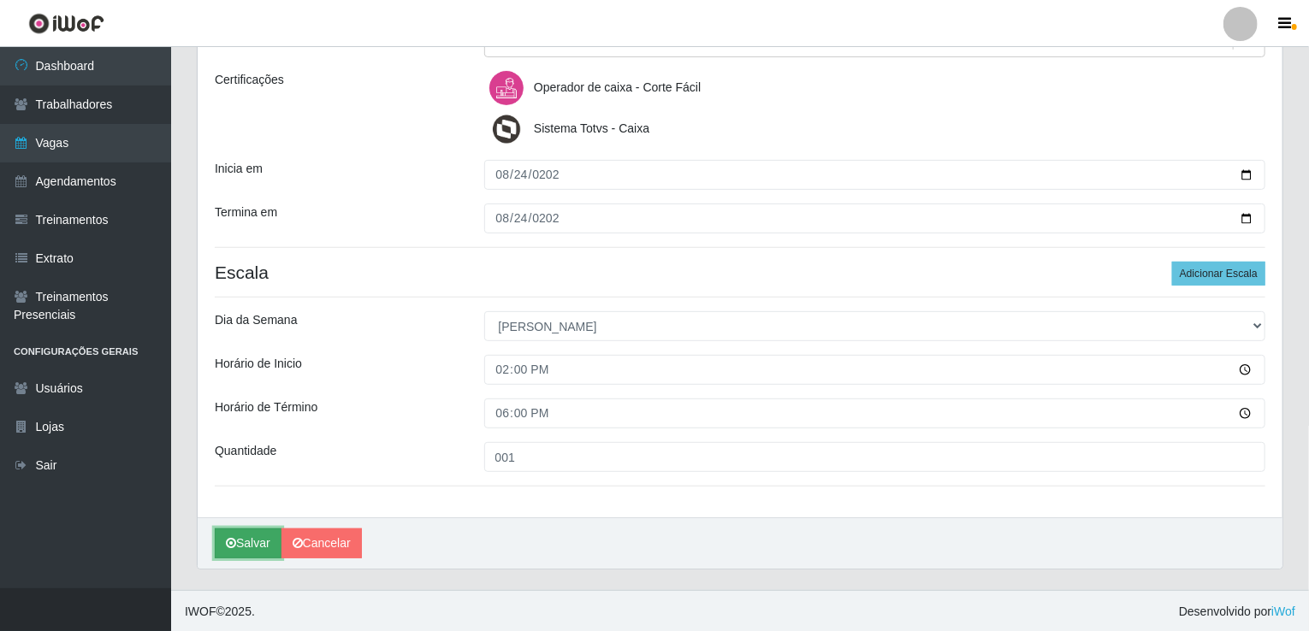
click at [260, 539] on button "Salvar" at bounding box center [248, 544] width 67 height 30
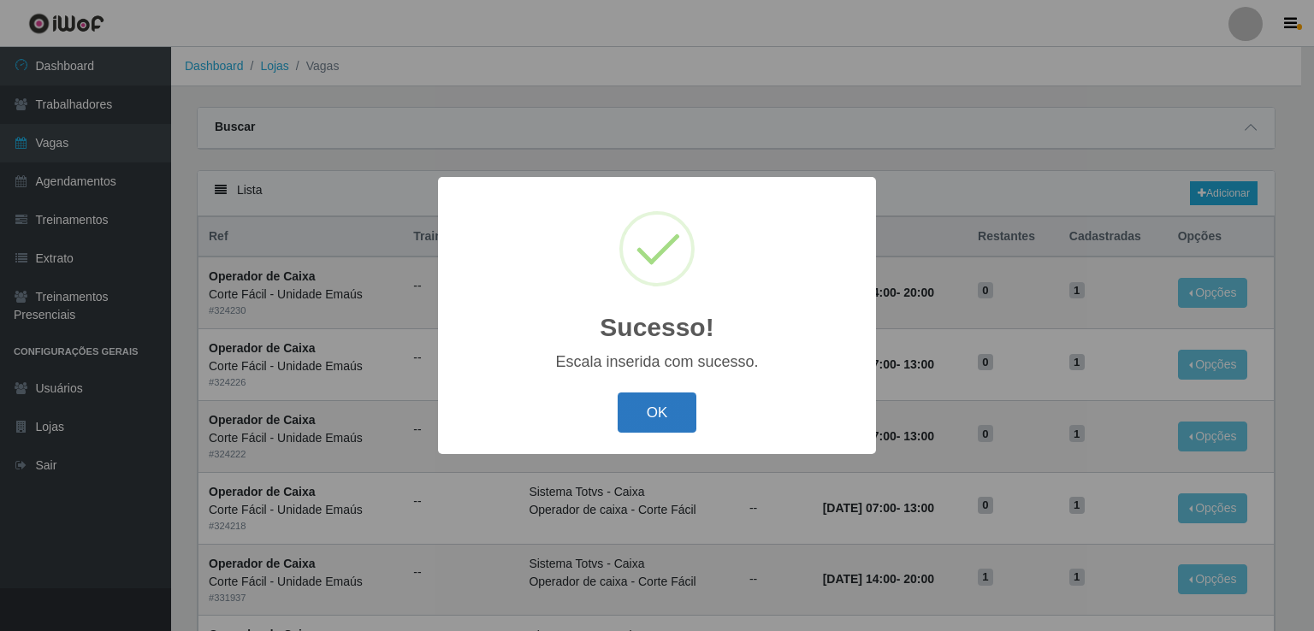
click at [658, 401] on button "OK" at bounding box center [658, 413] width 80 height 40
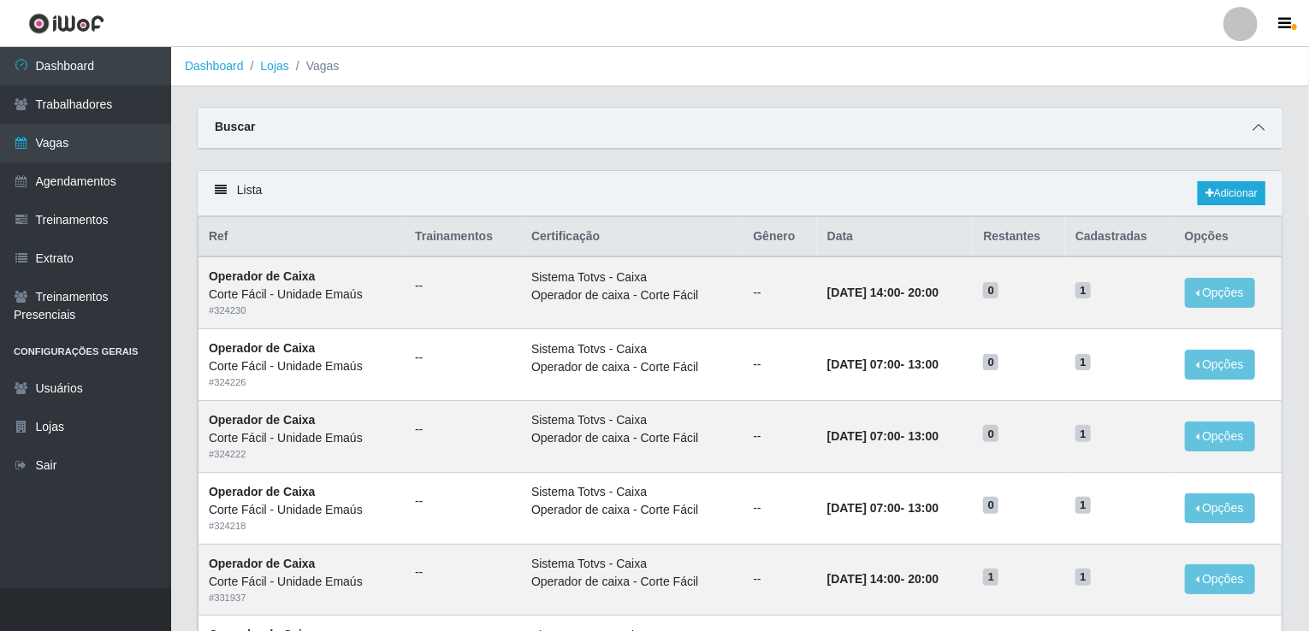
click at [1259, 131] on icon at bounding box center [1259, 127] width 12 height 12
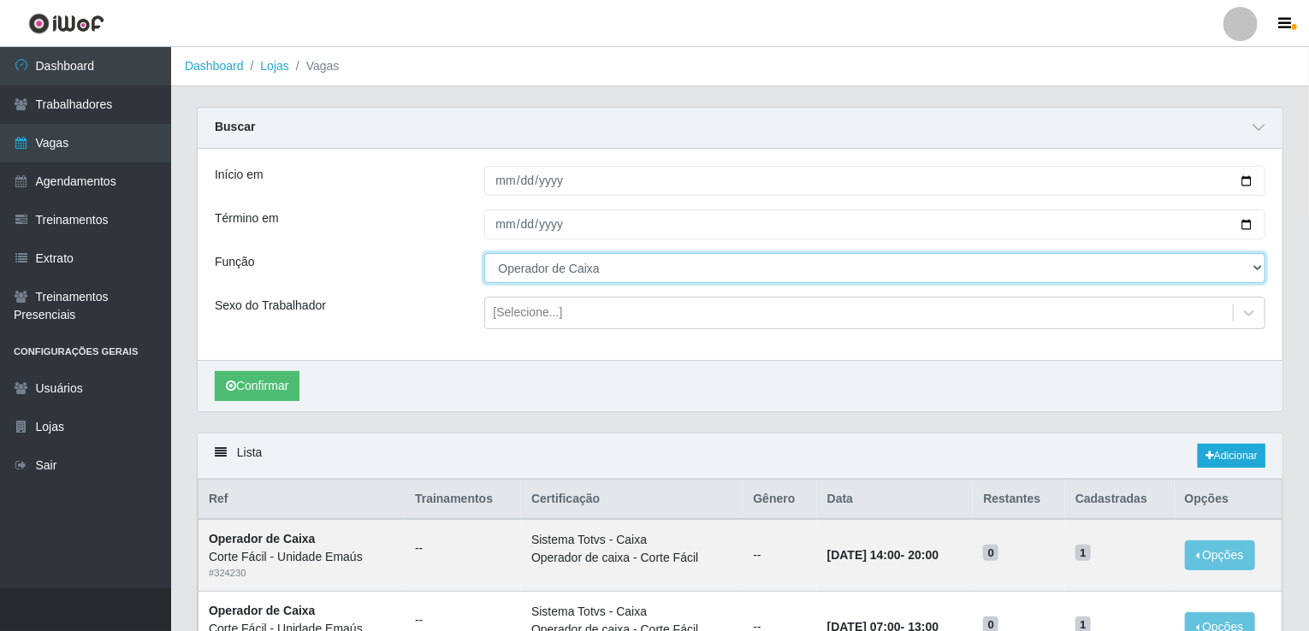
click at [520, 275] on select "[Selecione...] ASG ASG + ASG ++ Auxiliar de Cozinha Auxiliar de Cozinha + Auxil…" at bounding box center [875, 268] width 782 height 30
click at [484, 253] on select "[Selecione...] ASG ASG + ASG ++ Auxiliar de Cozinha Auxiliar de Cozinha + Auxil…" at bounding box center [875, 268] width 782 height 30
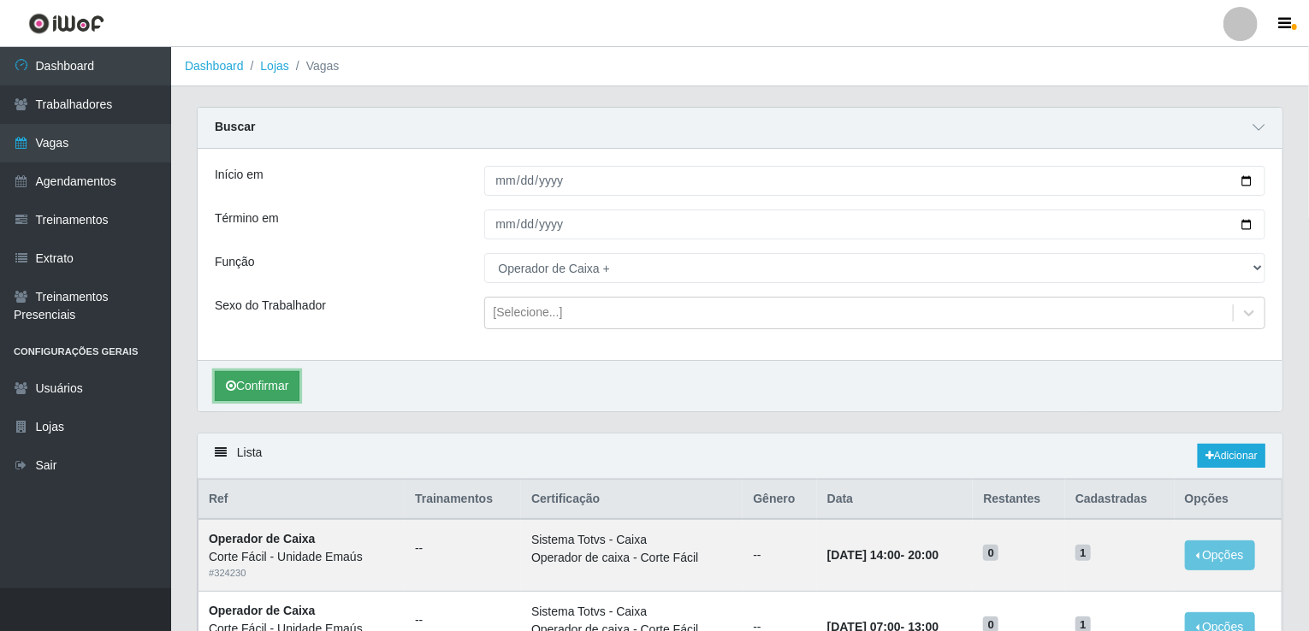
click at [248, 383] on button "Confirmar" at bounding box center [257, 386] width 85 height 30
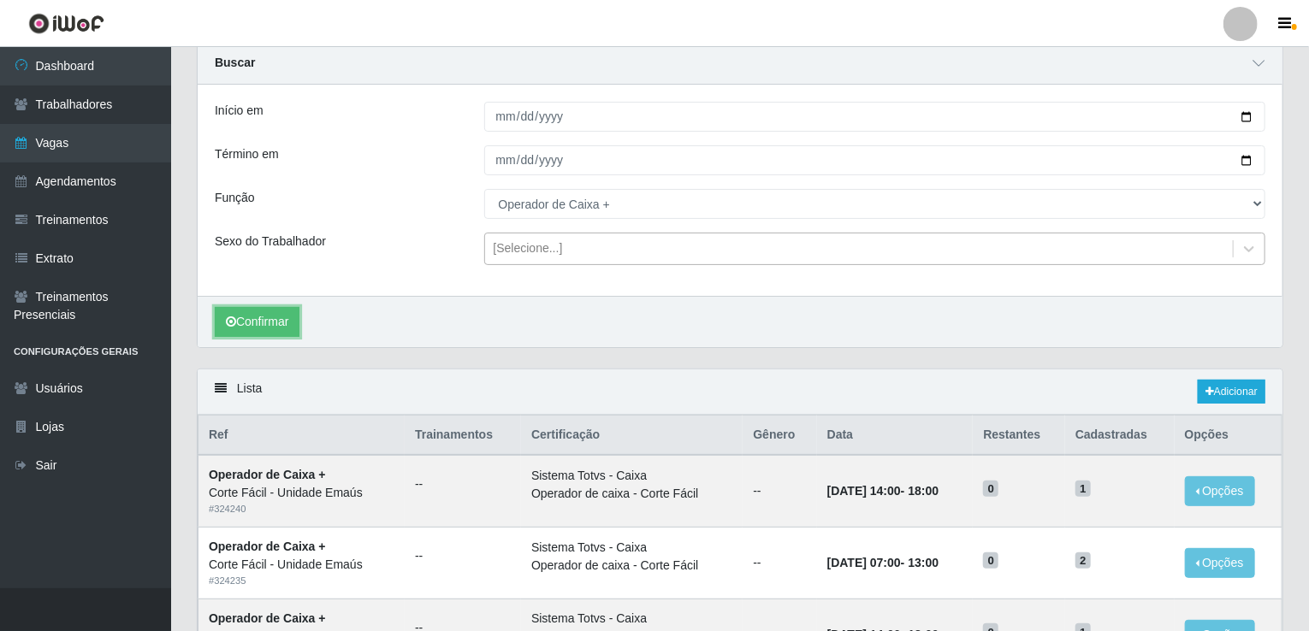
scroll to position [86, 0]
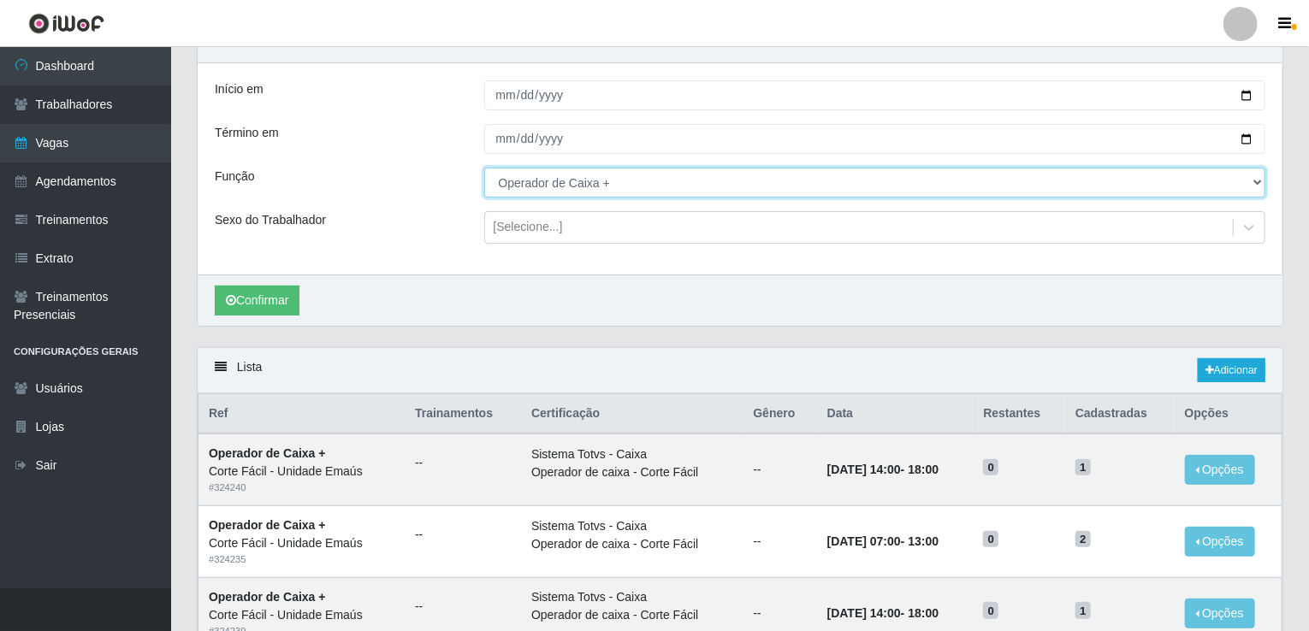
click at [578, 179] on select "[Selecione...] ASG ASG + ASG ++ Auxiliar de Cozinha Auxiliar de Cozinha + Auxil…" at bounding box center [875, 183] width 782 height 30
select select "22"
click at [484, 168] on select "[Selecione...] ASG ASG + ASG ++ Auxiliar de Cozinha Auxiliar de Cozinha + Auxil…" at bounding box center [875, 183] width 782 height 30
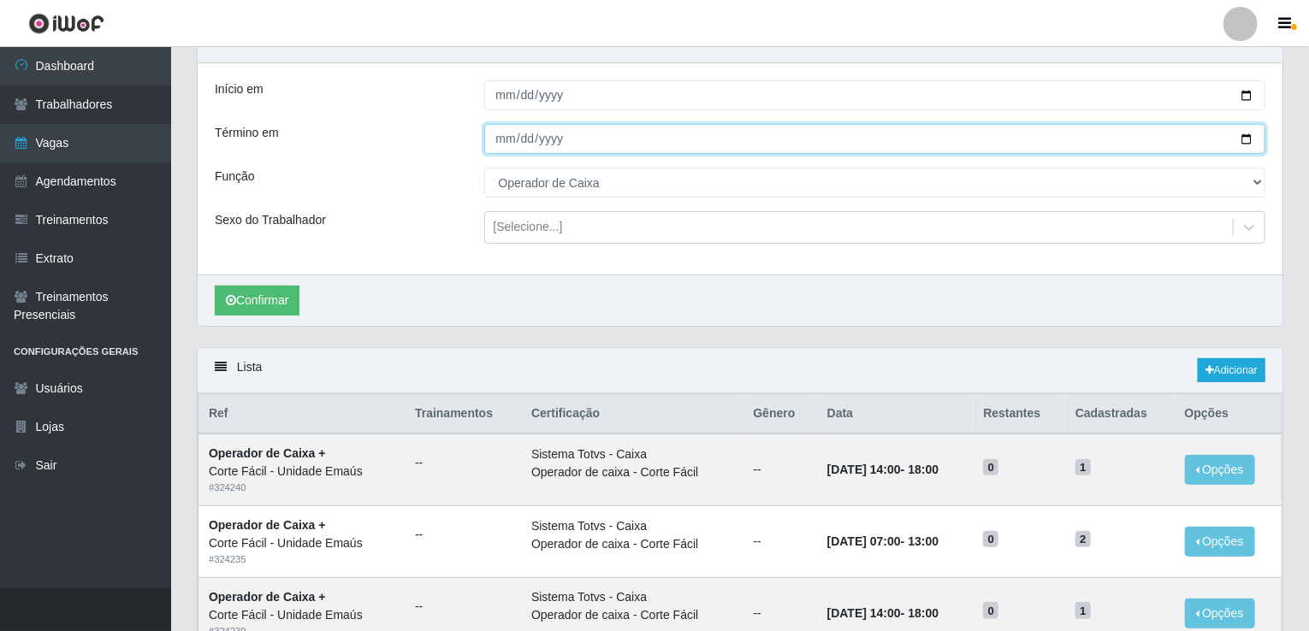
click at [507, 151] on input "2025-08-31" at bounding box center [875, 139] width 782 height 30
type input "2025-08-05"
click at [507, 148] on input "2025-02-05" at bounding box center [875, 139] width 782 height 30
click at [486, 125] on input "2025-02-05" at bounding box center [875, 139] width 782 height 30
click at [505, 144] on input "2025-02-05" at bounding box center [875, 139] width 782 height 30
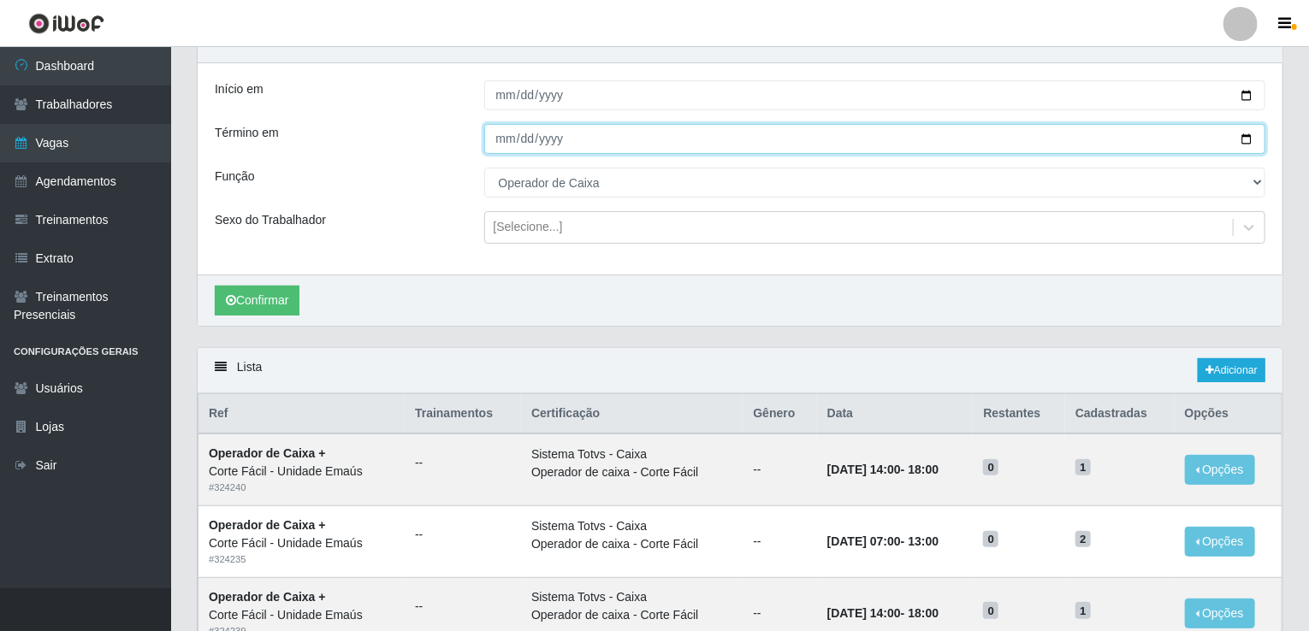
type input "2025-02-23"
type input "2025-09-23"
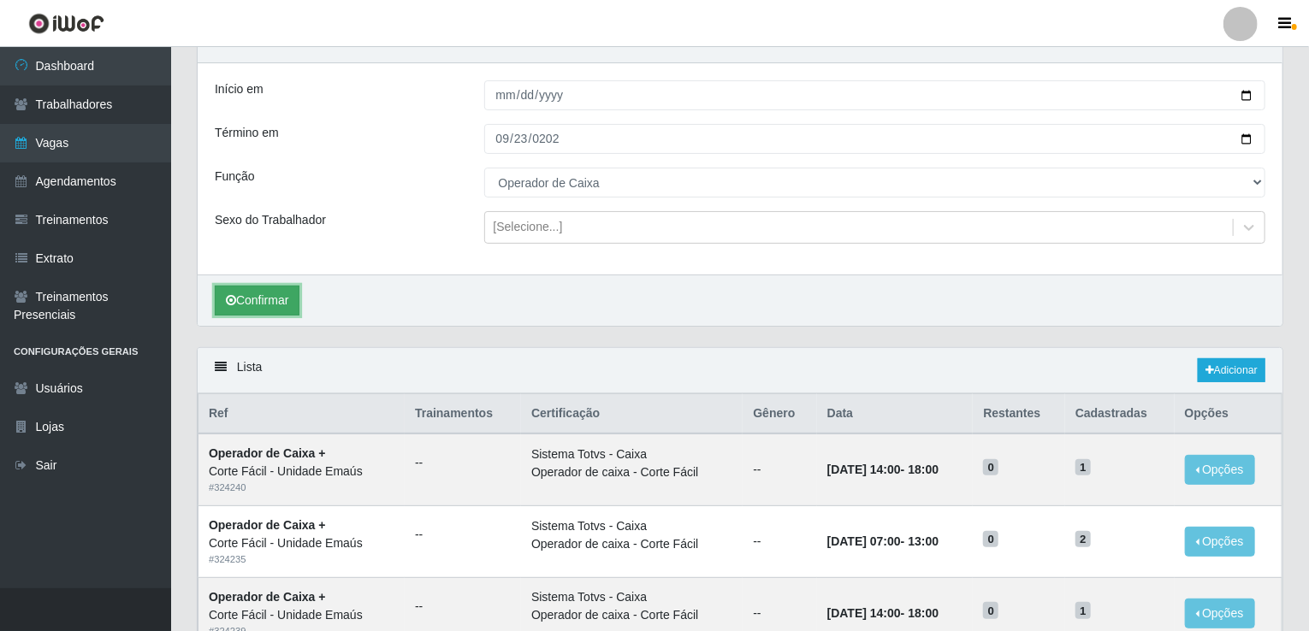
click at [281, 299] on button "Confirmar" at bounding box center [257, 301] width 85 height 30
